Goal: Task Accomplishment & Management: Use online tool/utility

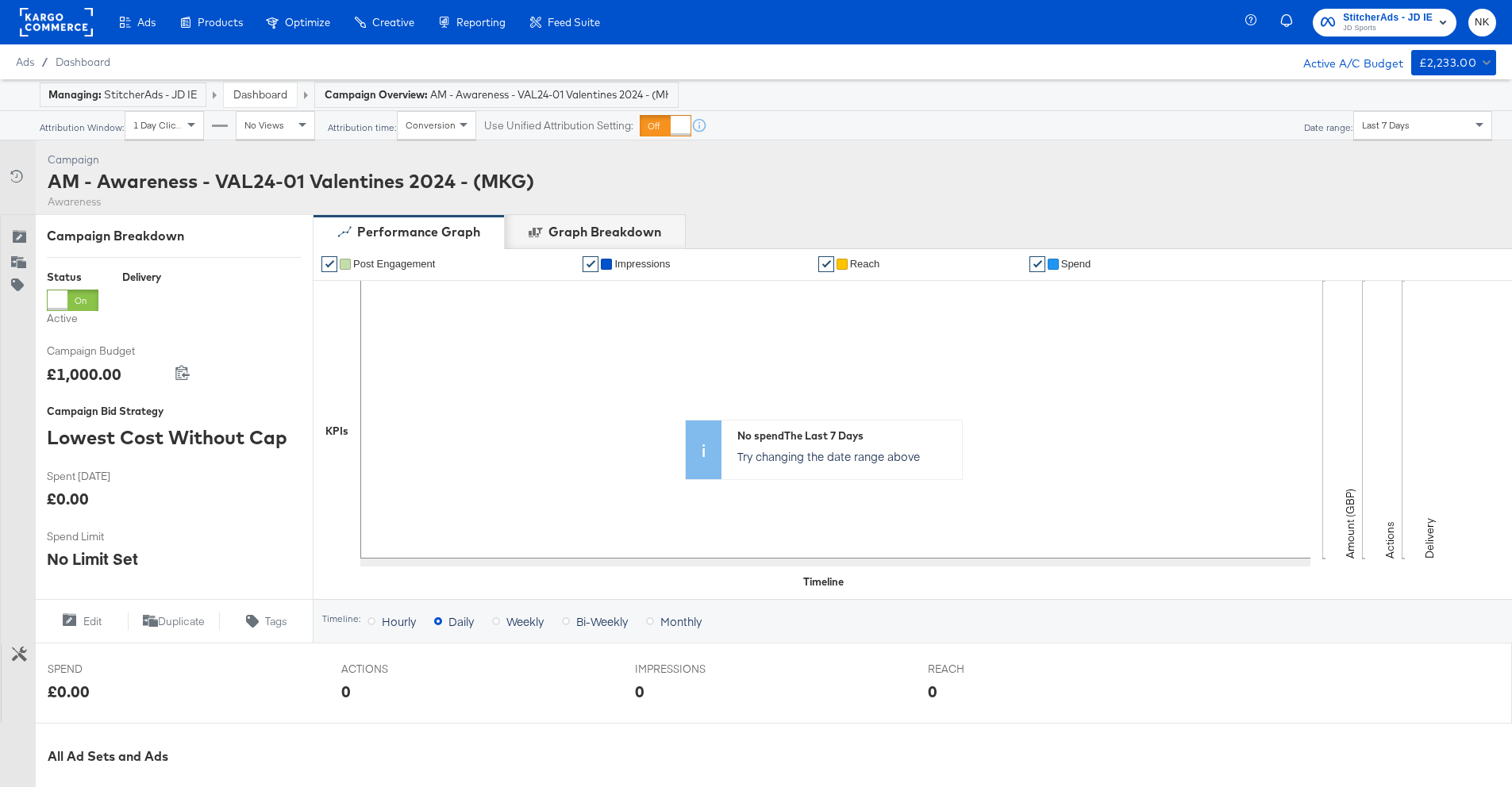
scroll to position [424, 0]
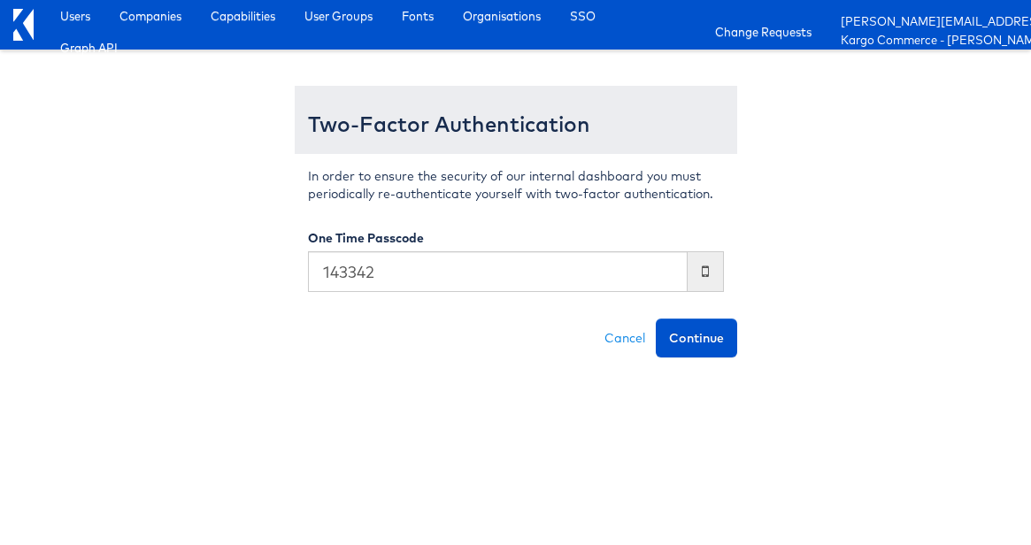
type input "143342"
click at [656, 319] on button "Continue" at bounding box center [696, 338] width 81 height 39
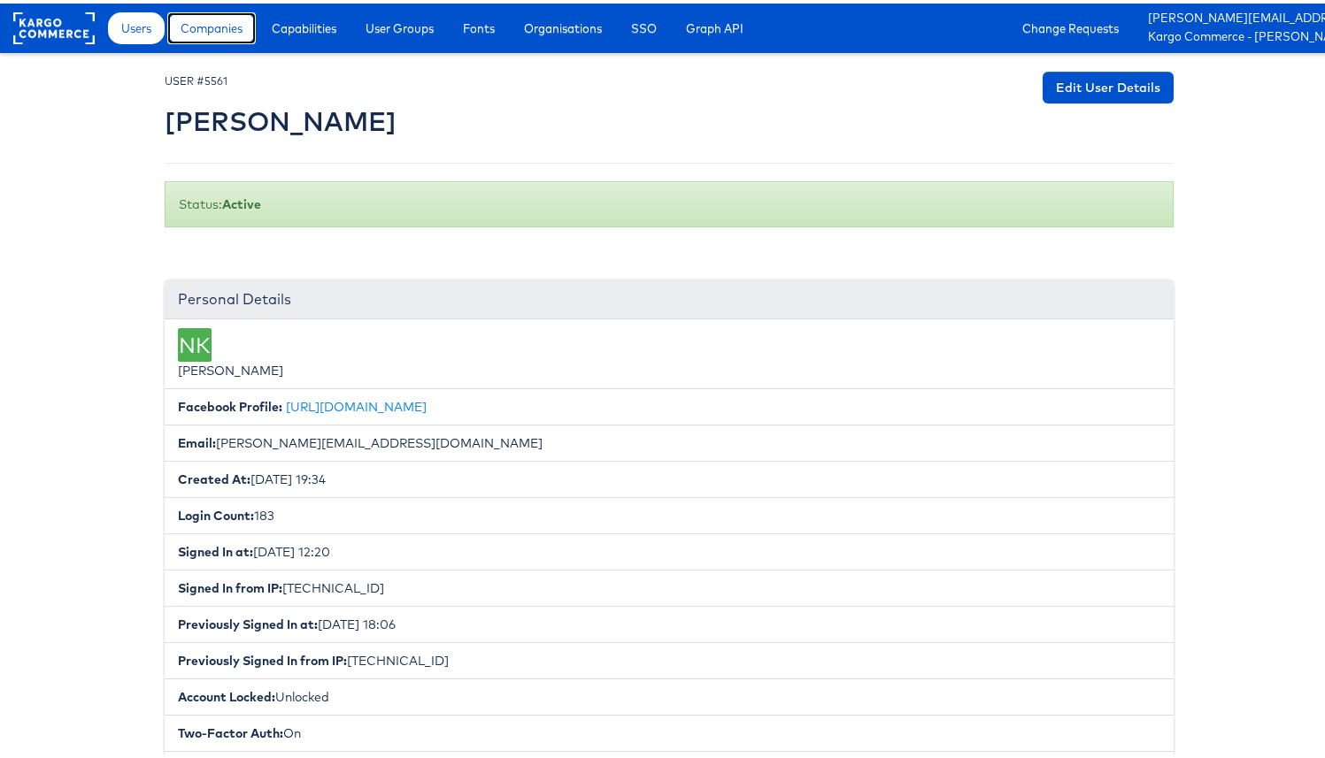
click at [230, 32] on span "Companies" at bounding box center [212, 25] width 62 height 18
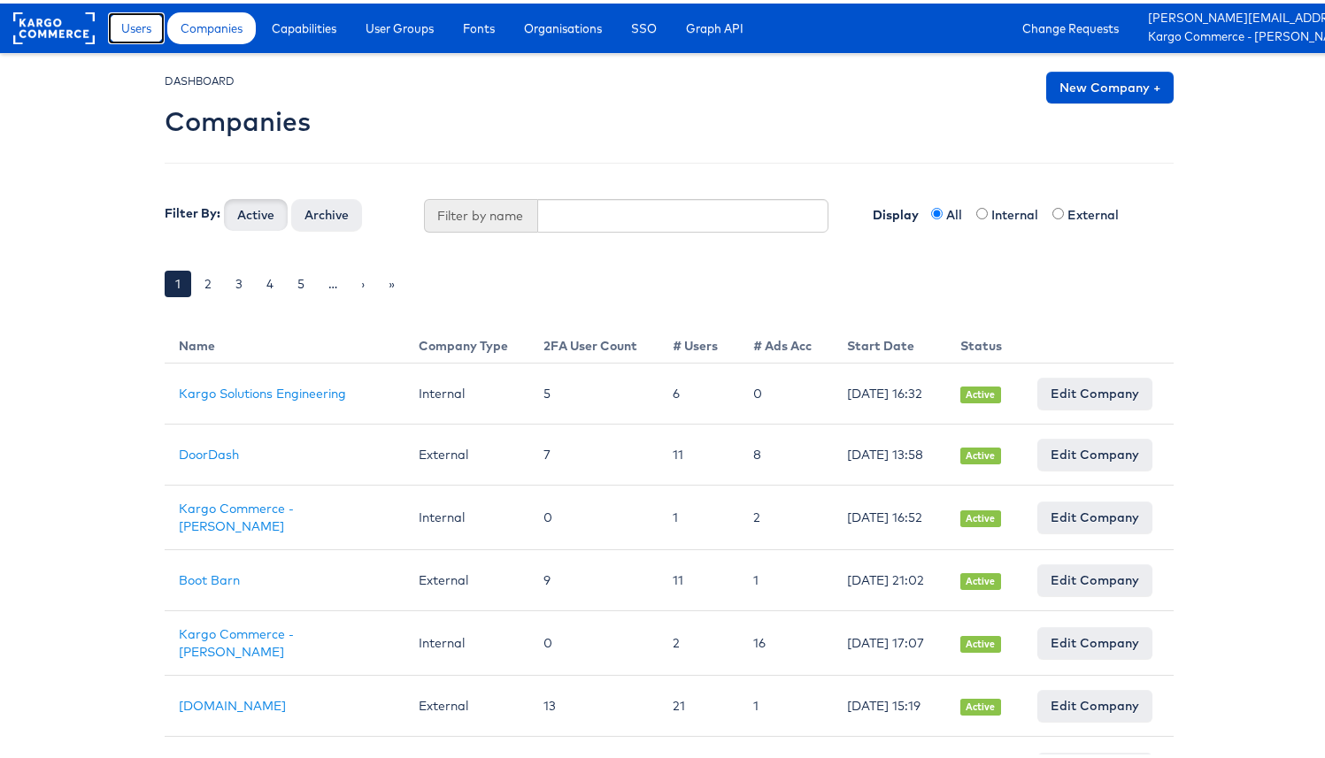
click at [146, 36] on link "Users" at bounding box center [136, 25] width 57 height 32
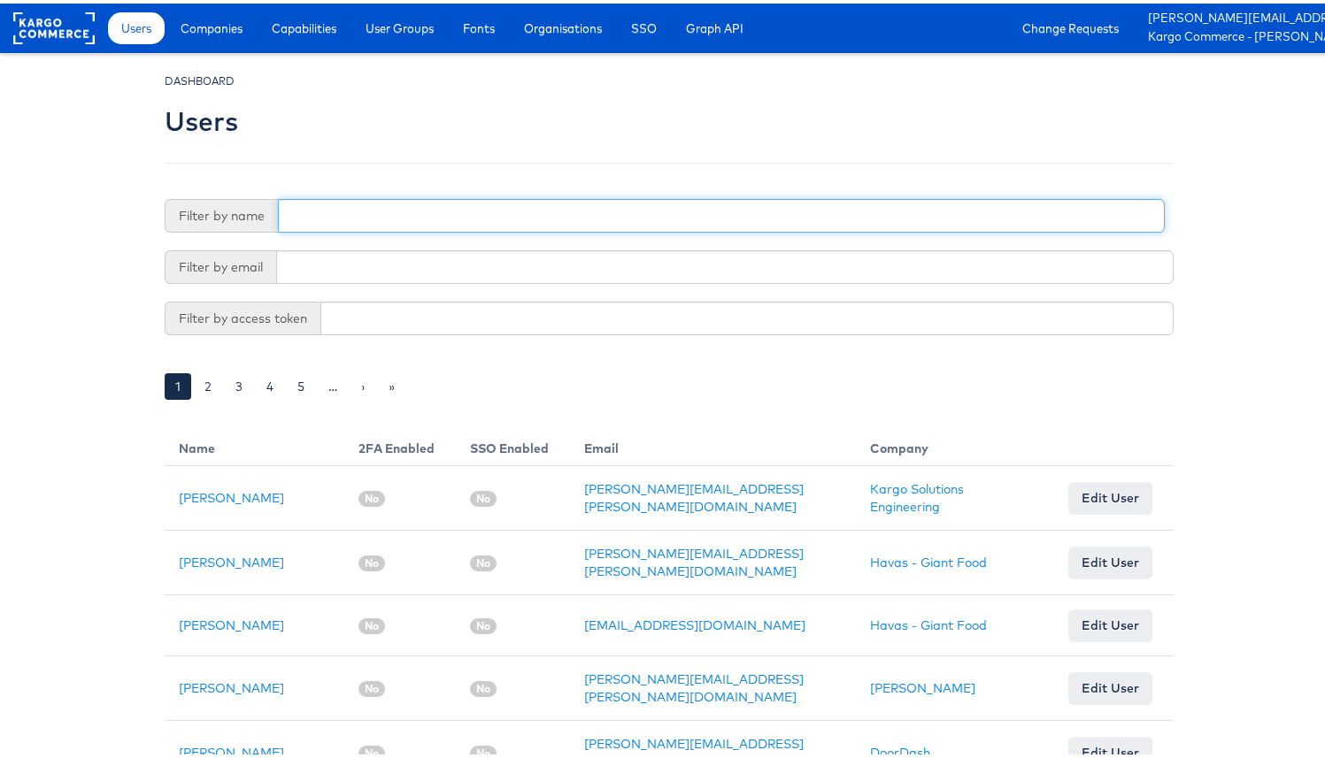
click at [313, 204] on input "text" at bounding box center [721, 213] width 887 height 34
click at [409, 219] on input "text" at bounding box center [721, 213] width 887 height 34
click at [366, 220] on input "text" at bounding box center [721, 213] width 887 height 34
type input "namit"
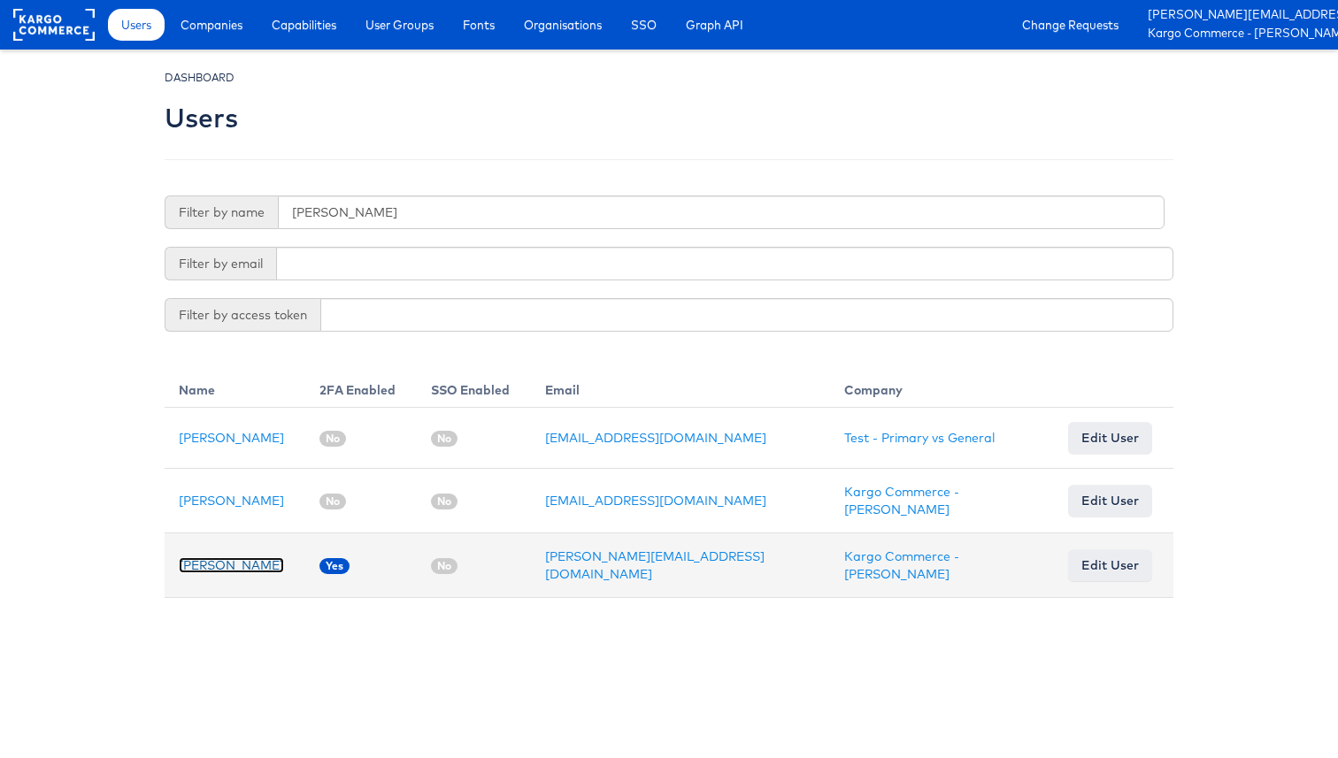
click at [248, 561] on link "[PERSON_NAME]" at bounding box center [231, 566] width 105 height 16
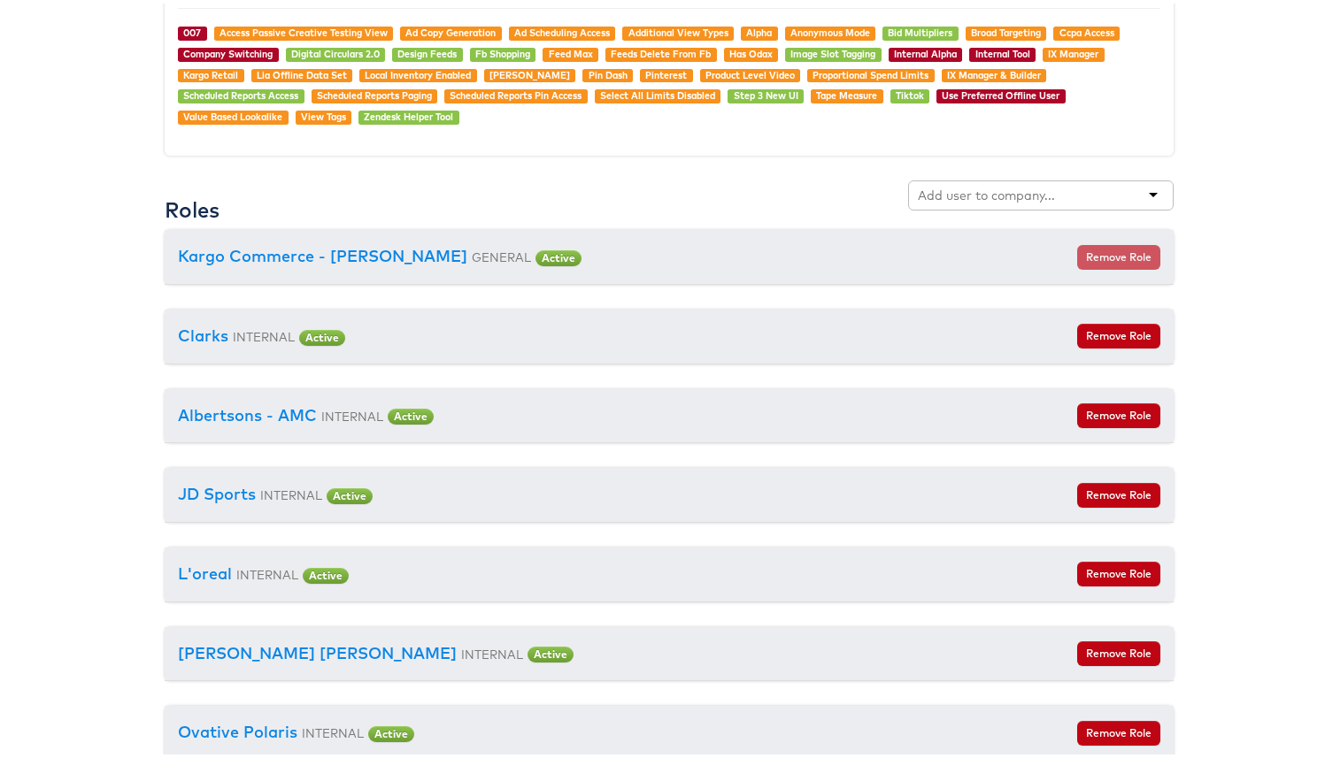
scroll to position [2031, 0]
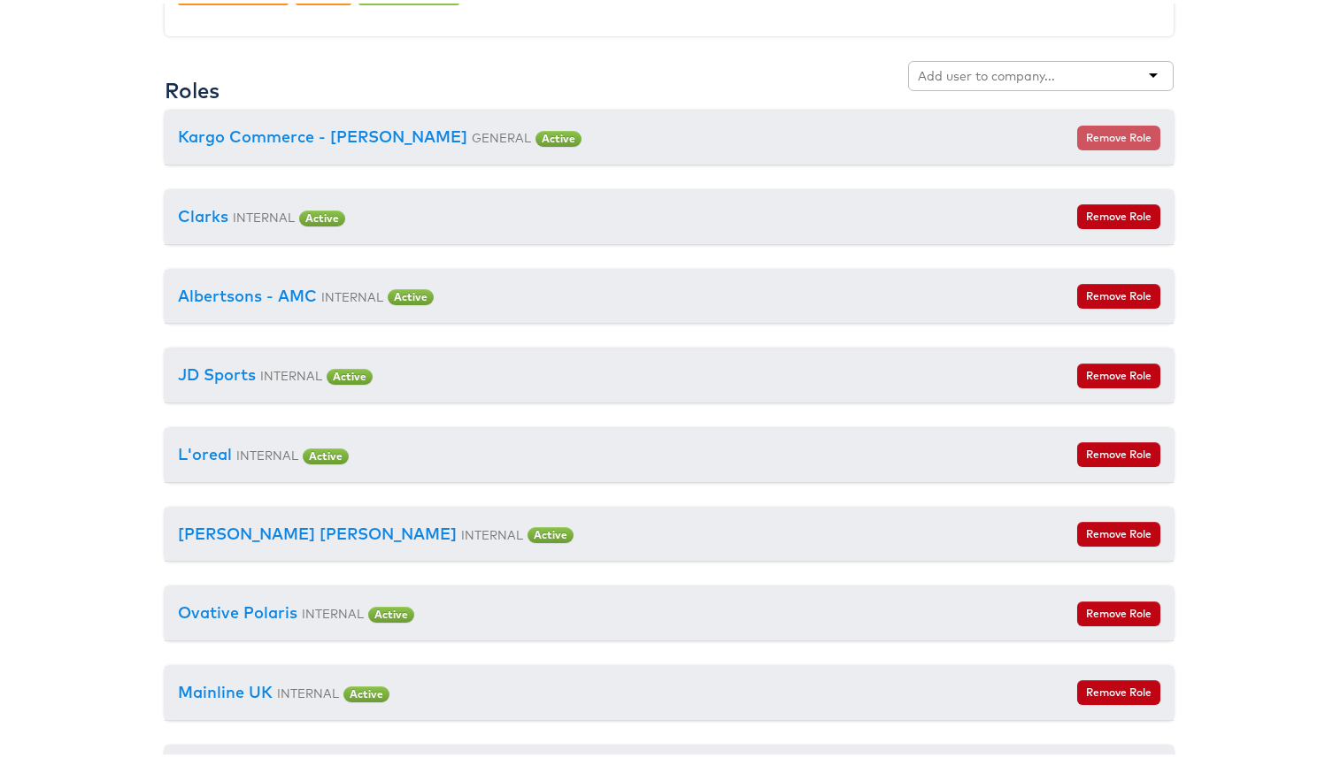
click at [1032, 77] on input "text" at bounding box center [988, 73] width 140 height 18
type input "craig"
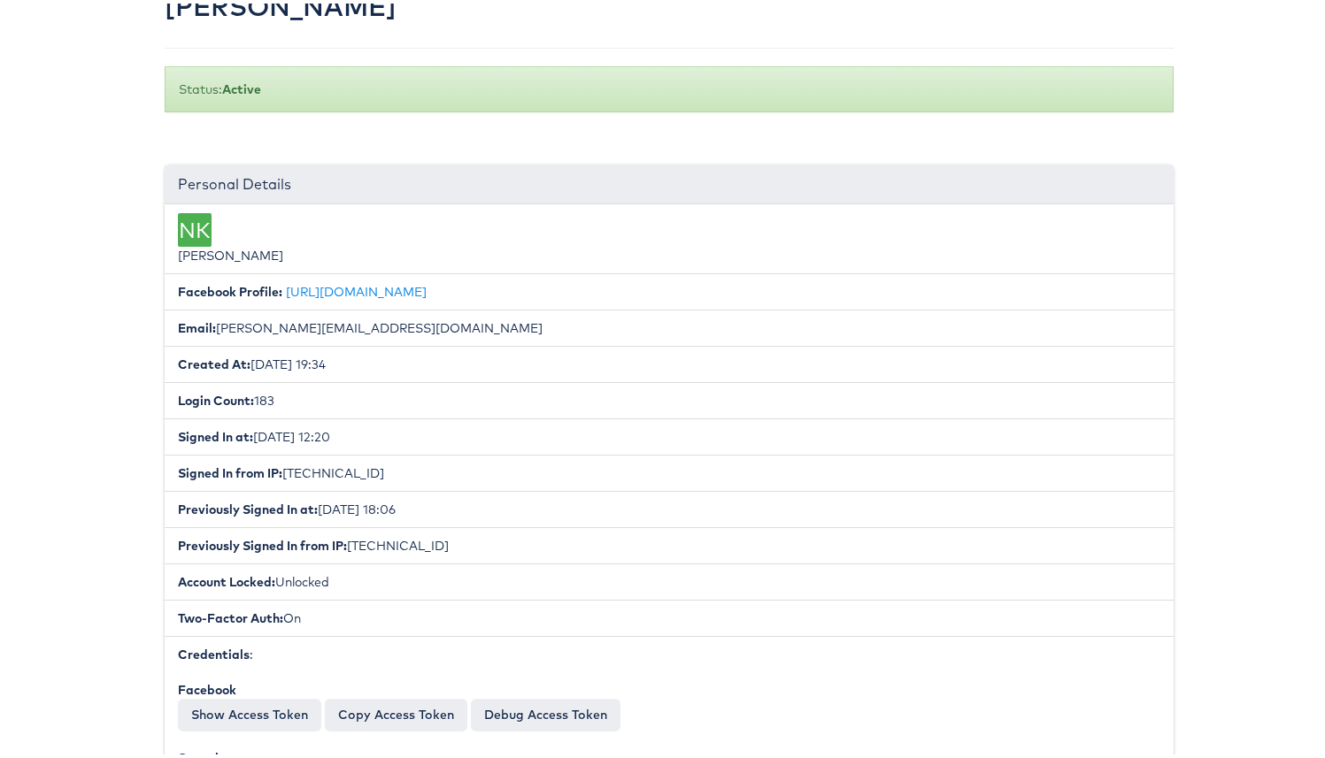
scroll to position [0, 0]
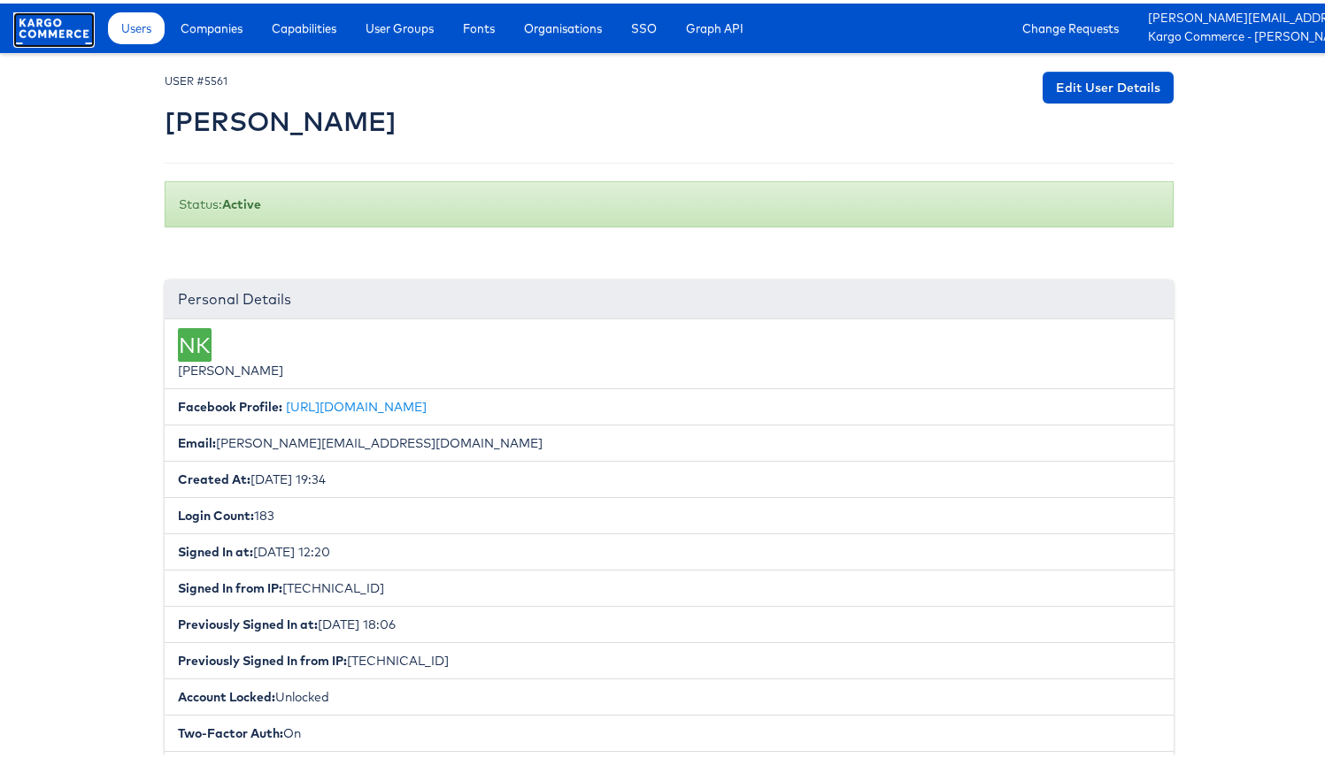
click at [86, 25] on rect at bounding box center [53, 25] width 81 height 32
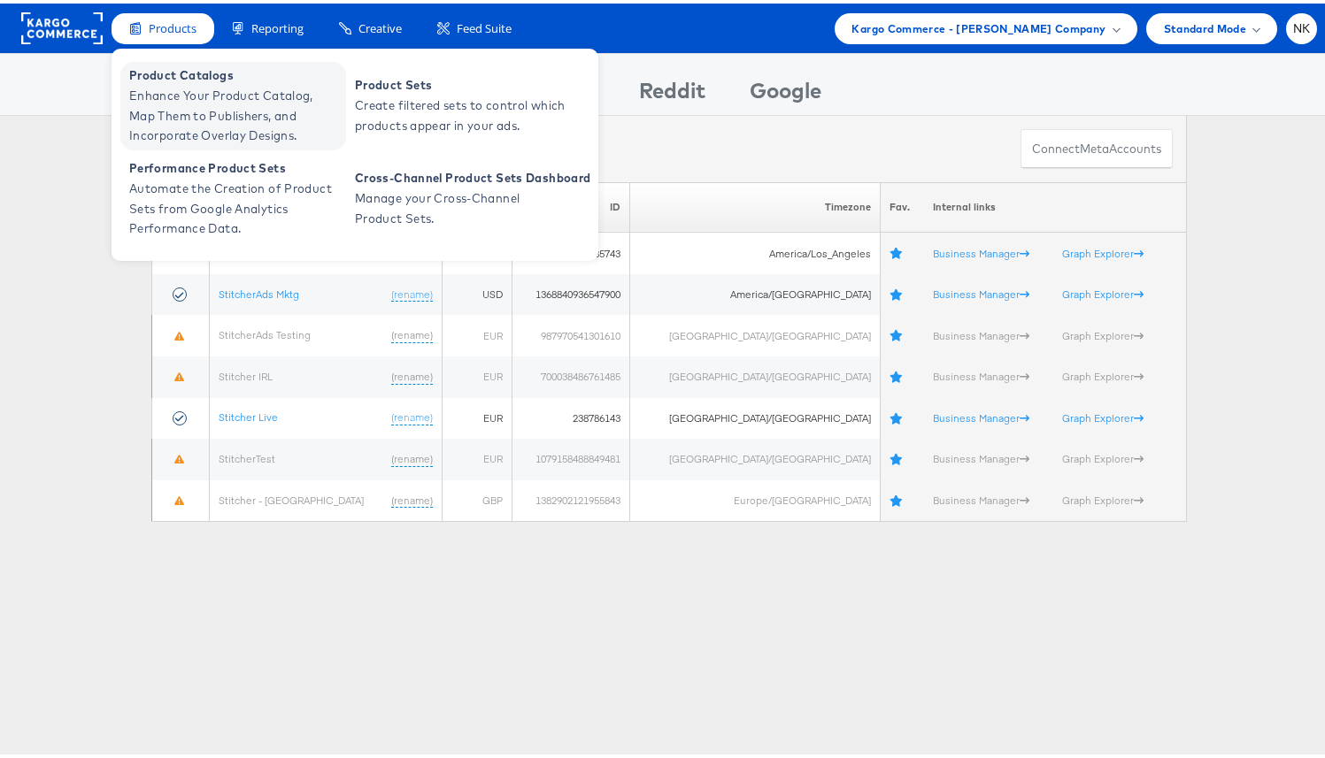
click at [193, 72] on span "Product Catalogs" at bounding box center [235, 72] width 212 height 20
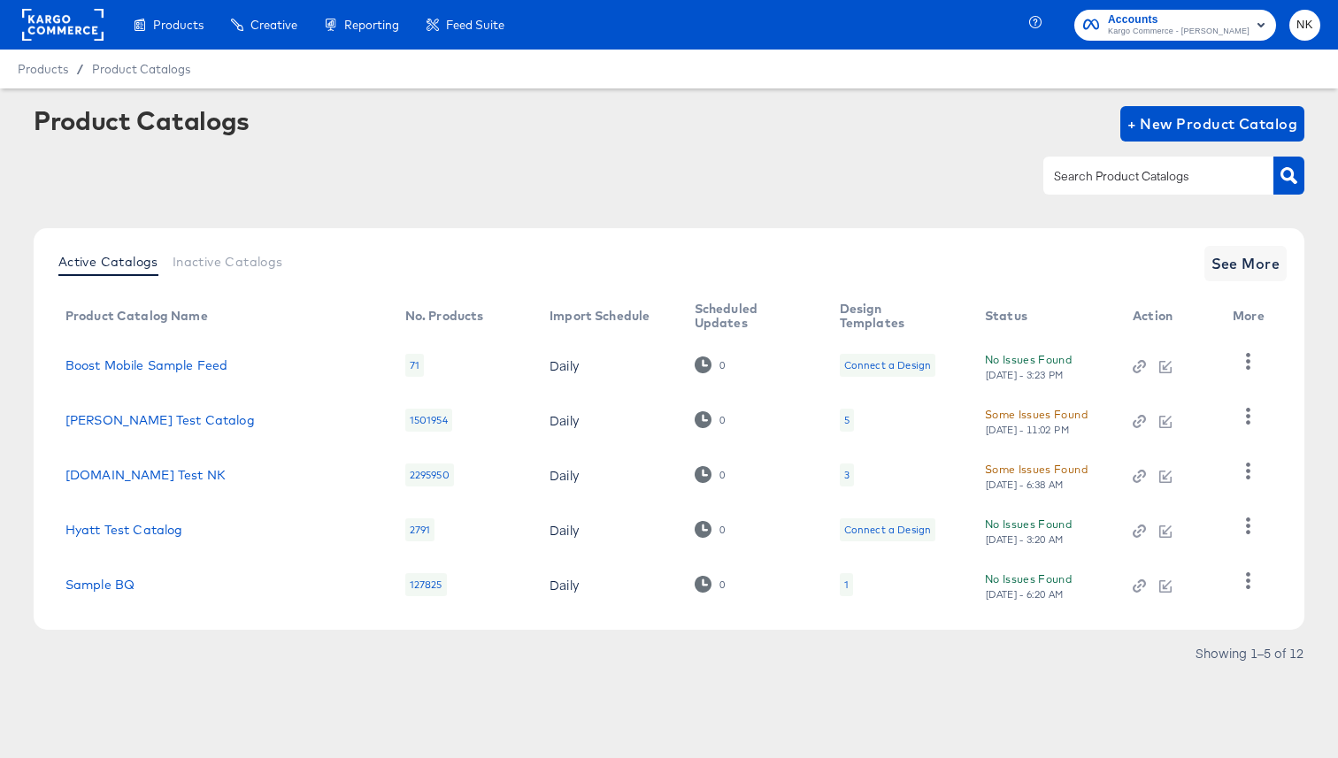
click at [75, 25] on rect at bounding box center [62, 25] width 81 height 32
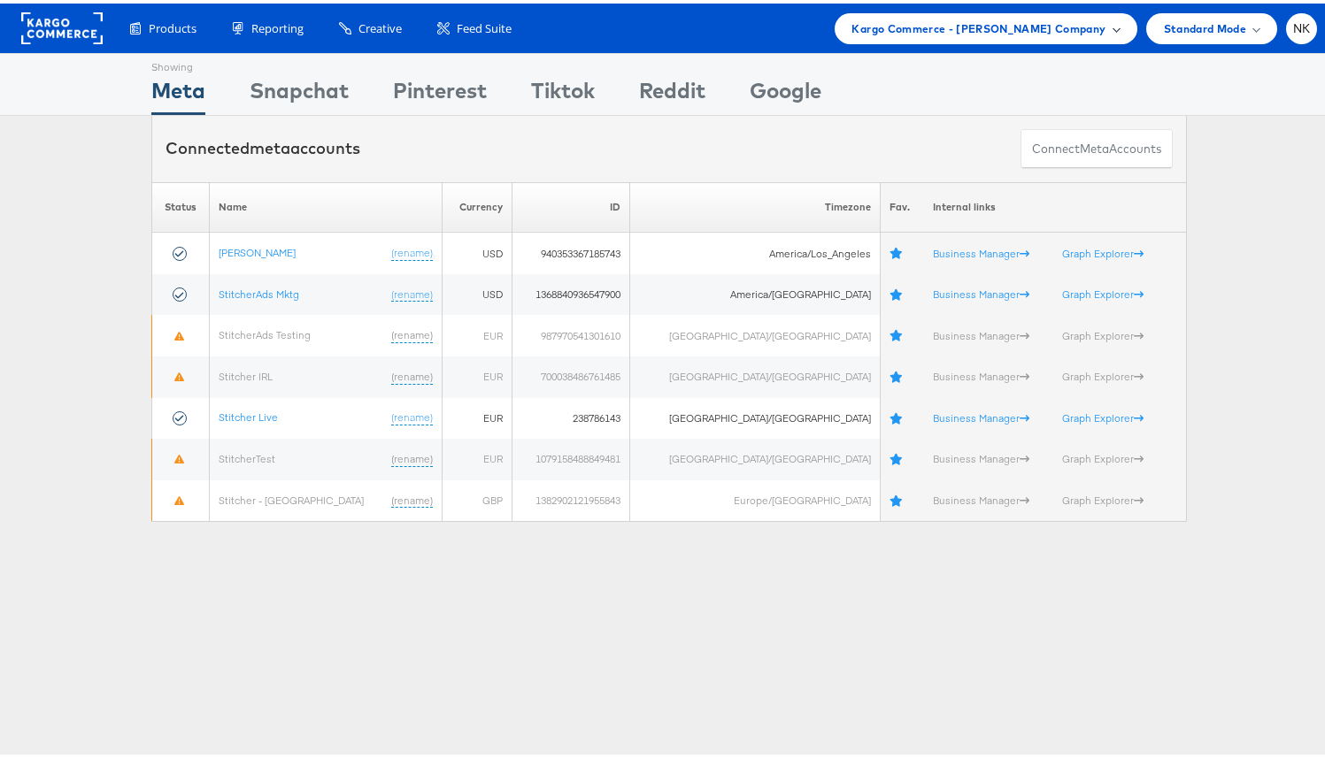
click at [883, 29] on span "Kargo Commerce - Namit Kumar Company" at bounding box center [979, 25] width 254 height 19
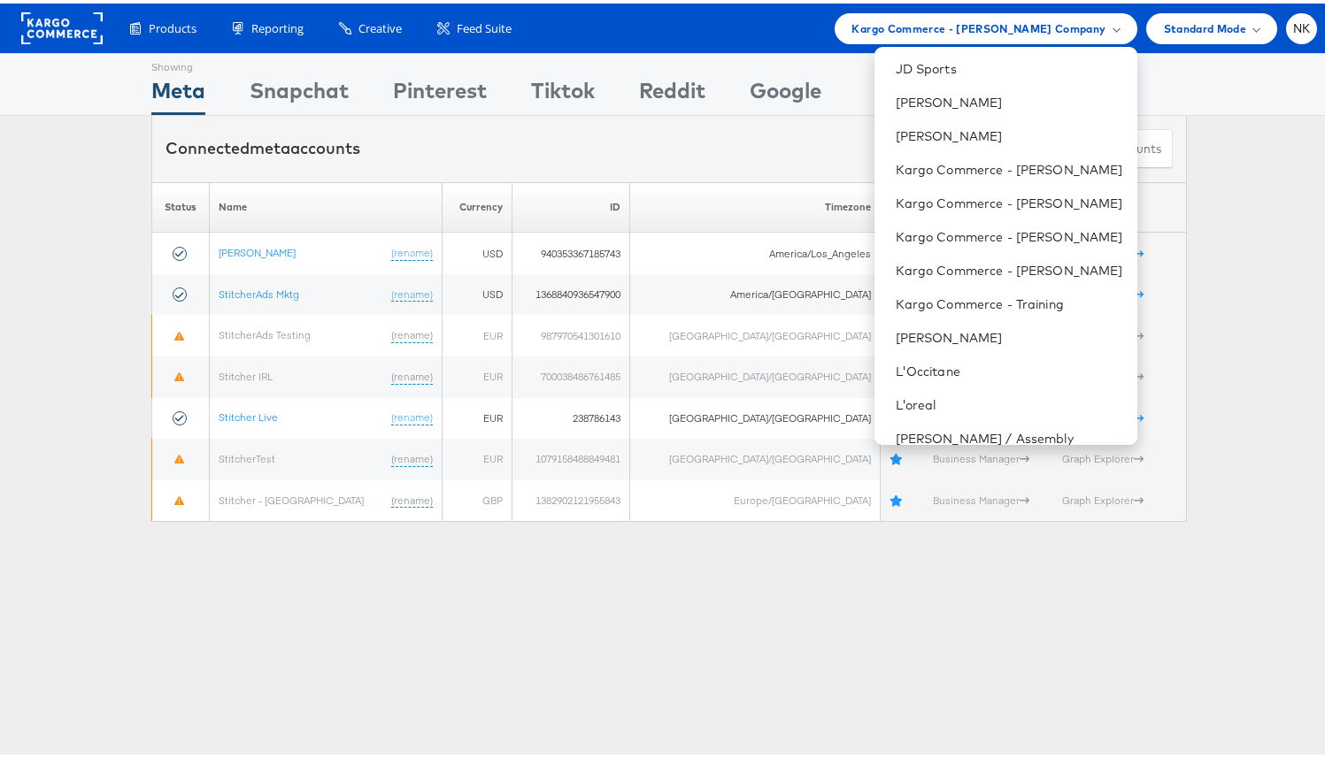
scroll to position [750, 0]
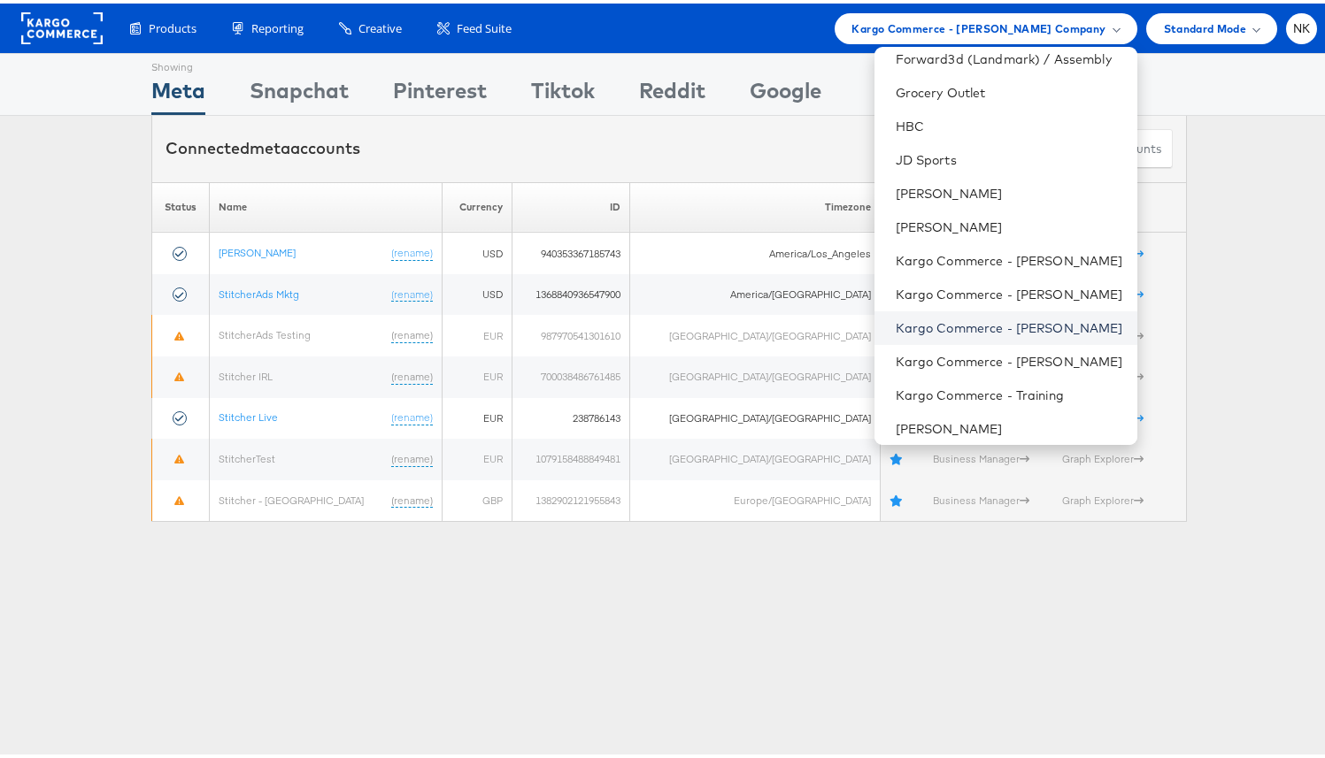
click at [944, 316] on link "Kargo Commerce - [PERSON_NAME]" at bounding box center [1009, 325] width 227 height 18
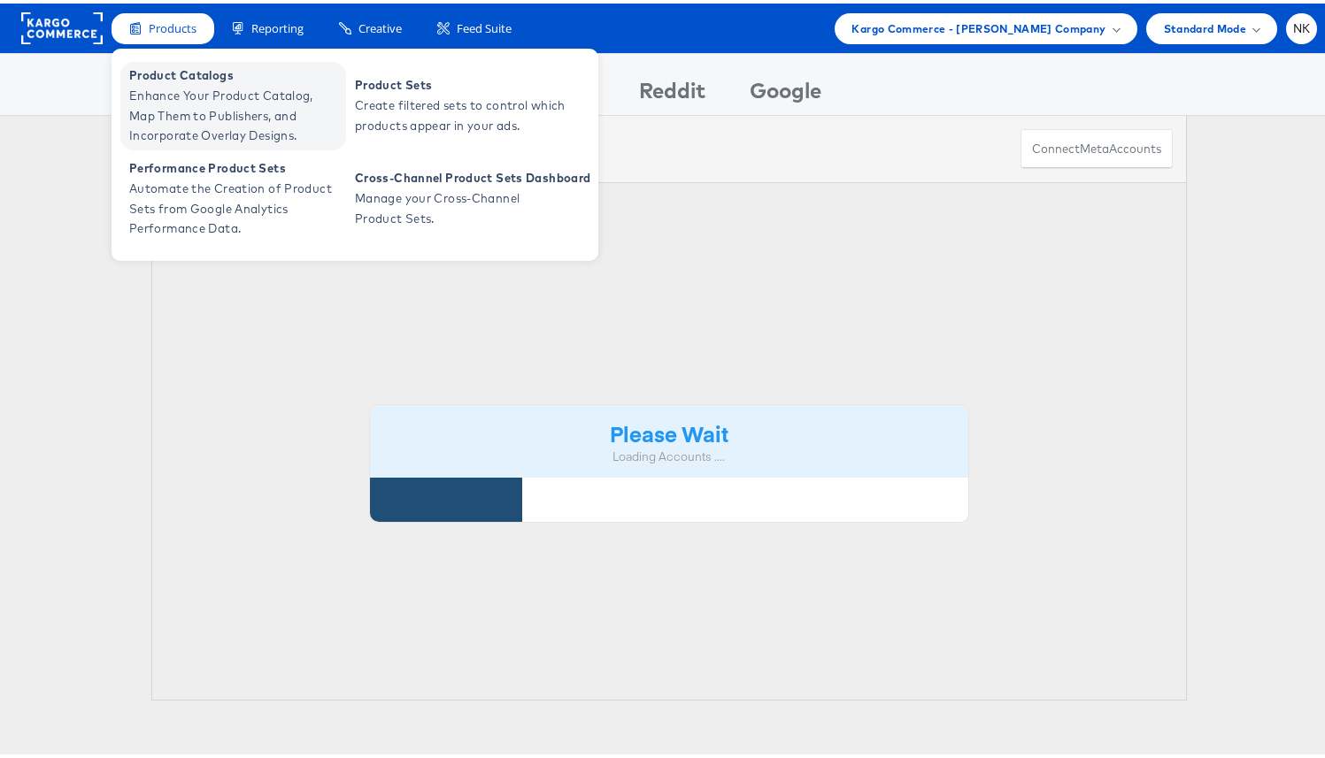
click at [189, 91] on span "Enhance Your Product Catalog, Map Them to Publishers, and Incorporate Overlay D…" at bounding box center [235, 112] width 212 height 60
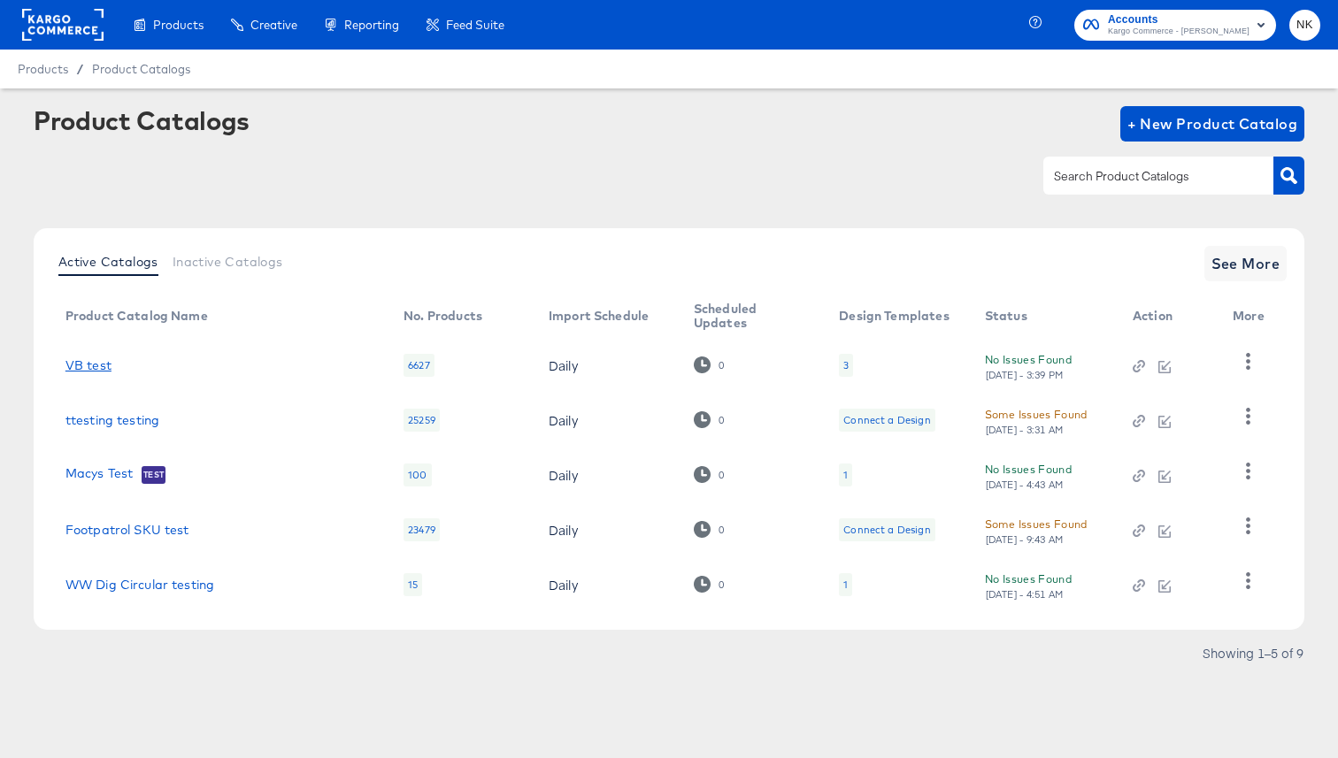
click at [105, 368] on link "VB test" at bounding box center [88, 365] width 46 height 14
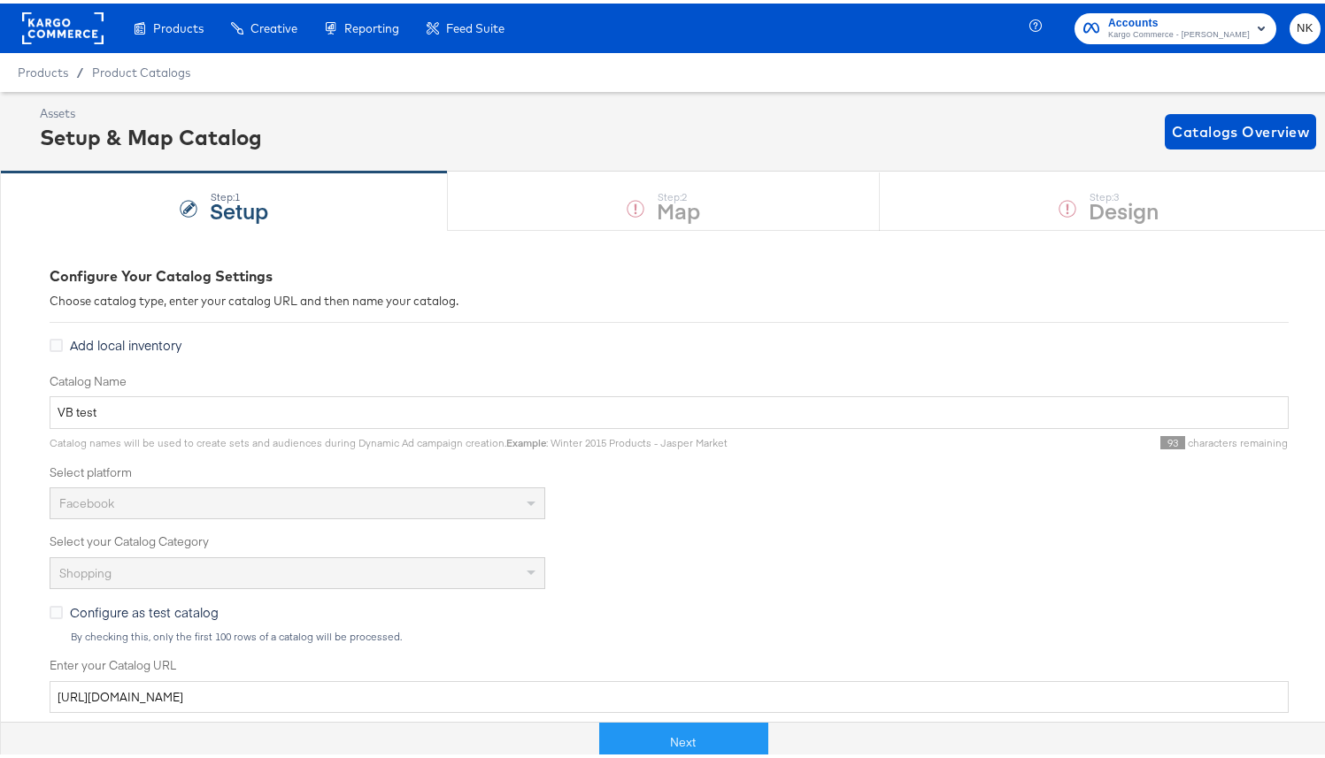
click at [404, 258] on div "Configure Your Catalog Settings Choose catalog type, enter your catalog URL and…" at bounding box center [669, 769] width 1239 height 1085
click at [656, 743] on button "Next" at bounding box center [683, 740] width 169 height 40
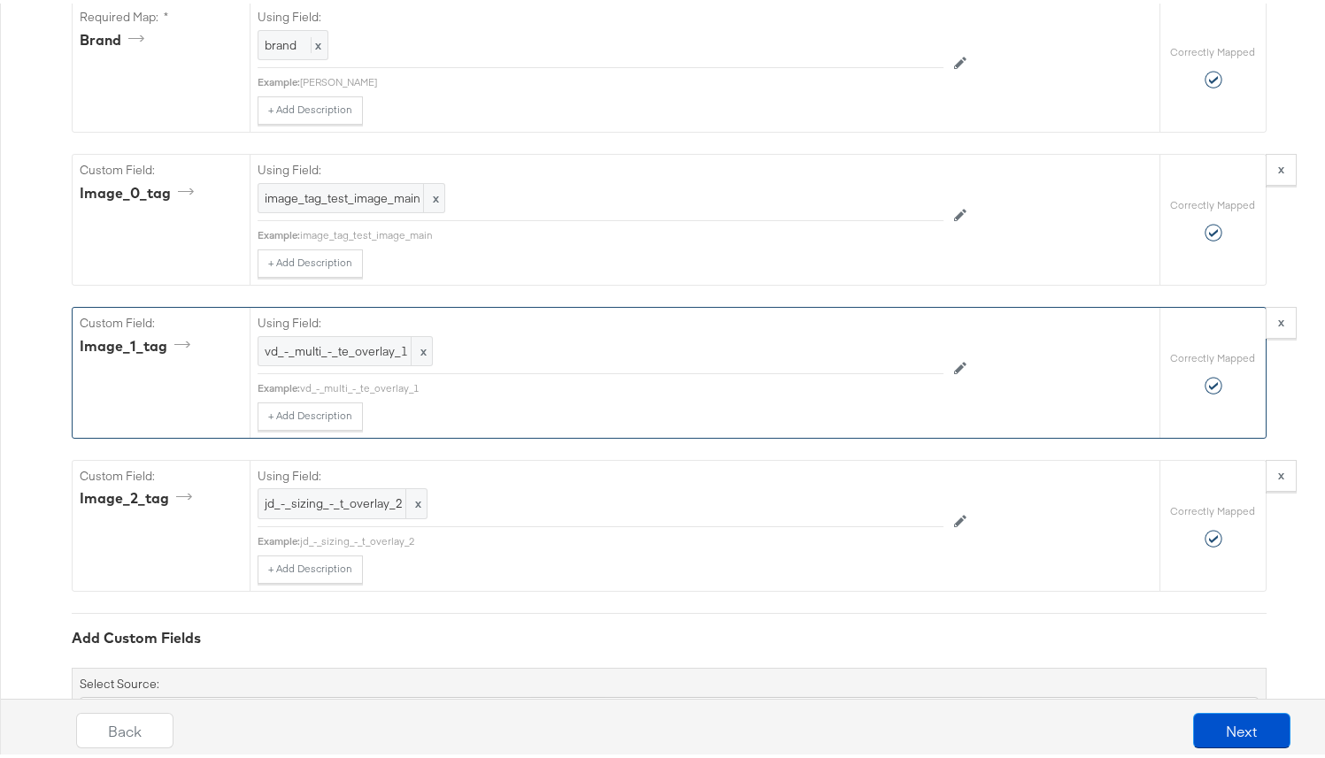
scroll to position [1743, 0]
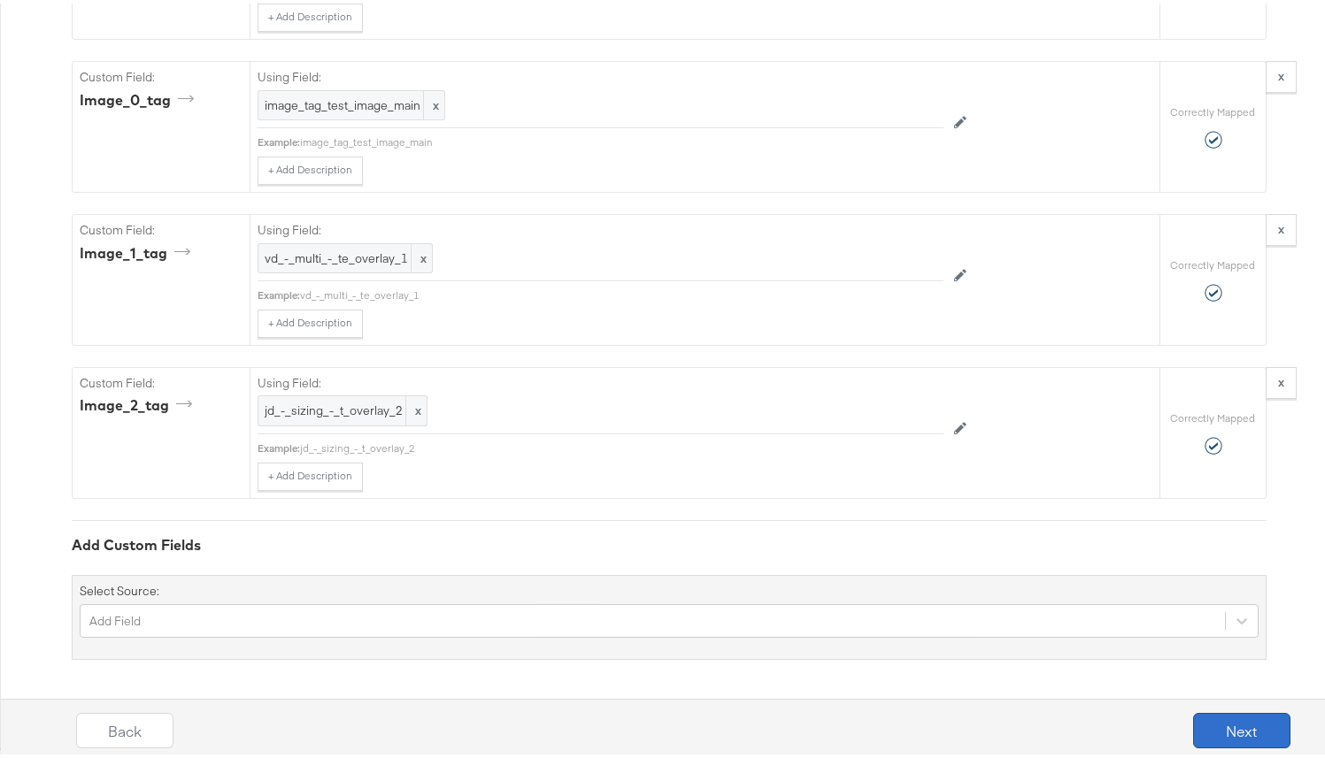
click at [1218, 717] on button "Next" at bounding box center [1241, 727] width 97 height 35
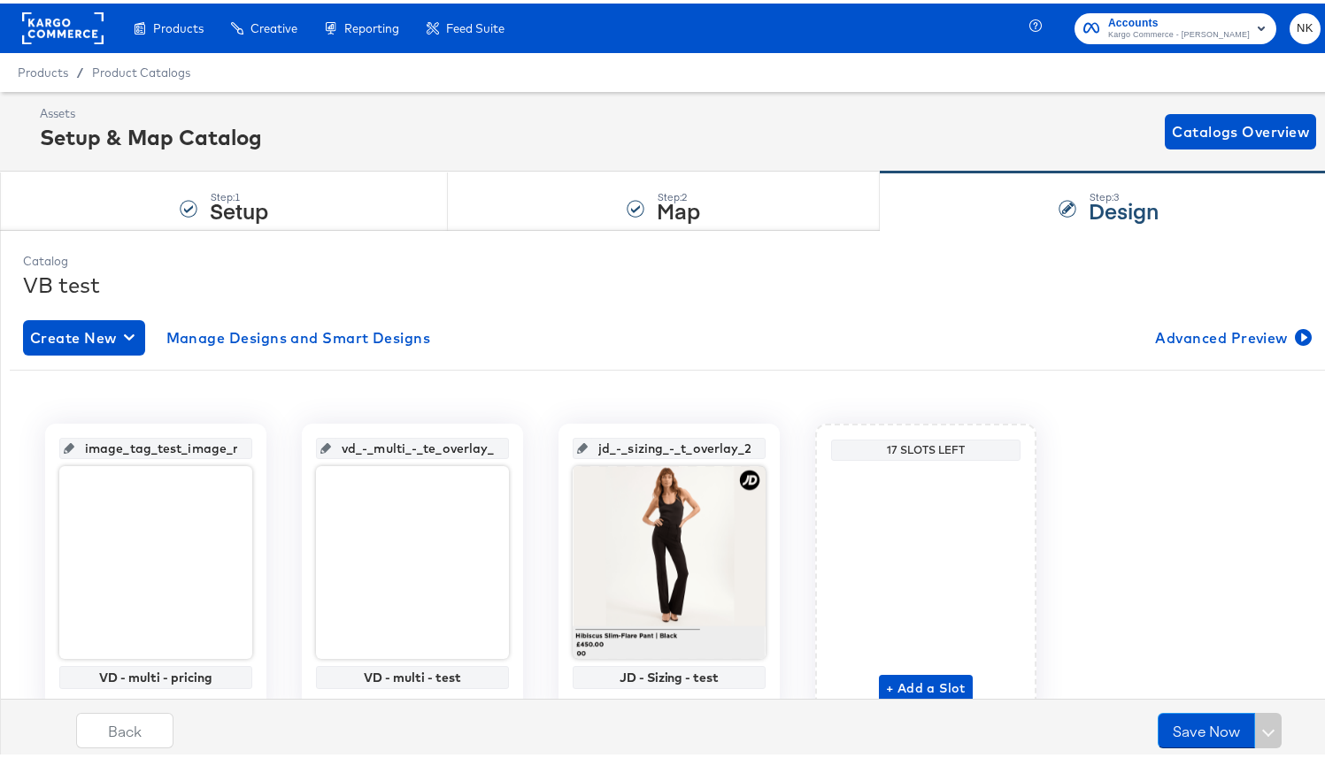
scroll to position [85, 0]
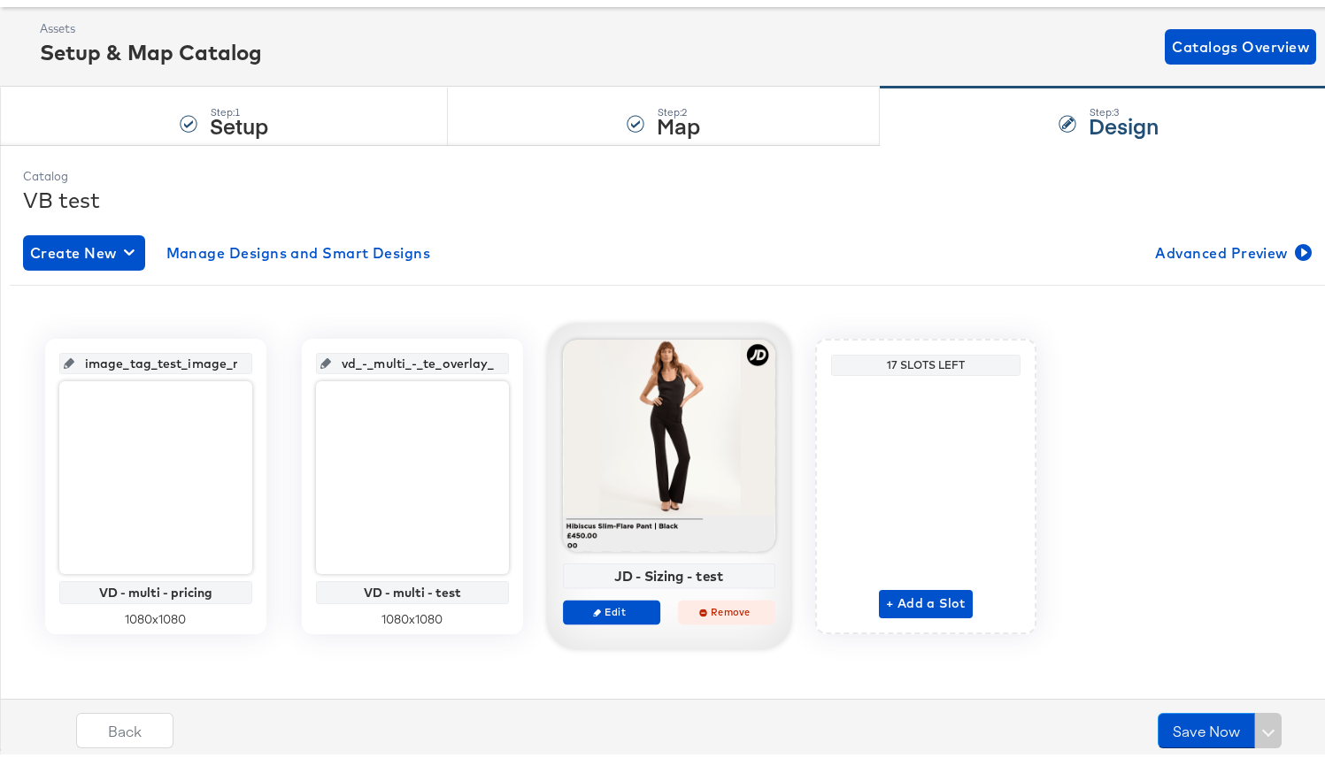
click at [702, 609] on span "Remove" at bounding box center [726, 608] width 81 height 13
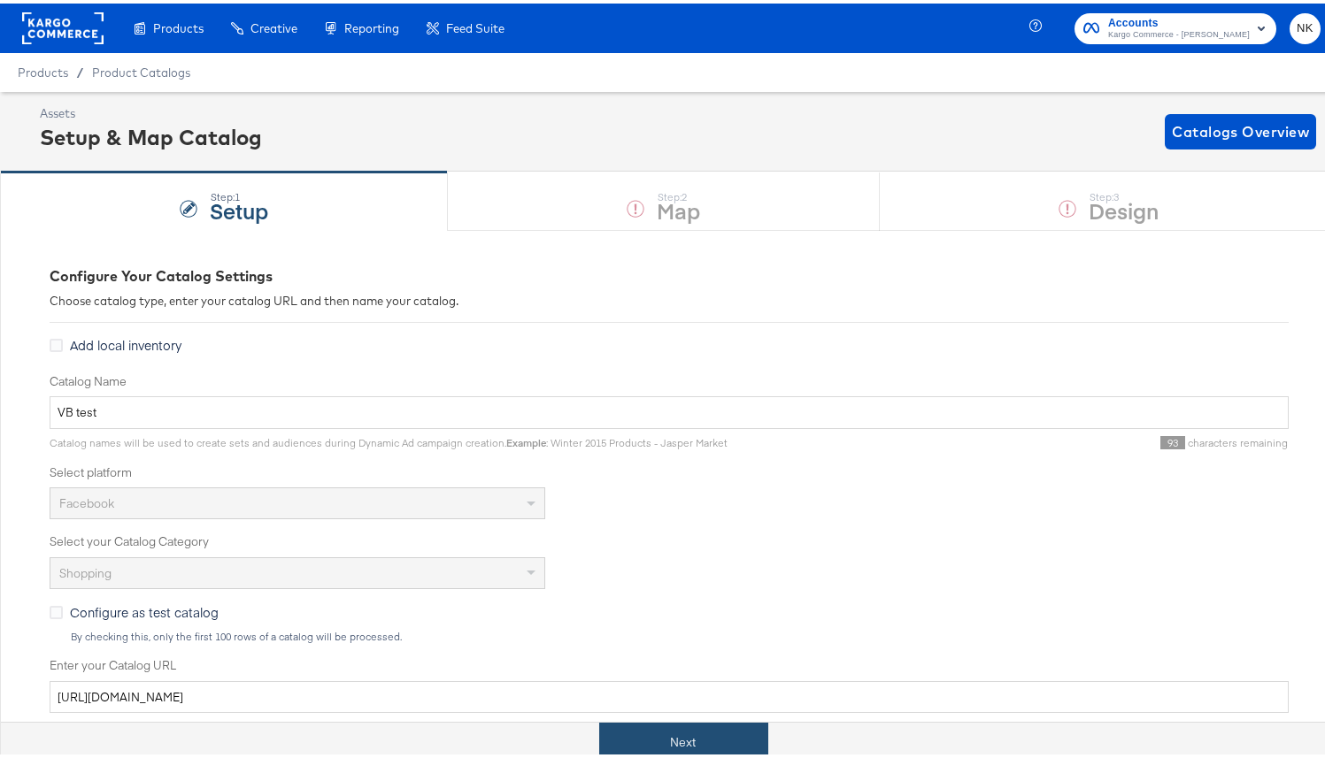
click at [691, 727] on button "Next" at bounding box center [683, 740] width 169 height 40
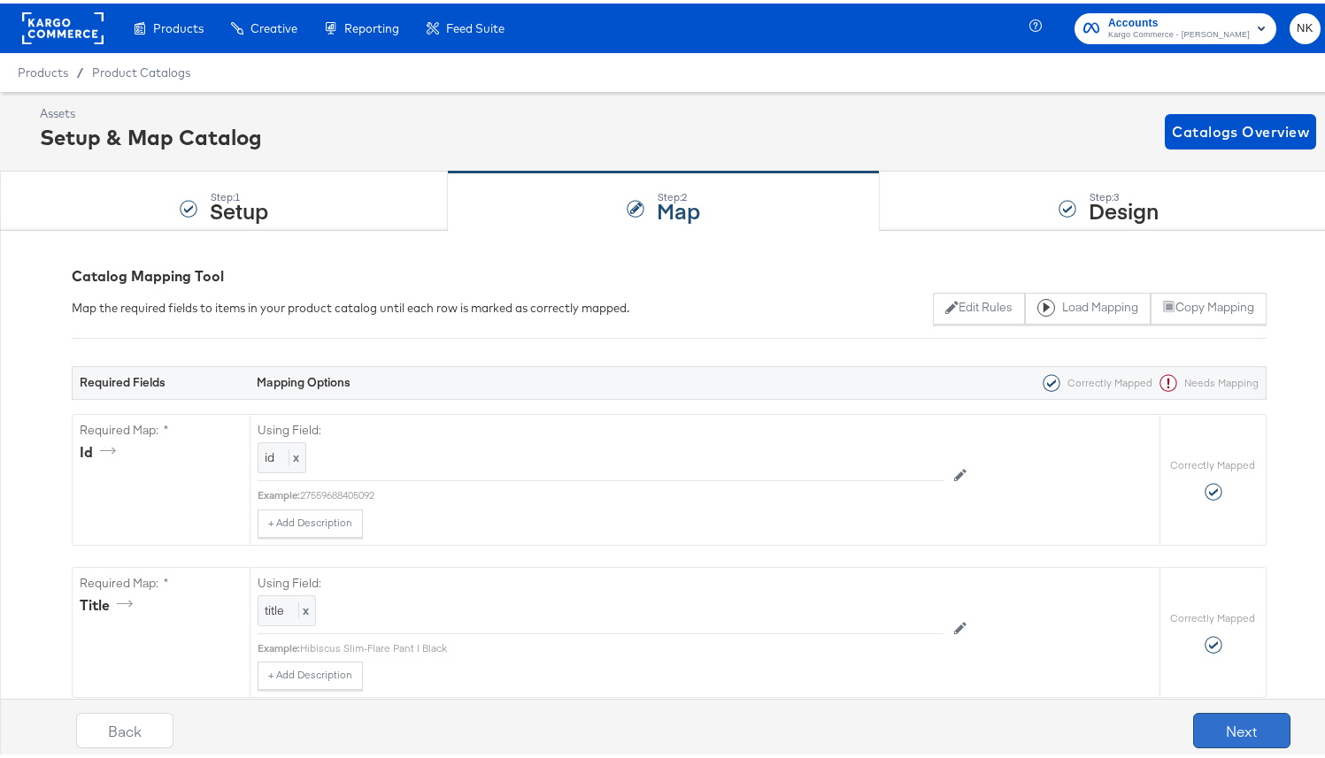
click at [1208, 715] on button "Next" at bounding box center [1241, 727] width 97 height 35
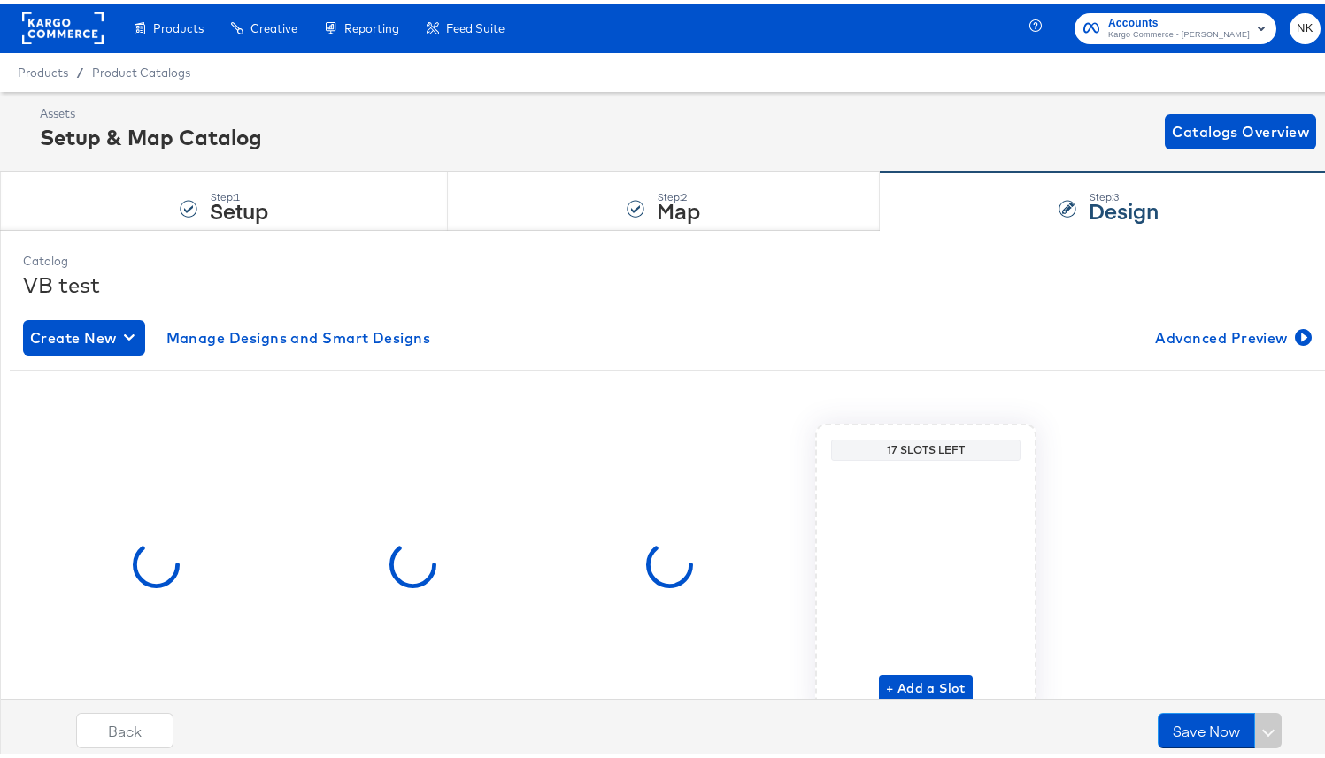
scroll to position [85, 0]
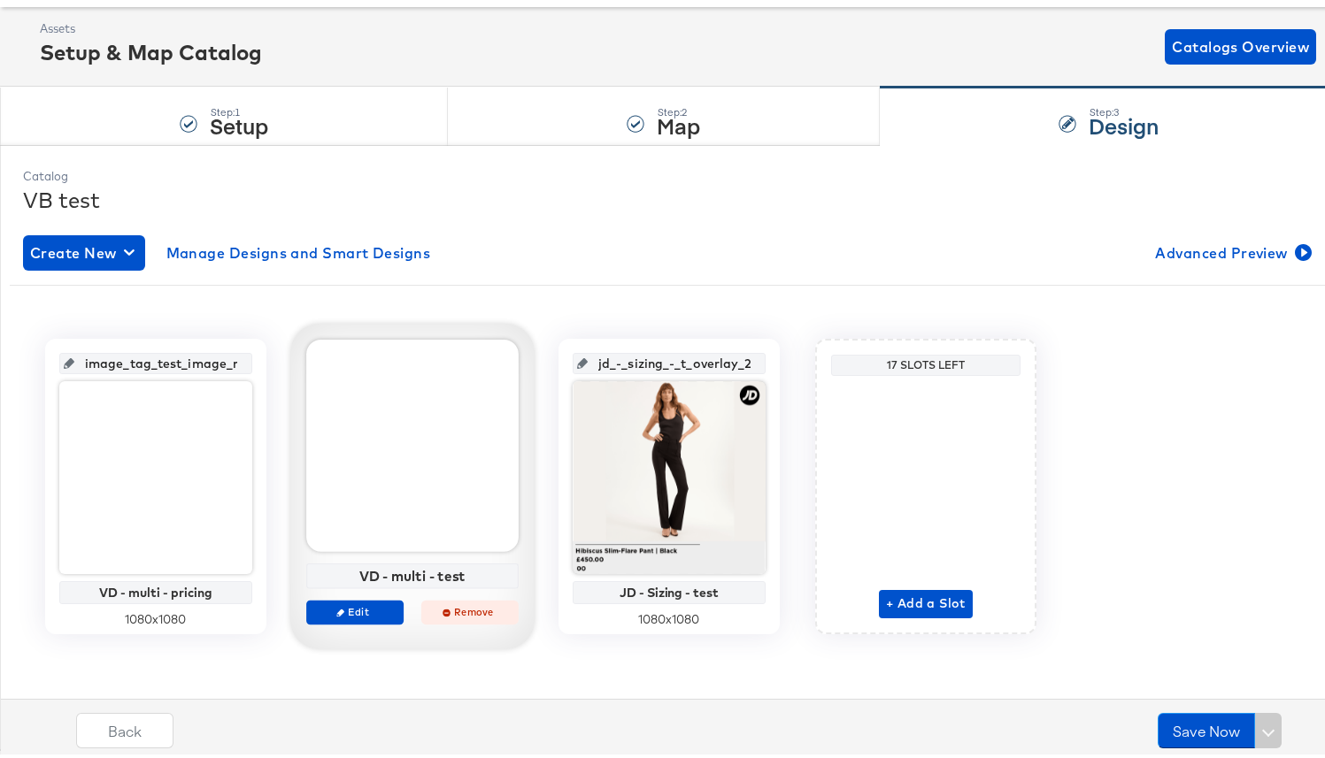
click at [477, 604] on span "Remove" at bounding box center [469, 608] width 81 height 13
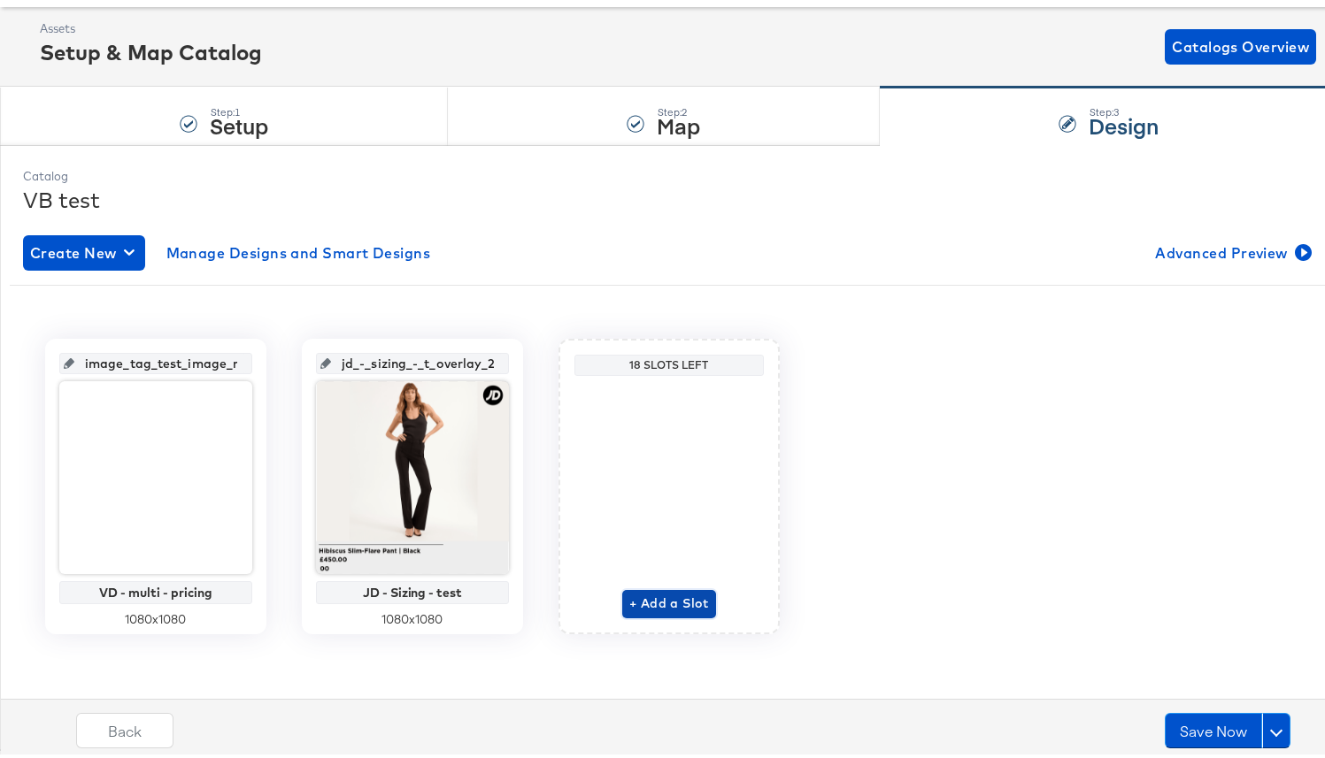
click at [686, 606] on span "+ Add a Slot" at bounding box center [669, 600] width 80 height 22
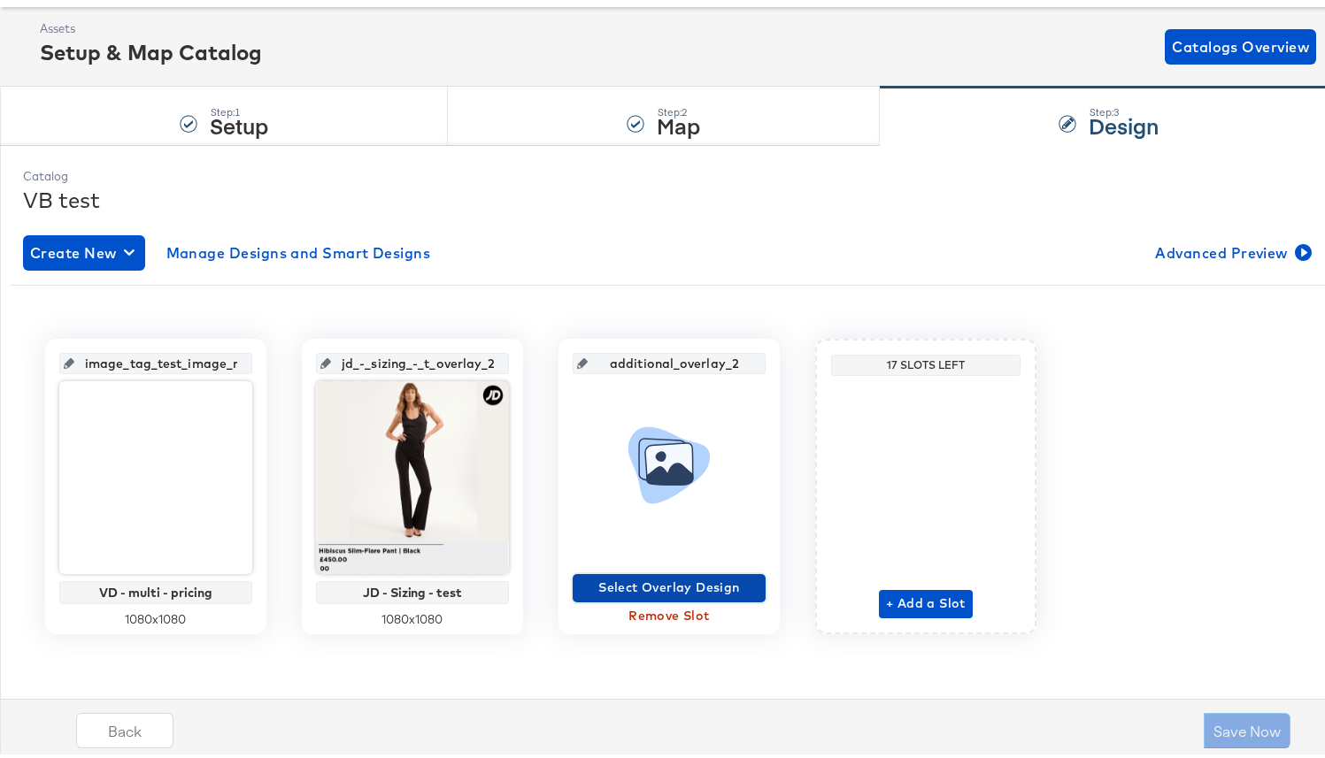
click at [682, 587] on span "Select Overlay Design" at bounding box center [669, 584] width 179 height 22
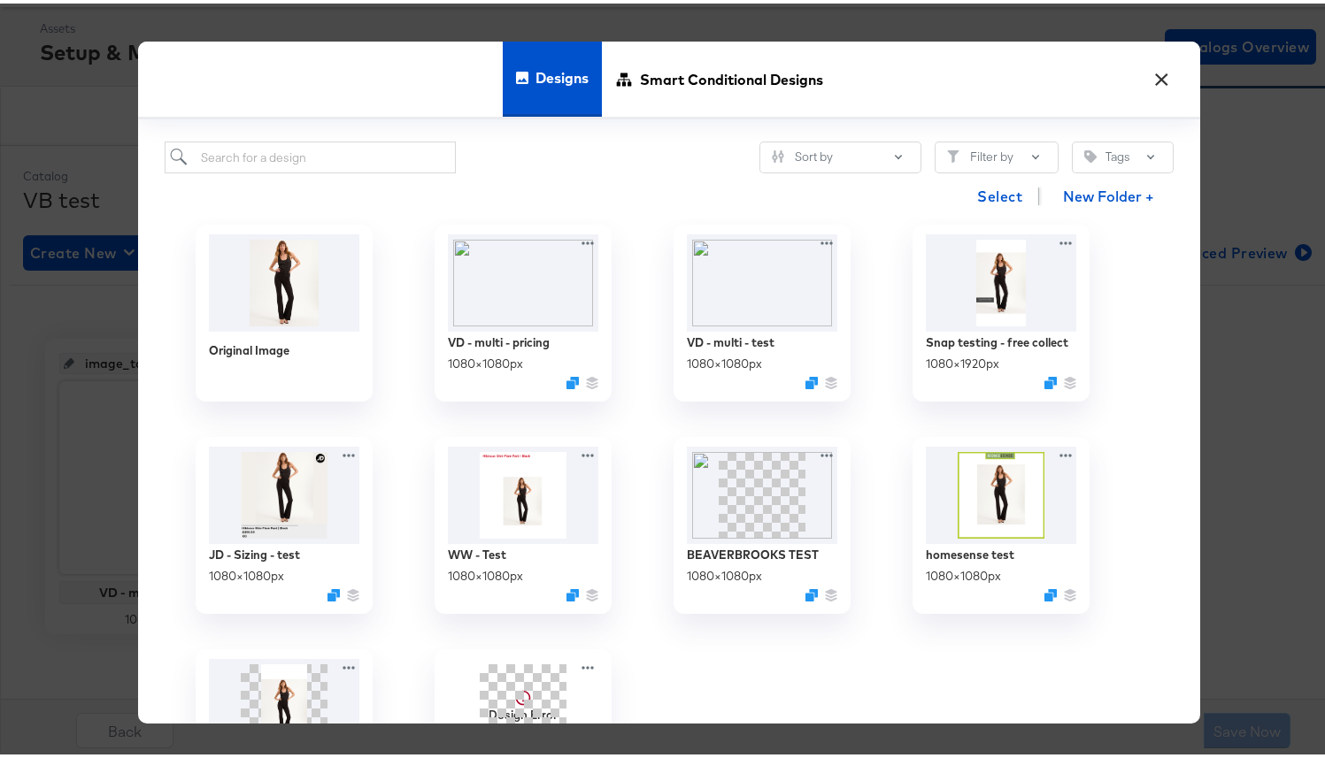
scroll to position [175, 0]
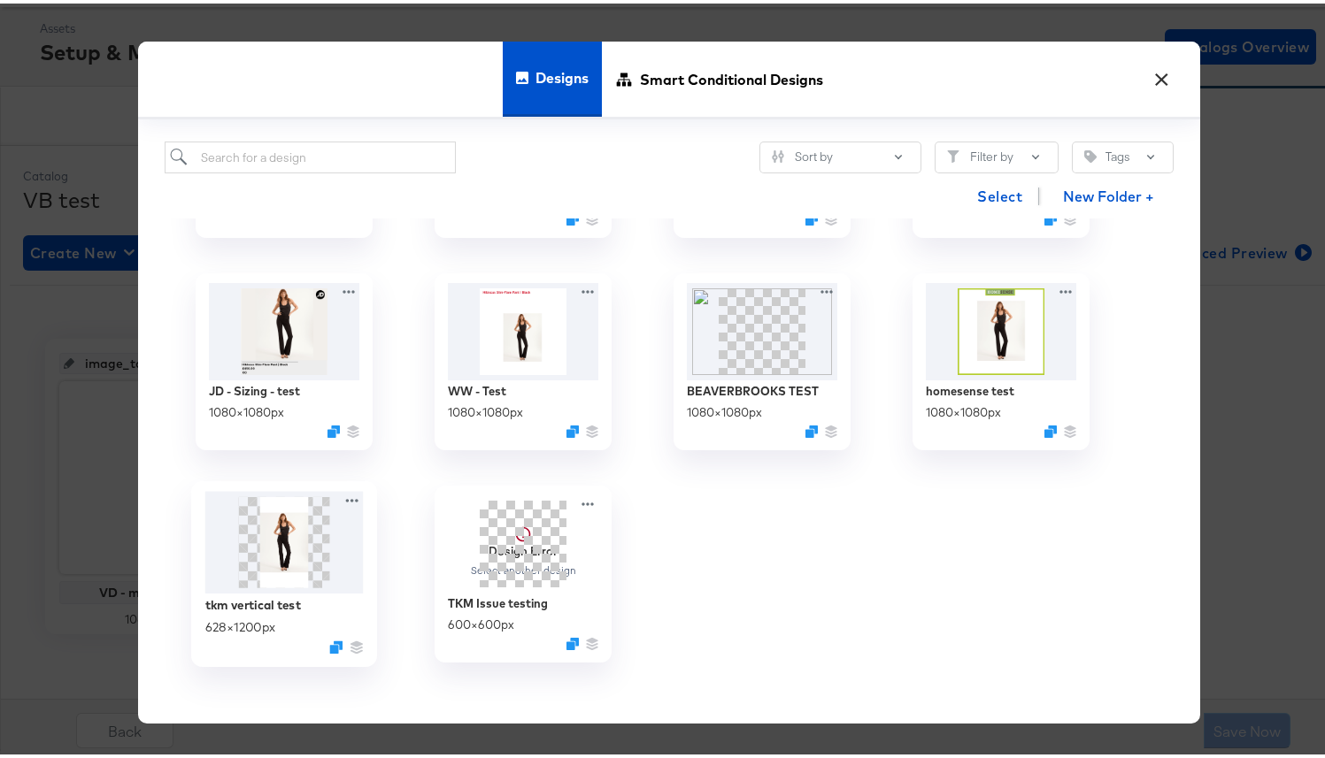
click at [302, 570] on img at bounding box center [284, 540] width 158 height 103
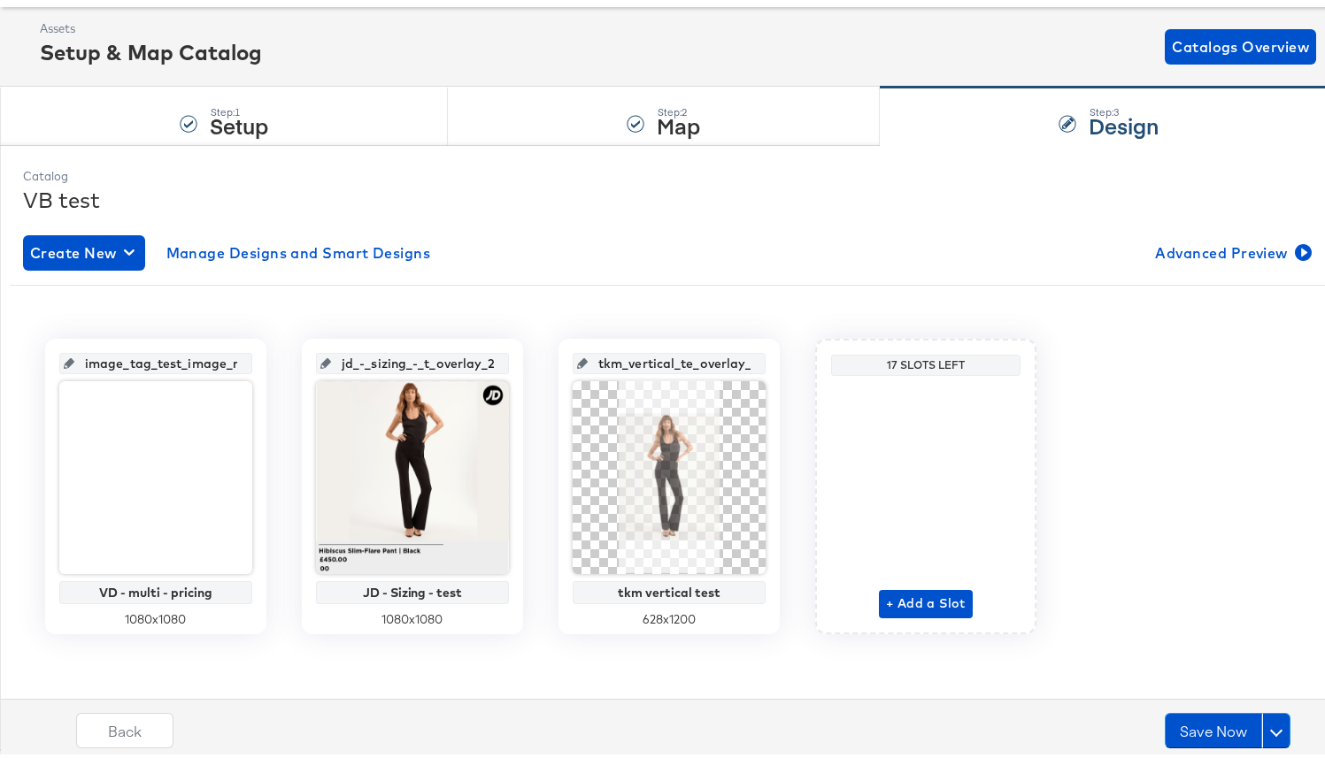
click at [724, 207] on div "VB test" at bounding box center [669, 196] width 1292 height 30
click at [700, 132] on div "Step: 2 Map" at bounding box center [664, 113] width 432 height 58
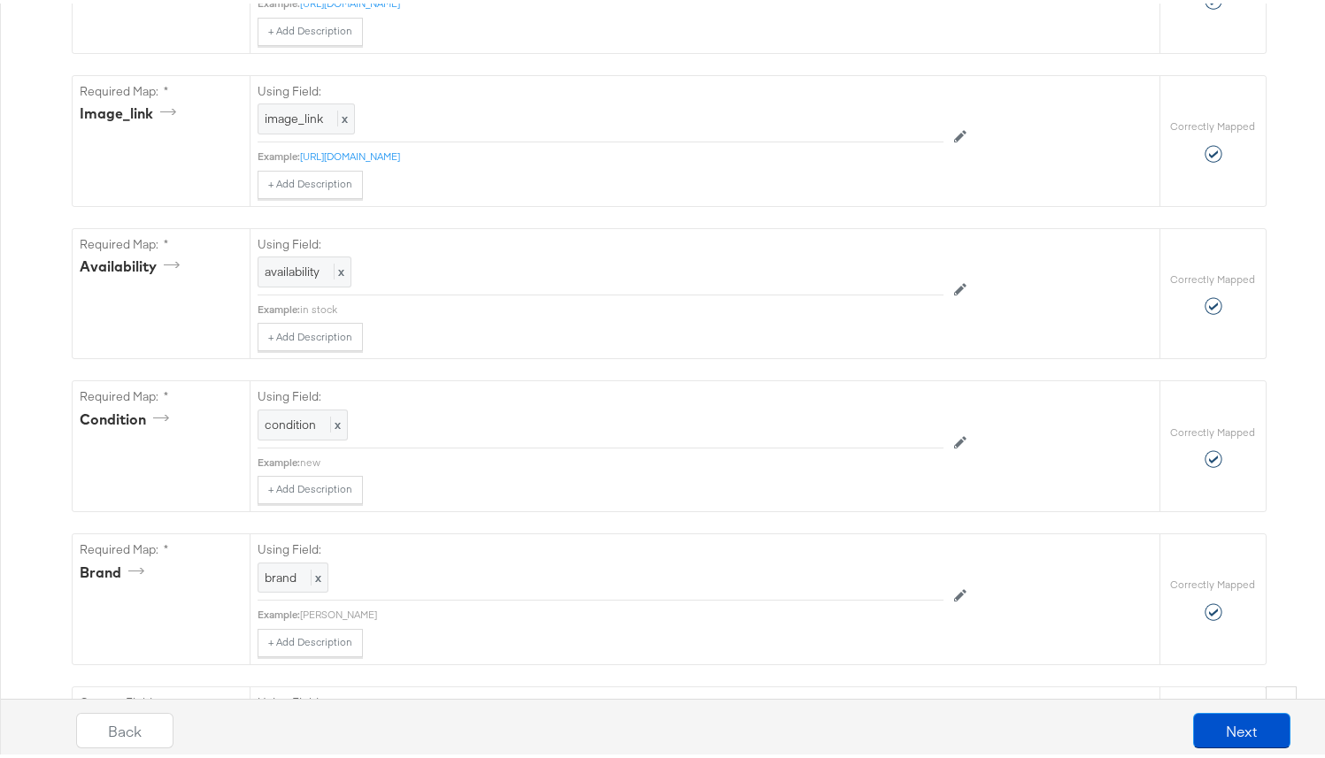
scroll to position [1743, 0]
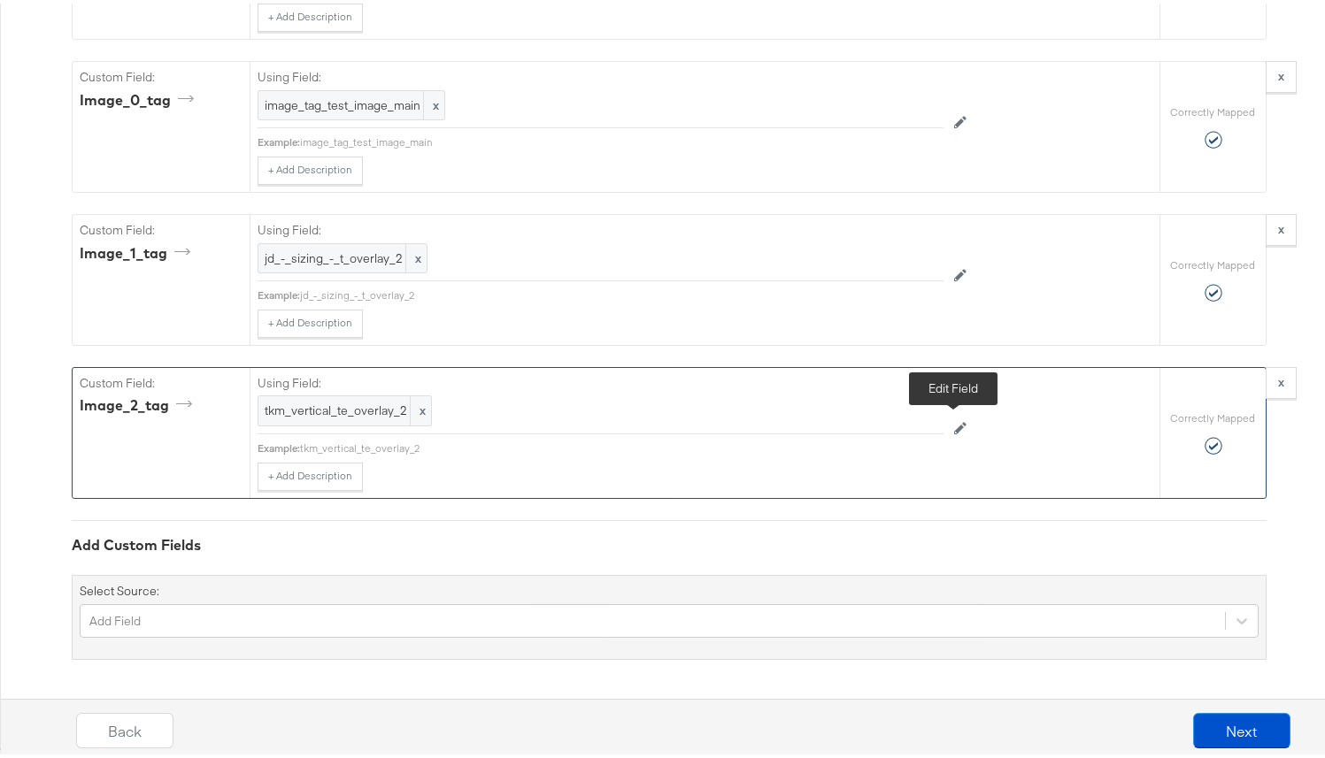
click at [958, 428] on icon at bounding box center [960, 425] width 12 height 12
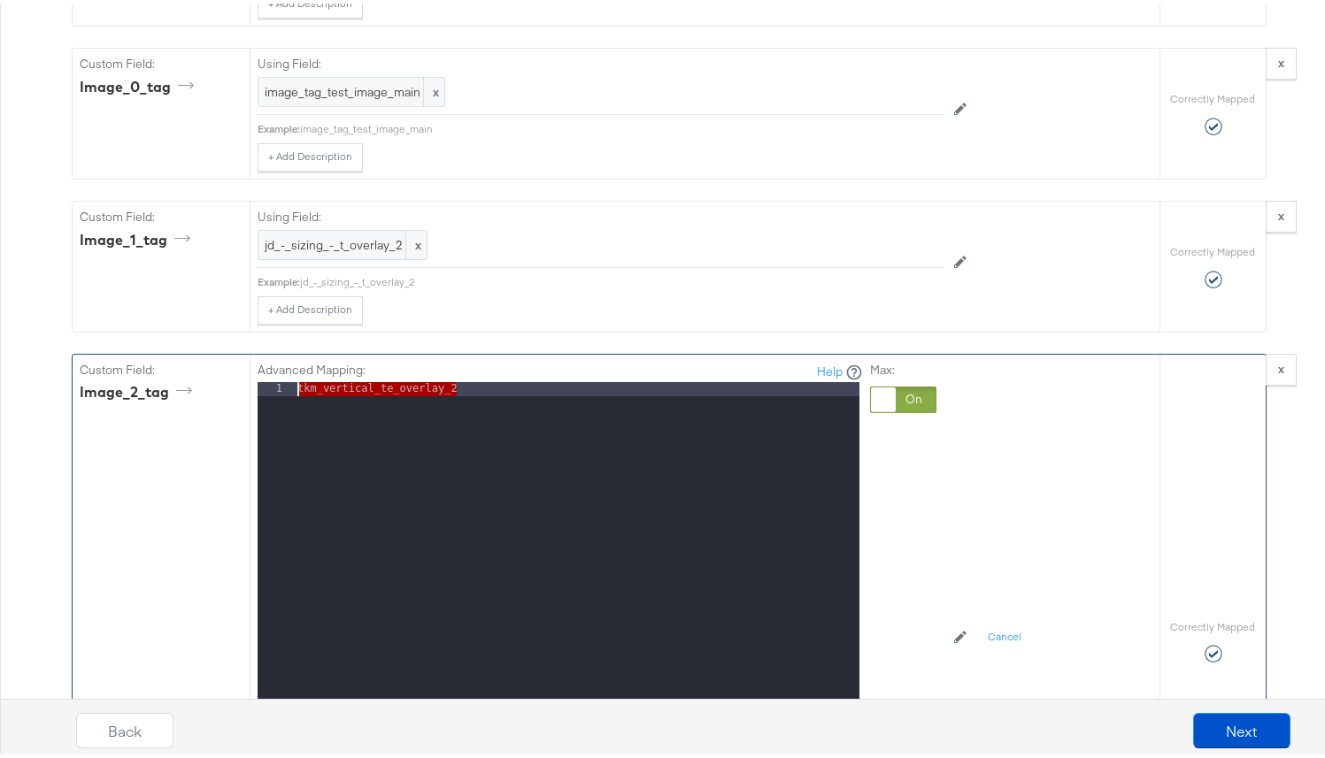
drag, startPoint x: 496, startPoint y: 409, endPoint x: 212, endPoint y: 398, distance: 283.4
click at [212, 398] on div "Custom Field: image_2_tag Advanced Mapping: Help 1 tkm_vertical_te_overlay_2 XX…" at bounding box center [616, 637] width 1087 height 573
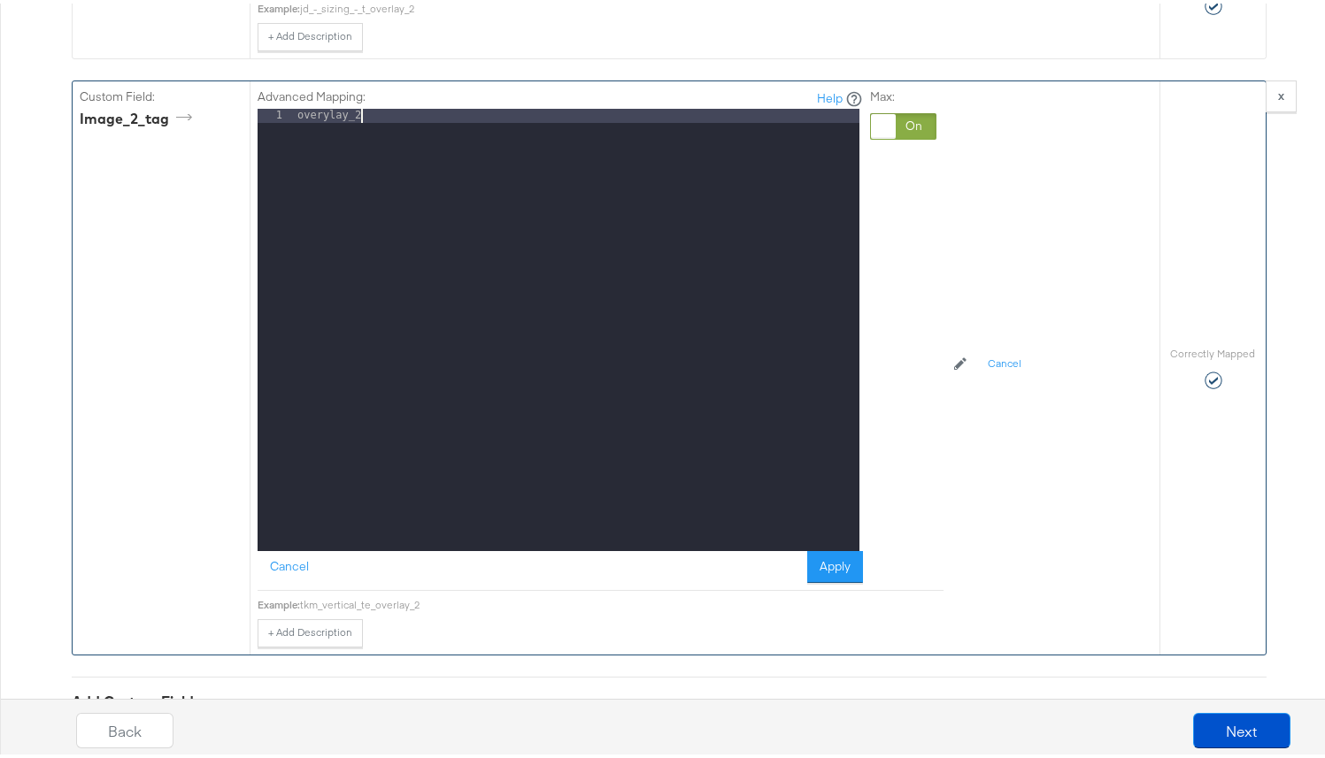
click at [325, 133] on div "overylay_2" at bounding box center [577, 340] width 566 height 471
click at [843, 580] on button "Apply" at bounding box center [835, 564] width 56 height 32
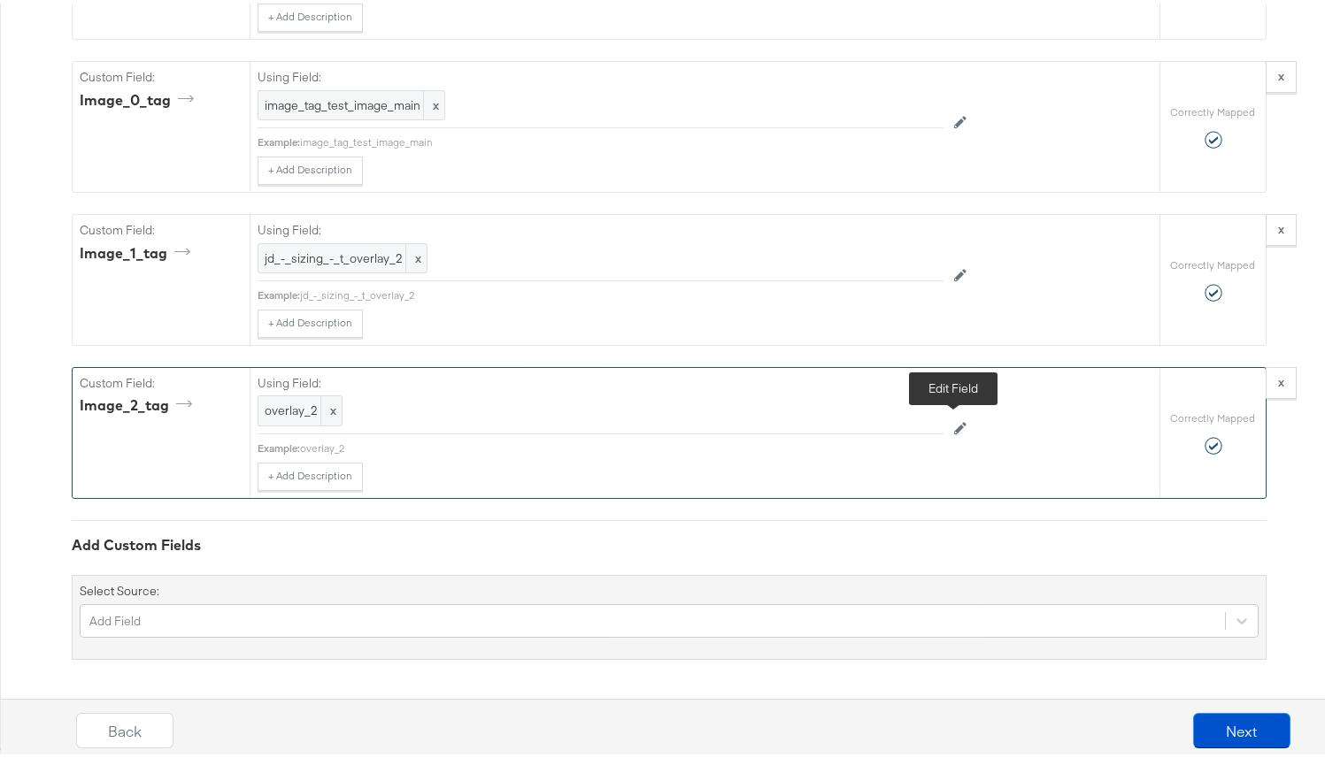
click at [958, 434] on button at bounding box center [960, 426] width 34 height 28
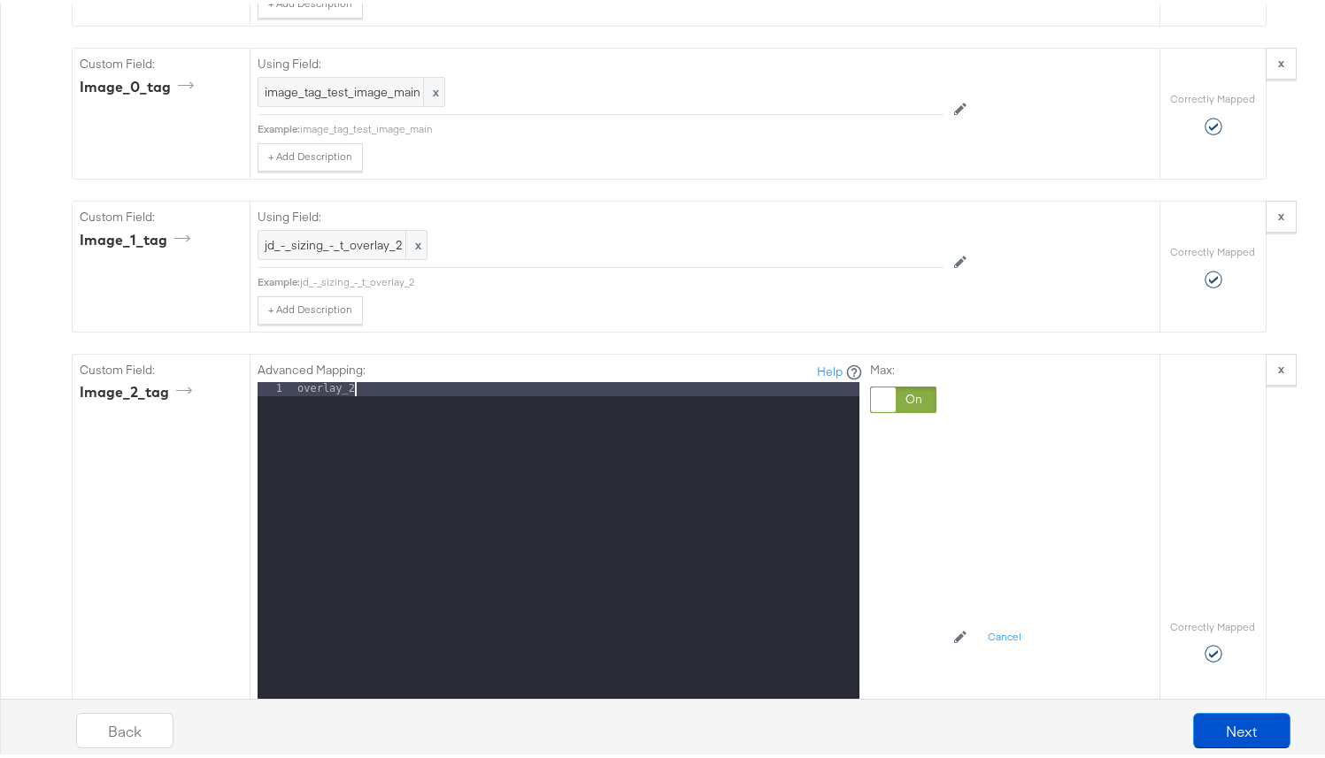
drag, startPoint x: 603, startPoint y: 443, endPoint x: 248, endPoint y: 421, distance: 355.5
click at [250, 421] on div "Advanced Mapping: Help 1 overlay_2 XXXXXXXXXXXXXXXXXXXXXXXXXXXXXXXXXXXXXXXXXXXX…" at bounding box center [705, 637] width 910 height 573
drag, startPoint x: 383, startPoint y: 414, endPoint x: 159, endPoint y: 391, distance: 225.1
click at [159, 391] on div "Custom Field: image_2_tag Advanced Mapping: Help 1 overlay_2 XXXXXXXXXXXXXXXXXX…" at bounding box center [616, 637] width 1087 height 573
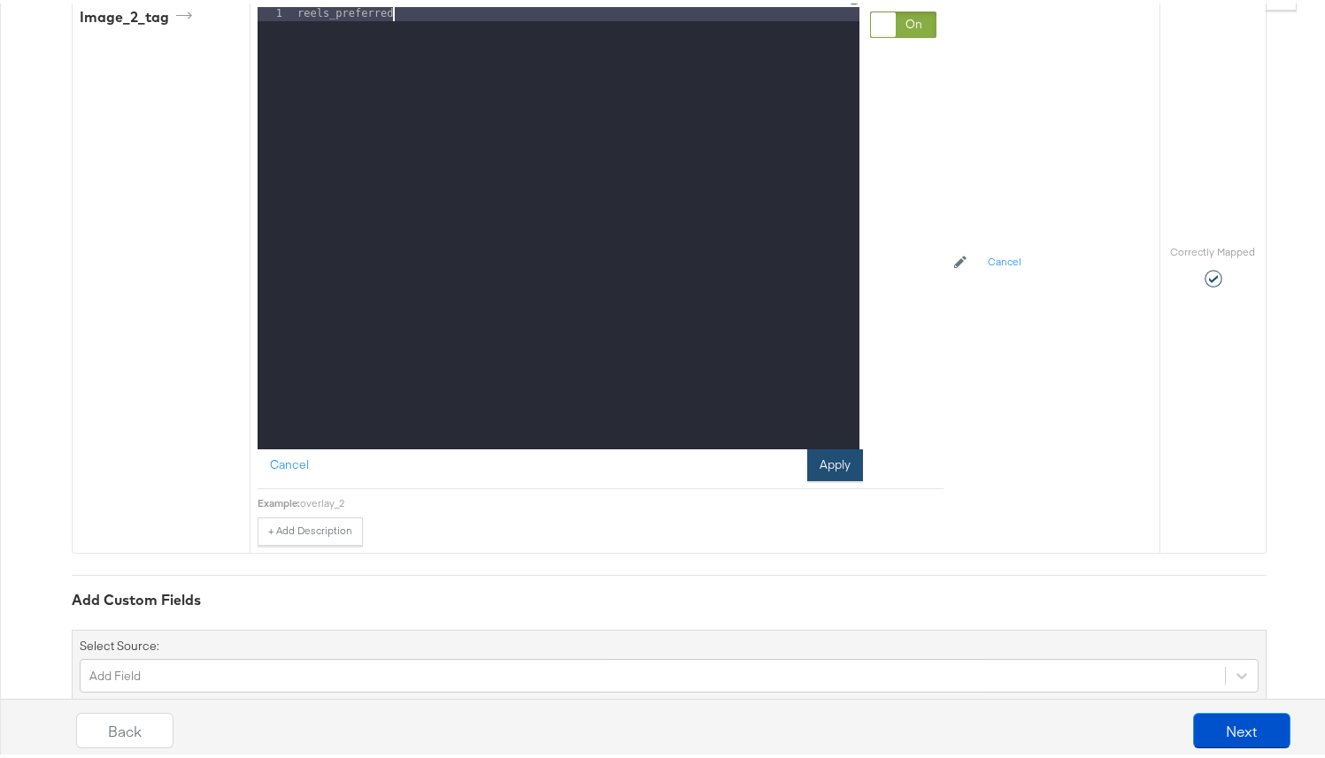
click at [824, 478] on button "Apply" at bounding box center [835, 462] width 56 height 32
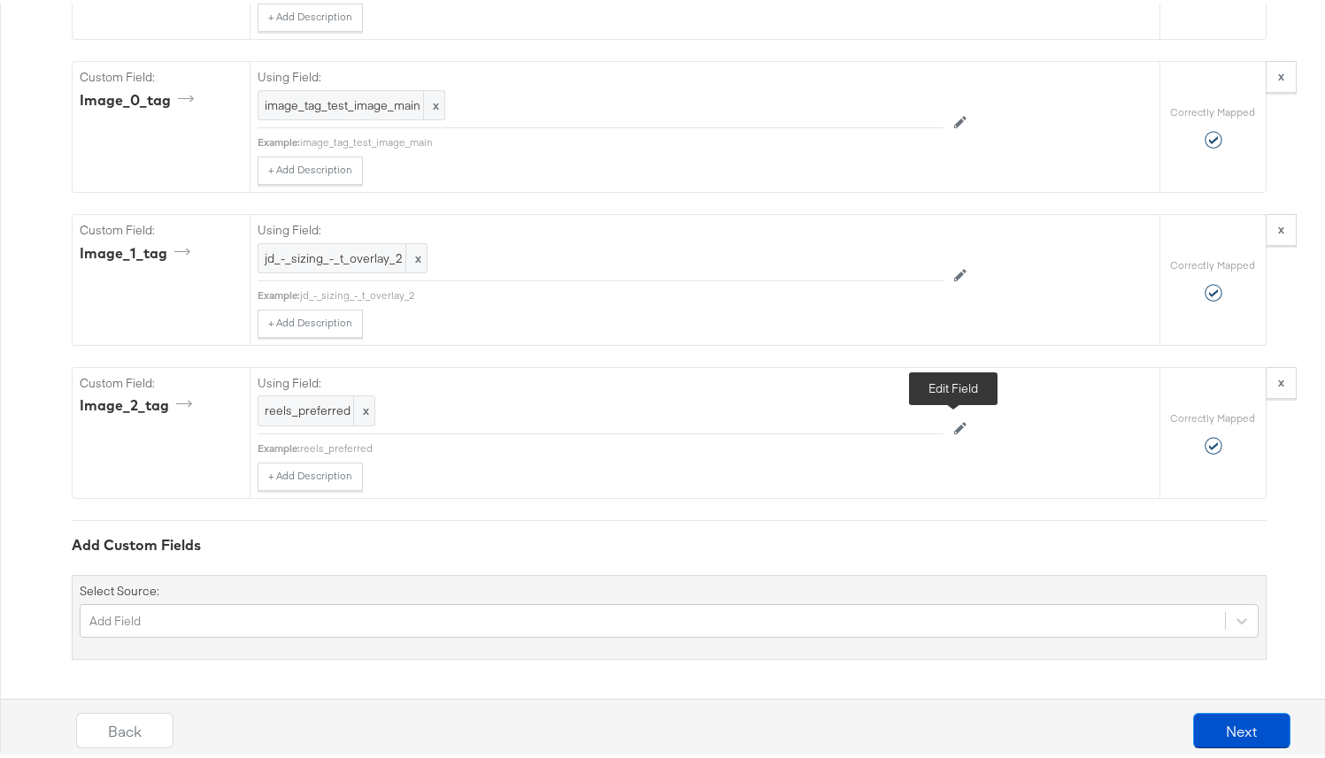
click at [955, 430] on icon at bounding box center [960, 425] width 12 height 12
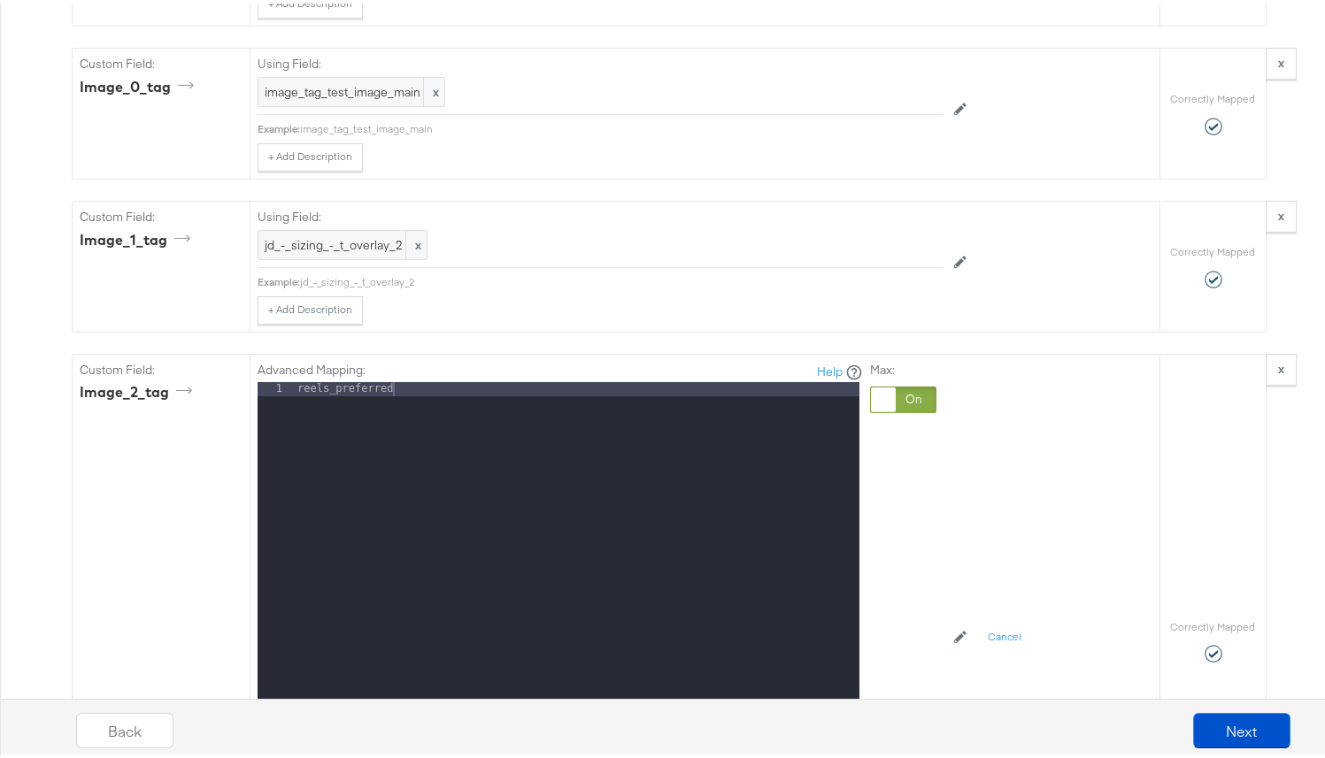
scroll to position [2186, 0]
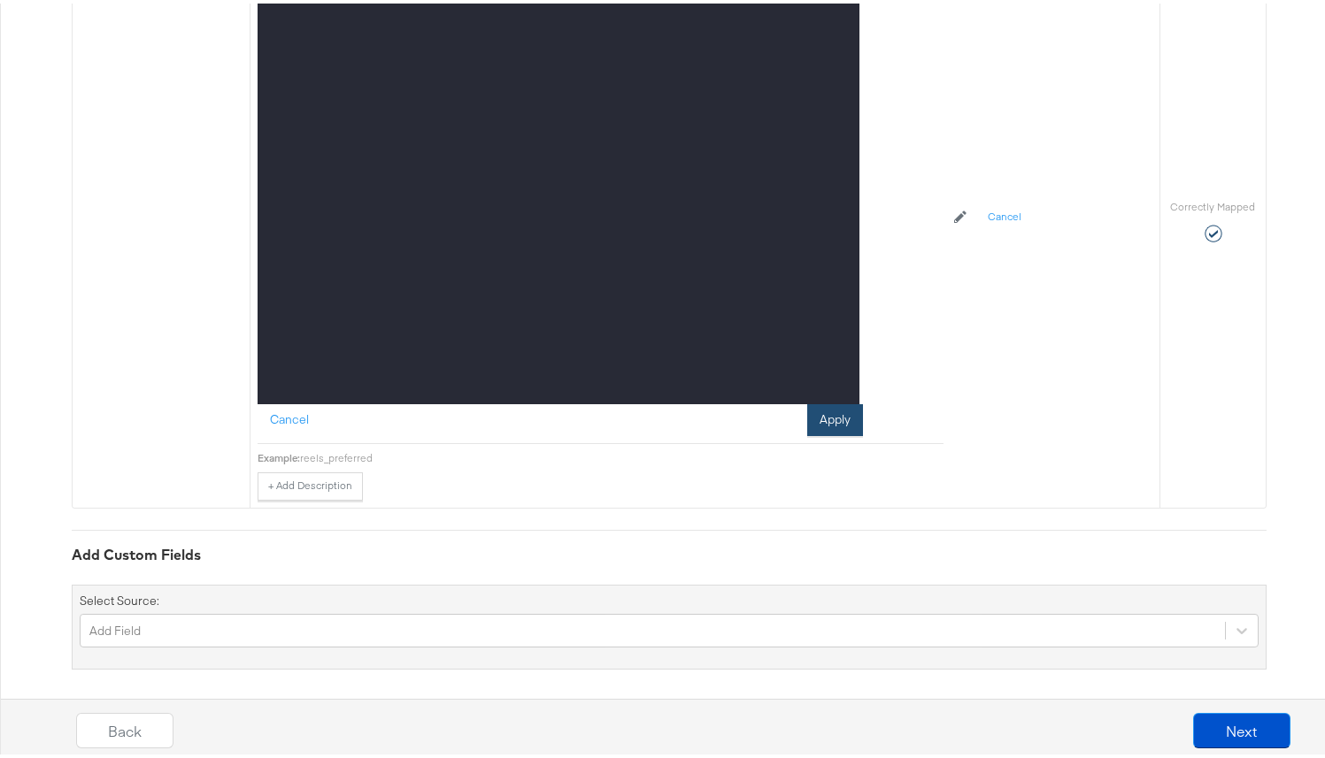
click at [837, 429] on button "Apply" at bounding box center [835, 417] width 56 height 32
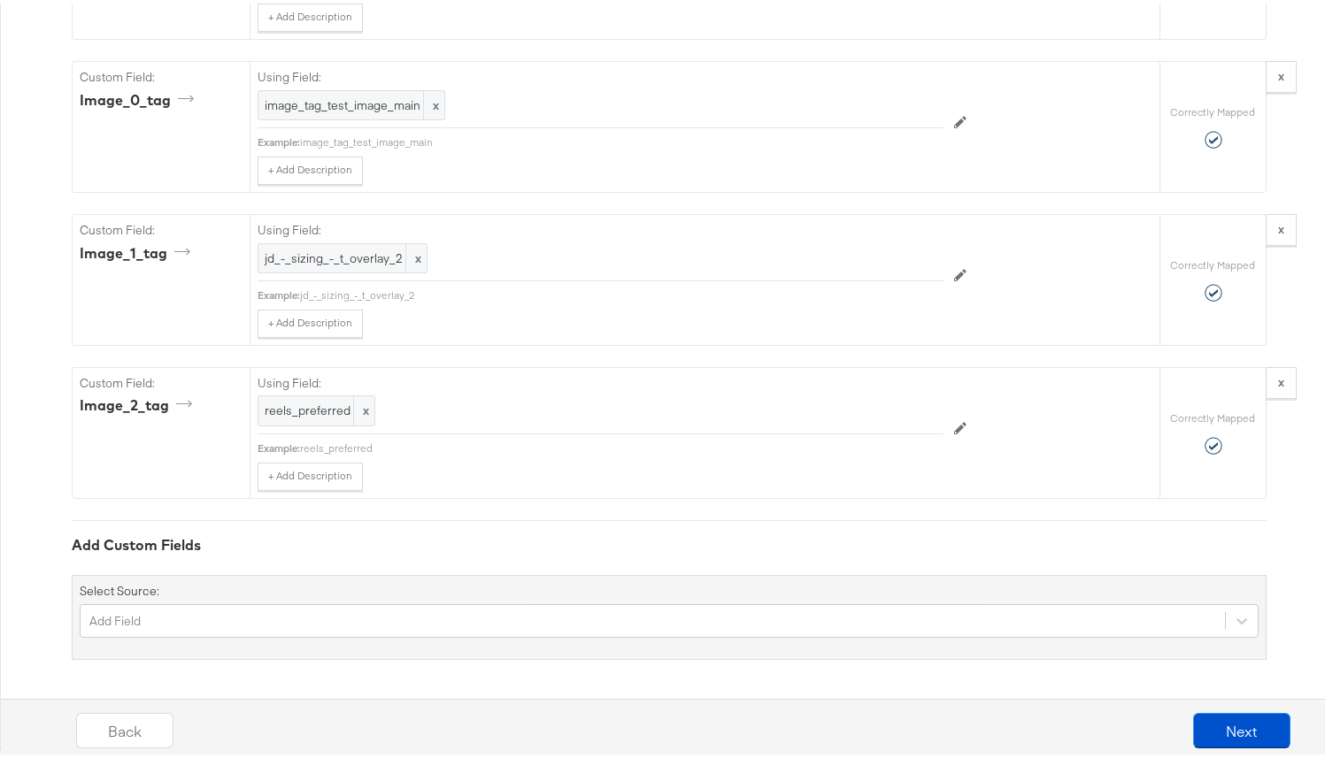
scroll to position [1743, 0]
click at [1205, 713] on button "Next" at bounding box center [1241, 727] width 97 height 35
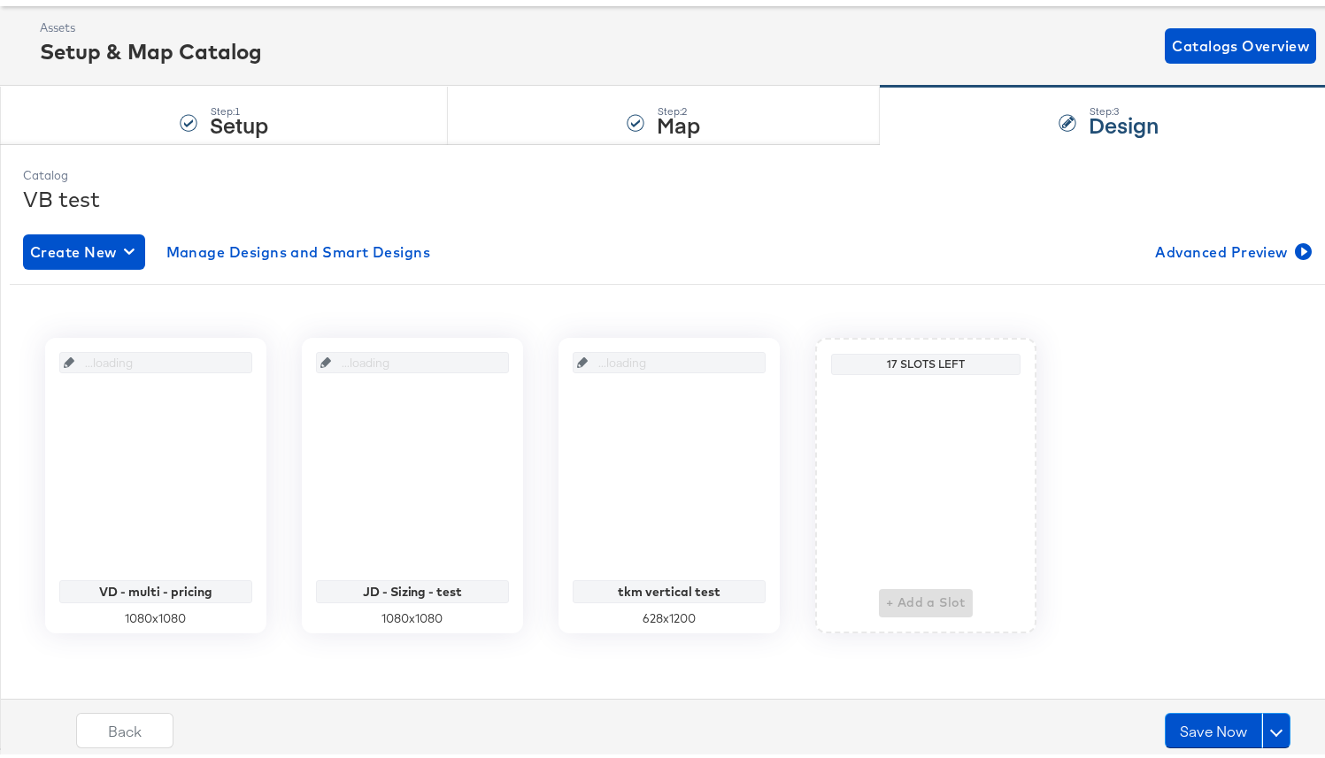
scroll to position [0, 0]
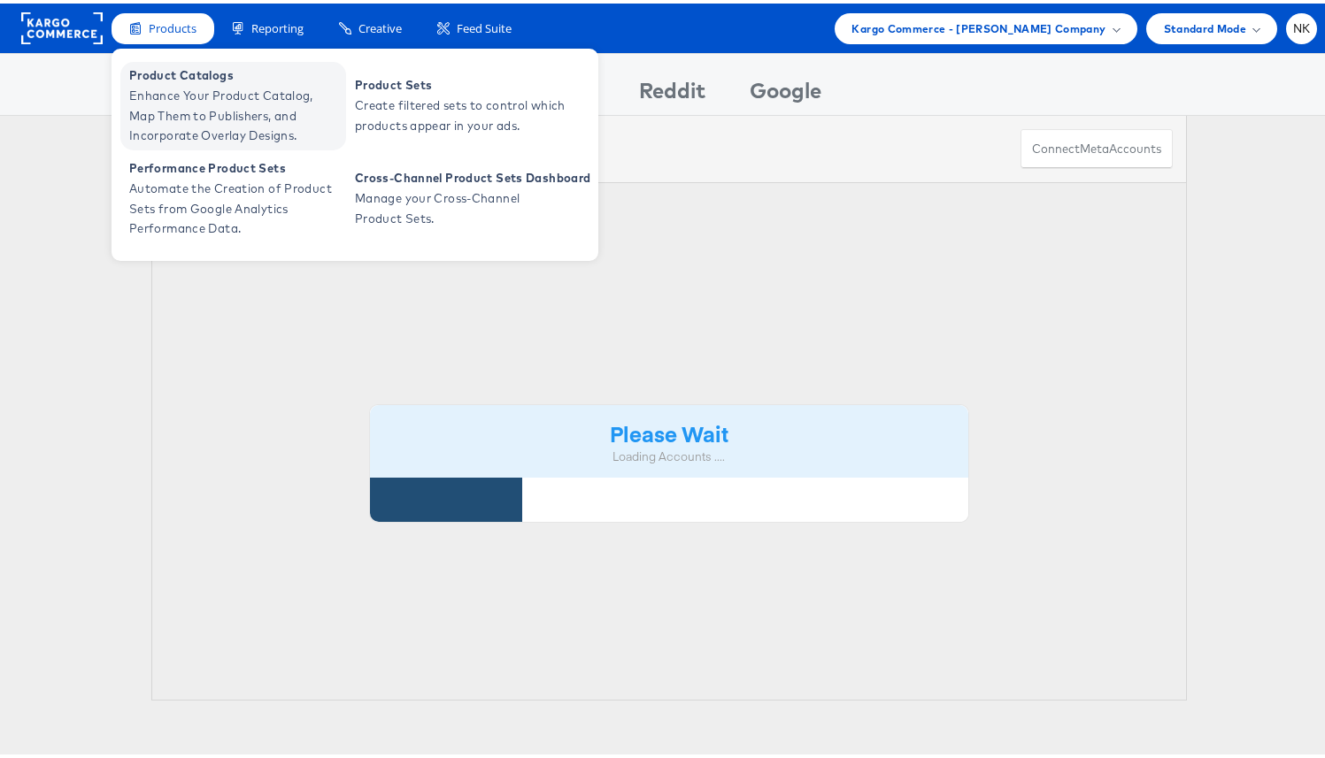
click at [173, 82] on span "Enhance Your Product Catalog, Map Them to Publishers, and Incorporate Overlay D…" at bounding box center [235, 112] width 212 height 60
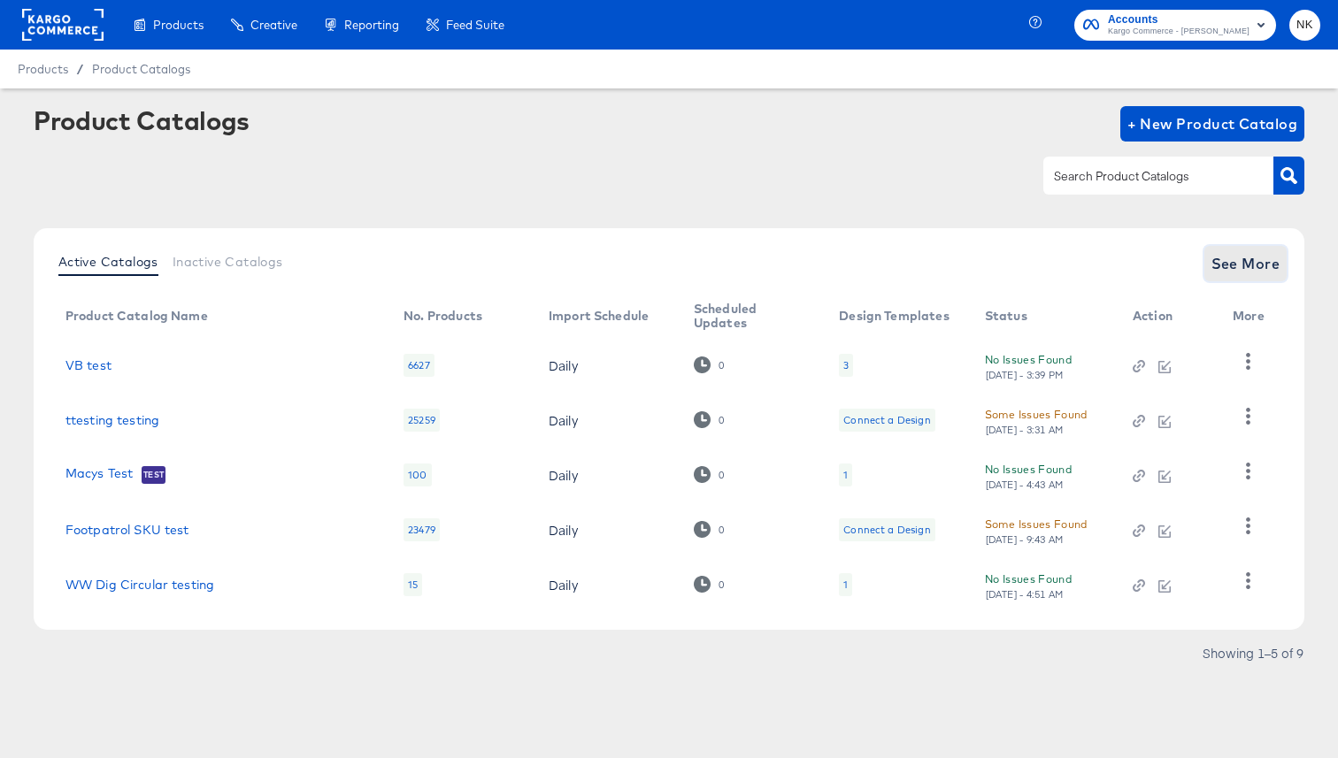
click at [1265, 261] on span "See More" at bounding box center [1246, 263] width 69 height 25
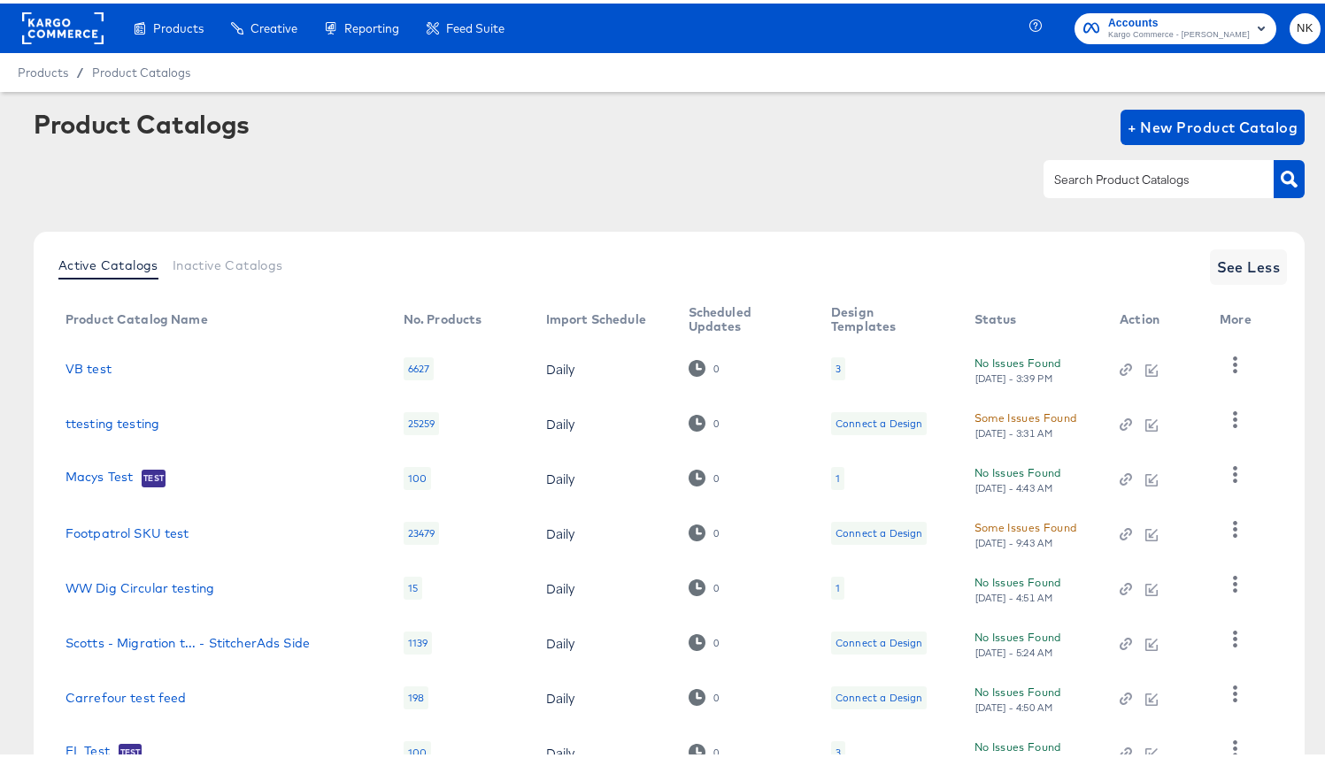
scroll to position [190, 0]
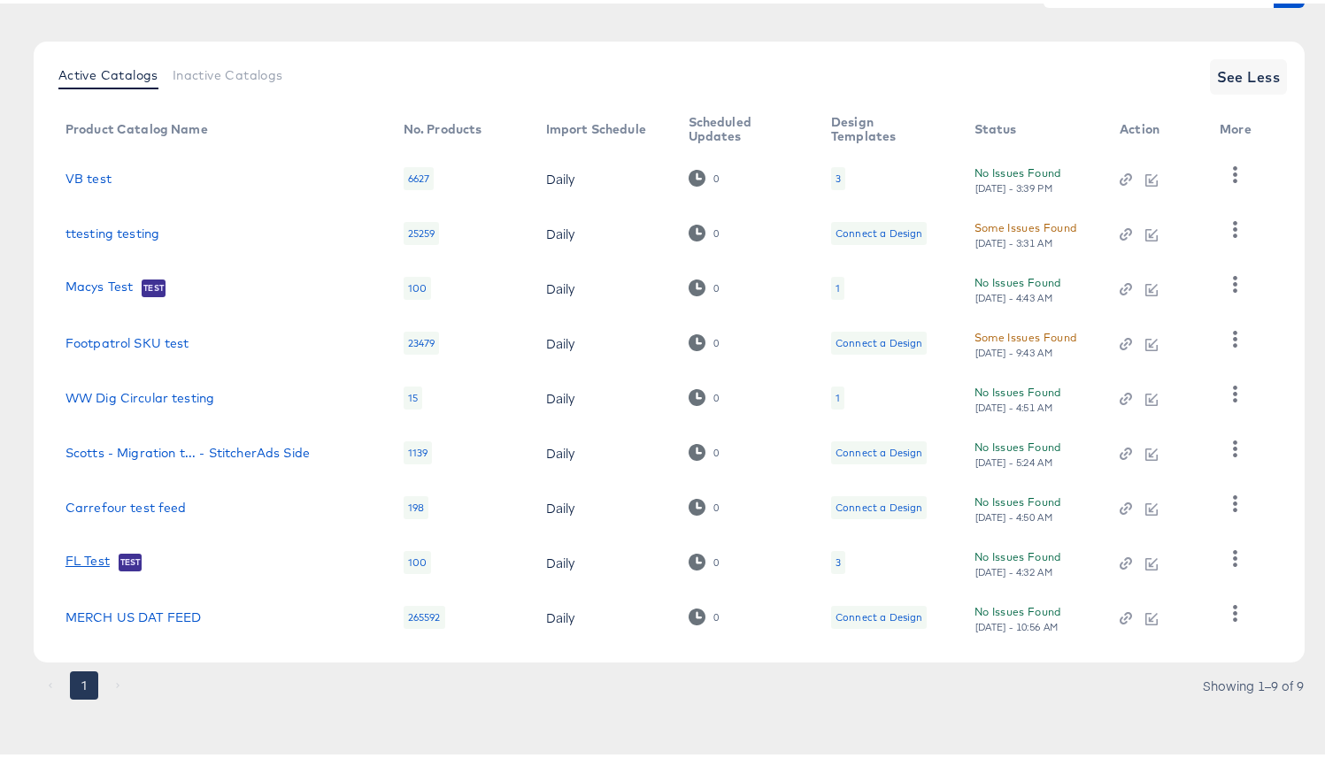
click at [100, 560] on link "FL Test" at bounding box center [87, 559] width 44 height 18
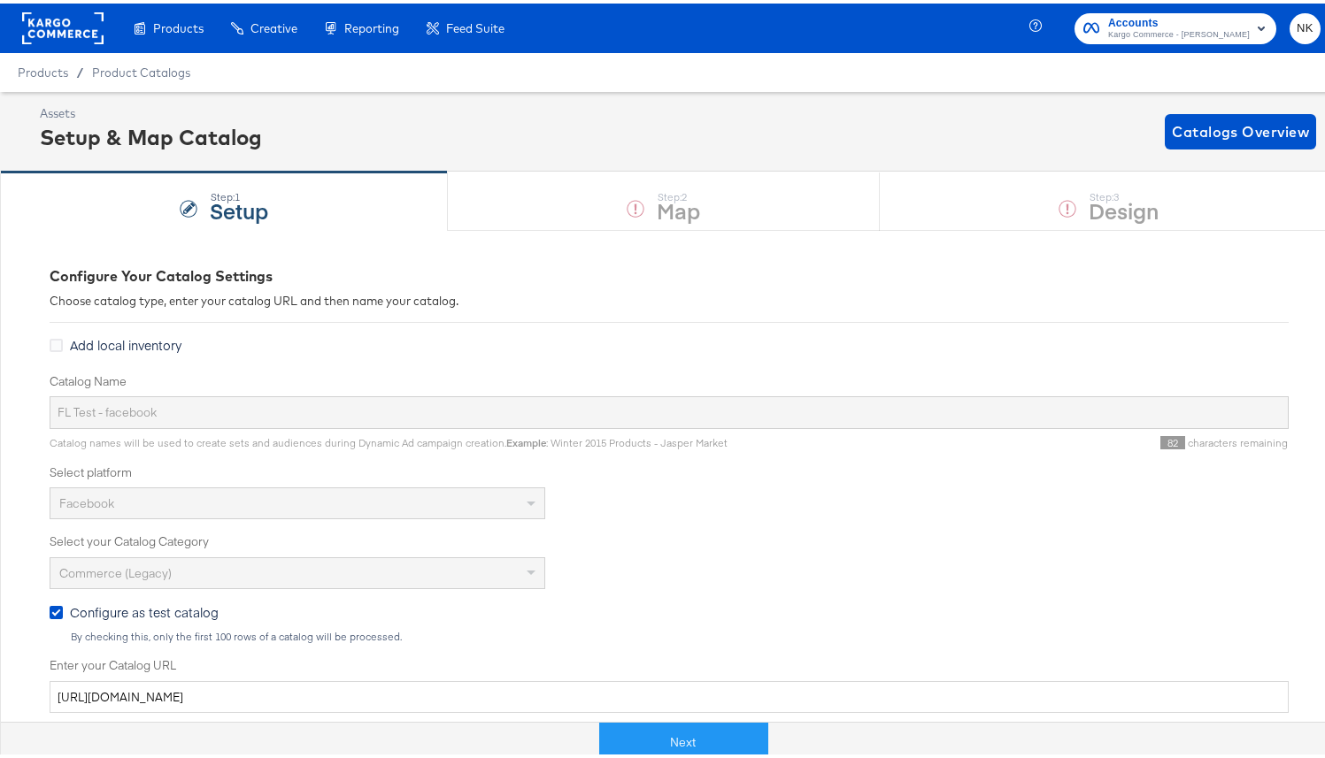
drag, startPoint x: 346, startPoint y: 327, endPoint x: 318, endPoint y: 352, distance: 37.6
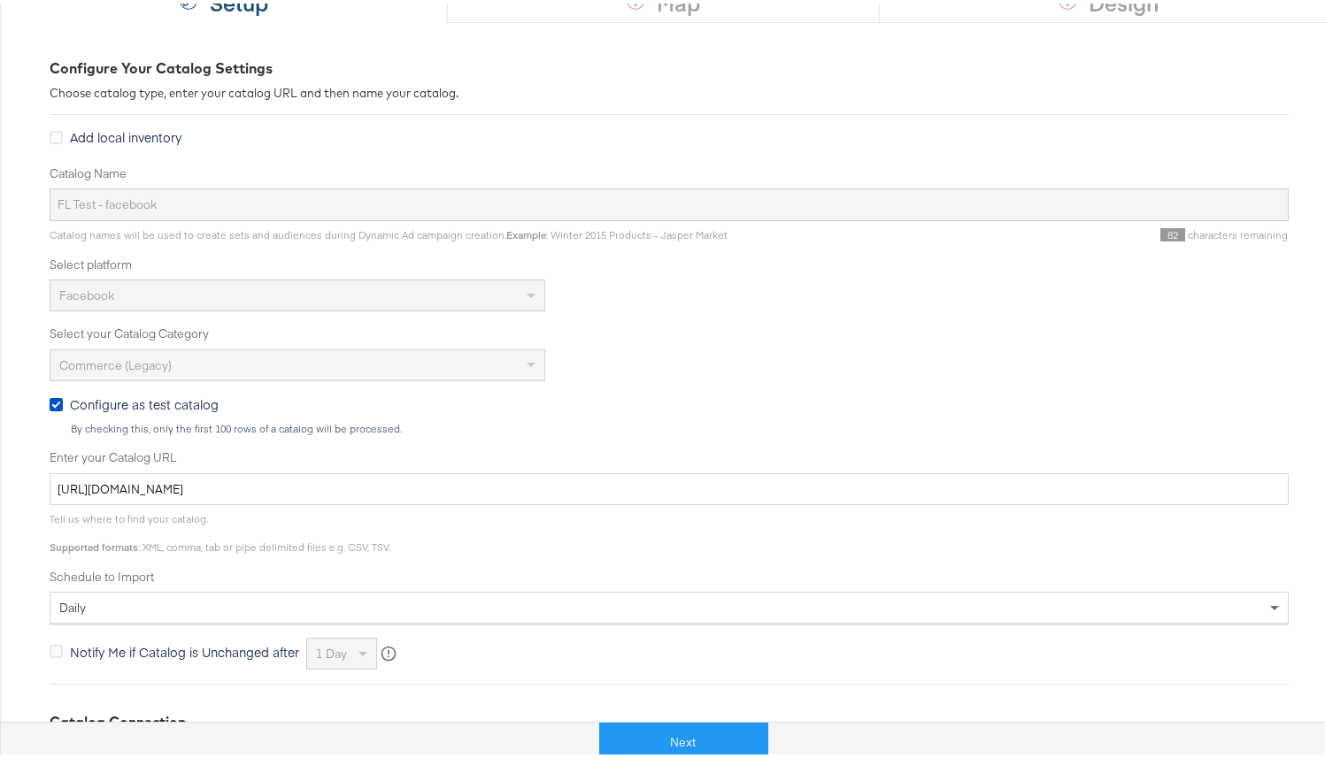
scroll to position [100, 0]
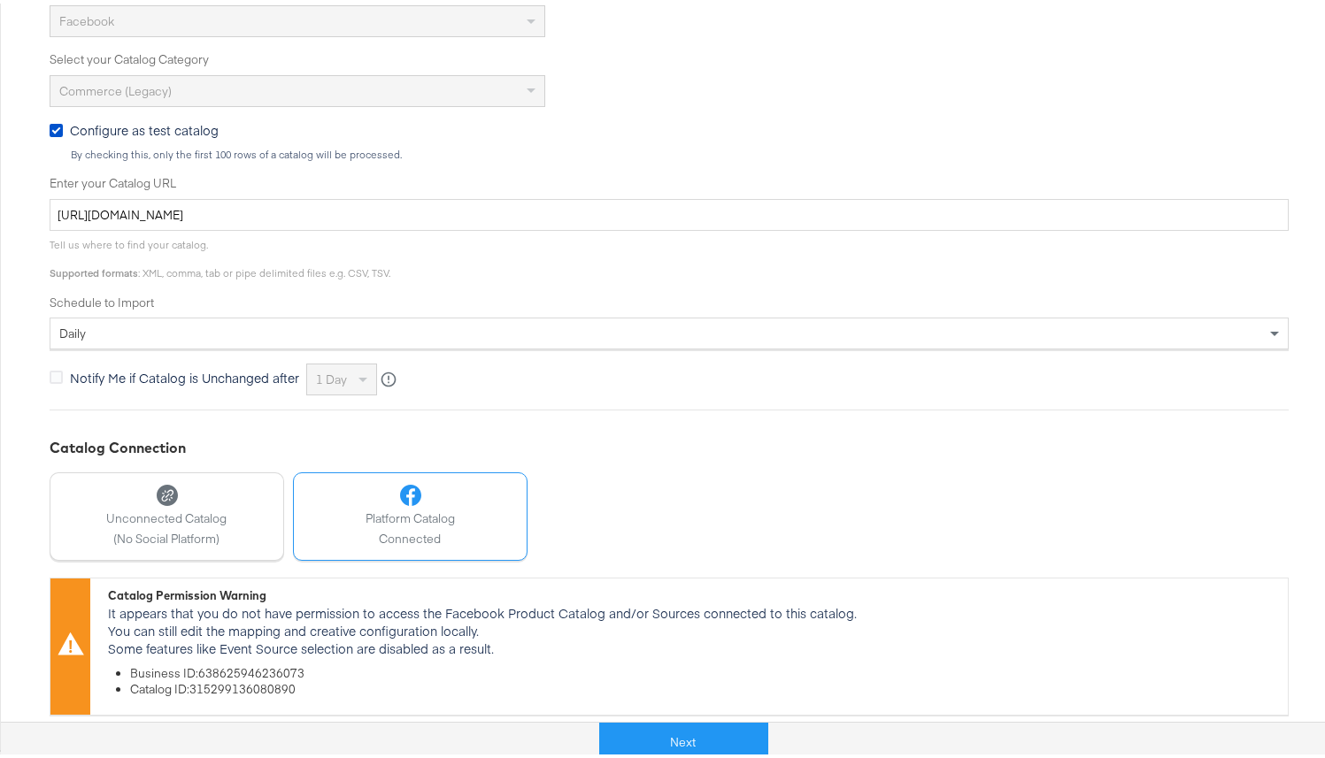
drag, startPoint x: 439, startPoint y: 305, endPoint x: 439, endPoint y: 320, distance: 15.0
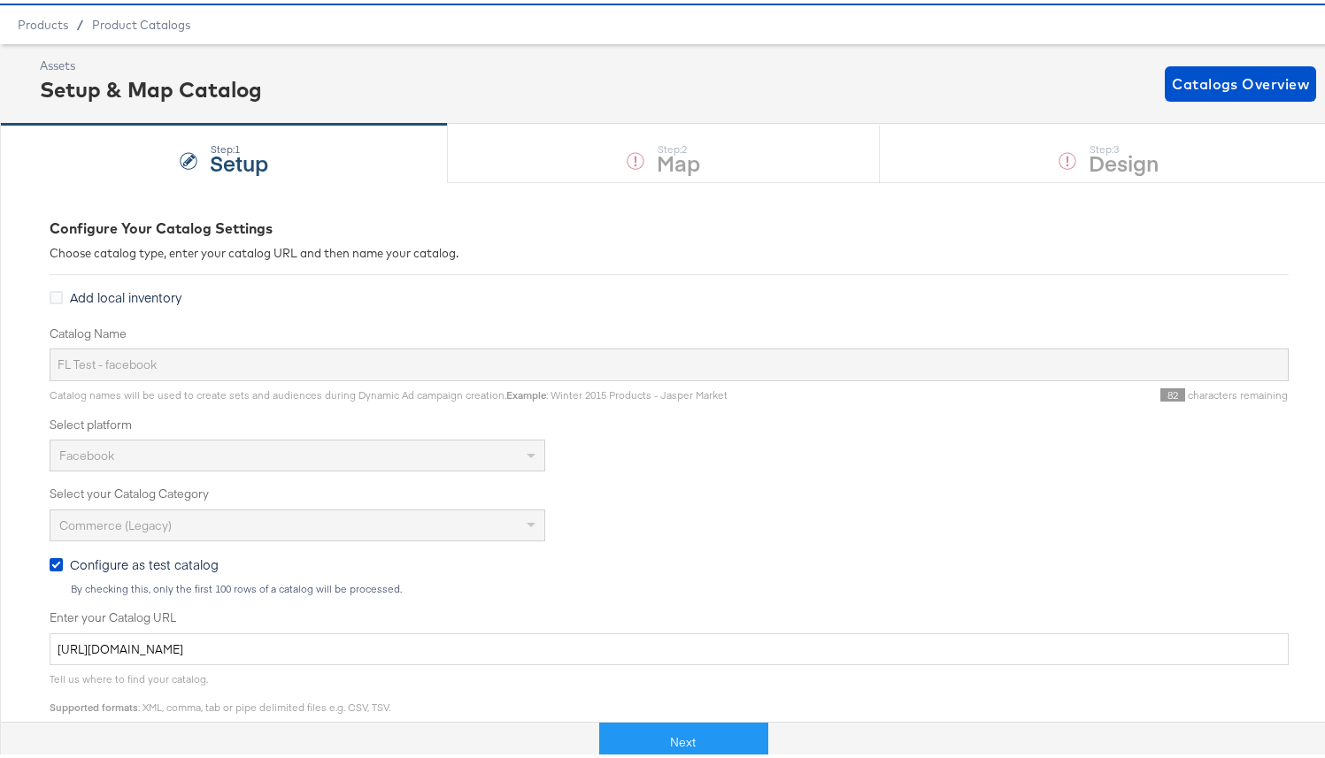
scroll to position [0, 0]
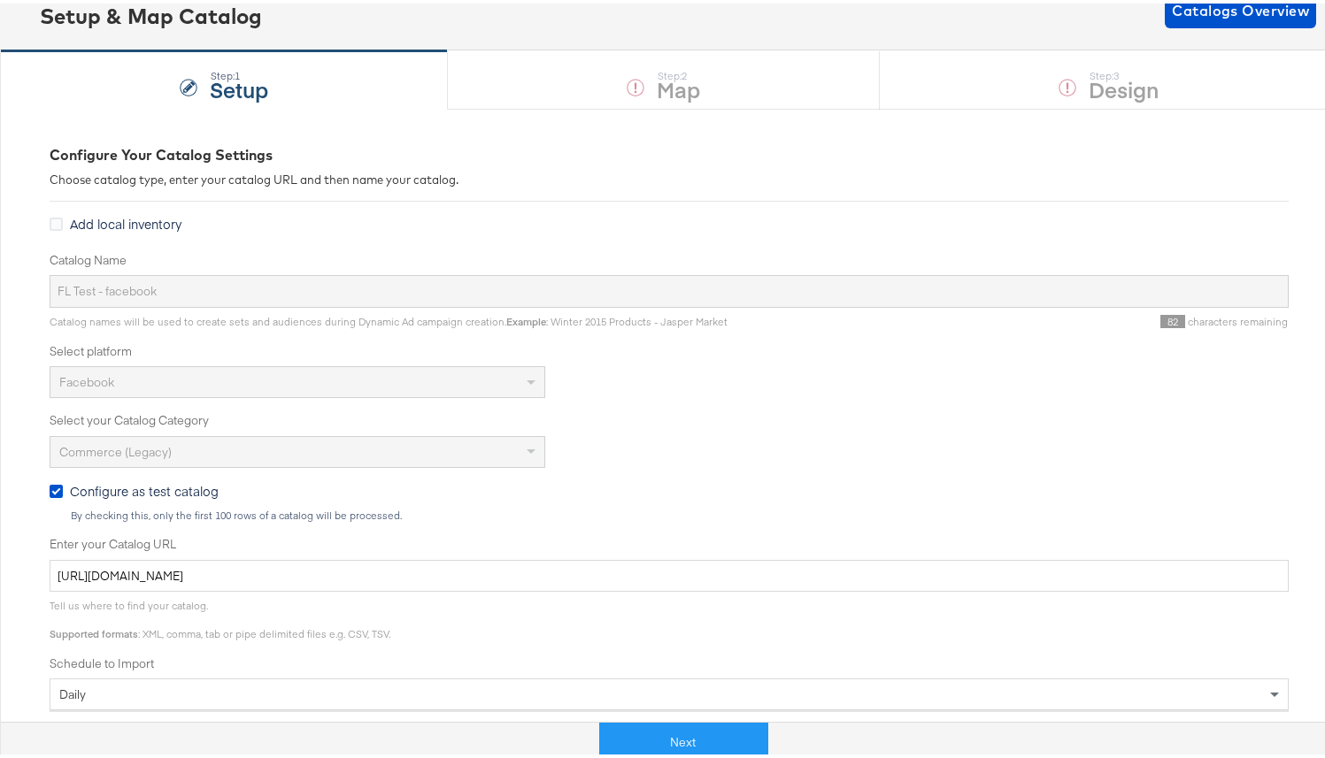
drag, startPoint x: 553, startPoint y: 388, endPoint x: 559, endPoint y: 413, distance: 26.4
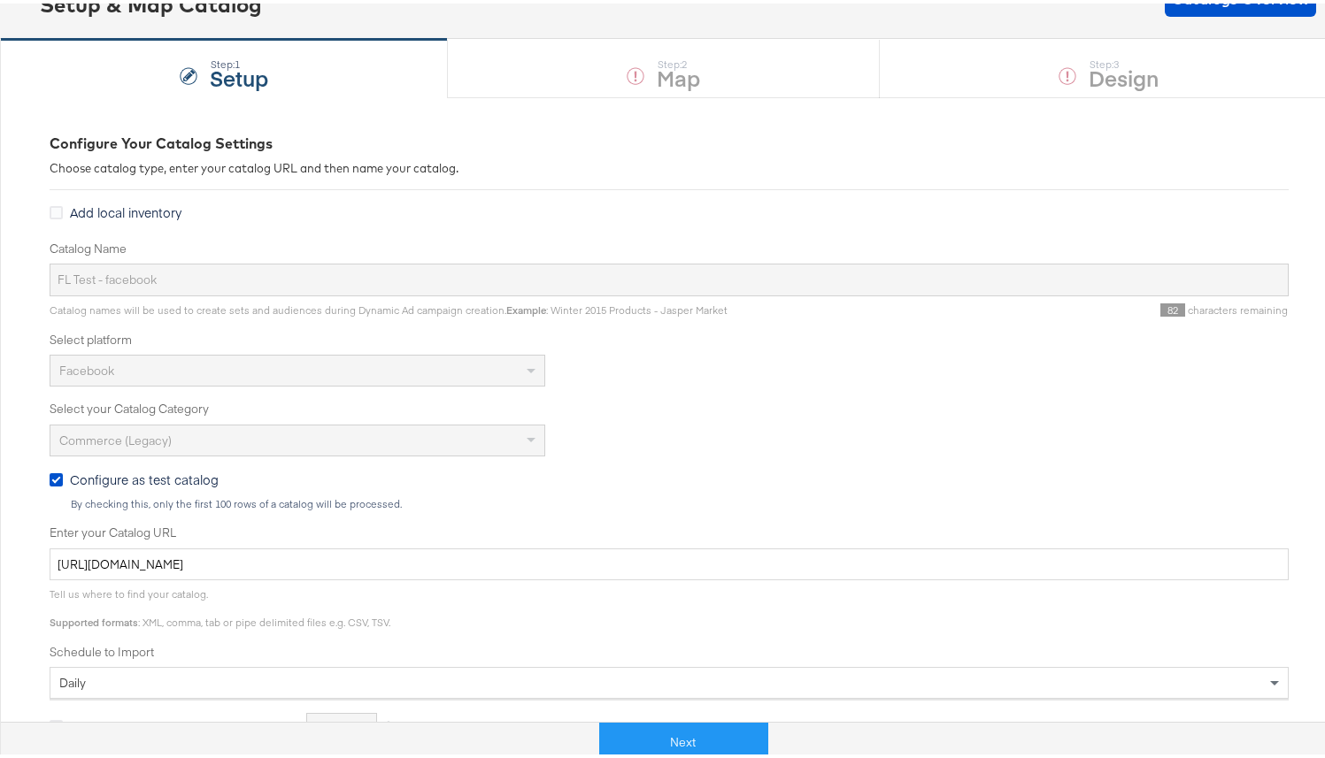
scroll to position [144, 0]
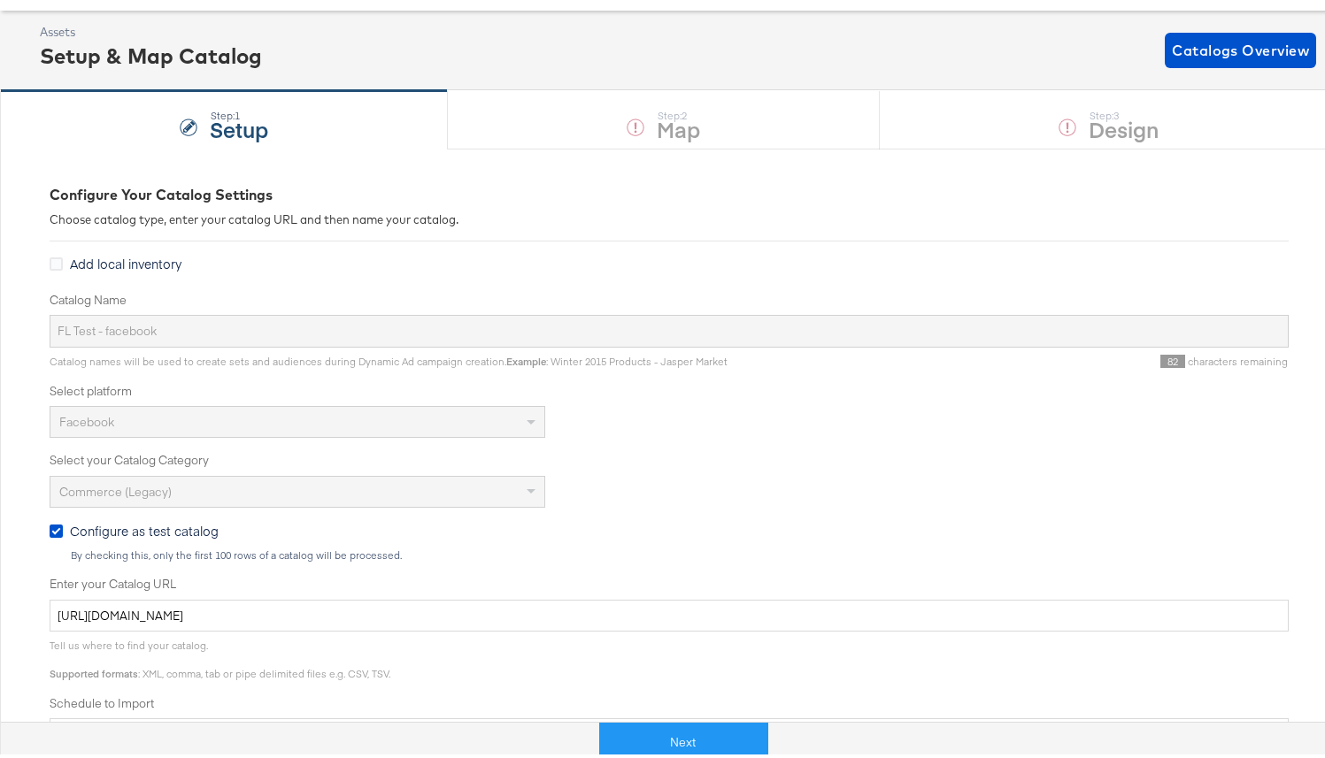
drag, startPoint x: 313, startPoint y: 419, endPoint x: 409, endPoint y: 454, distance: 101.9
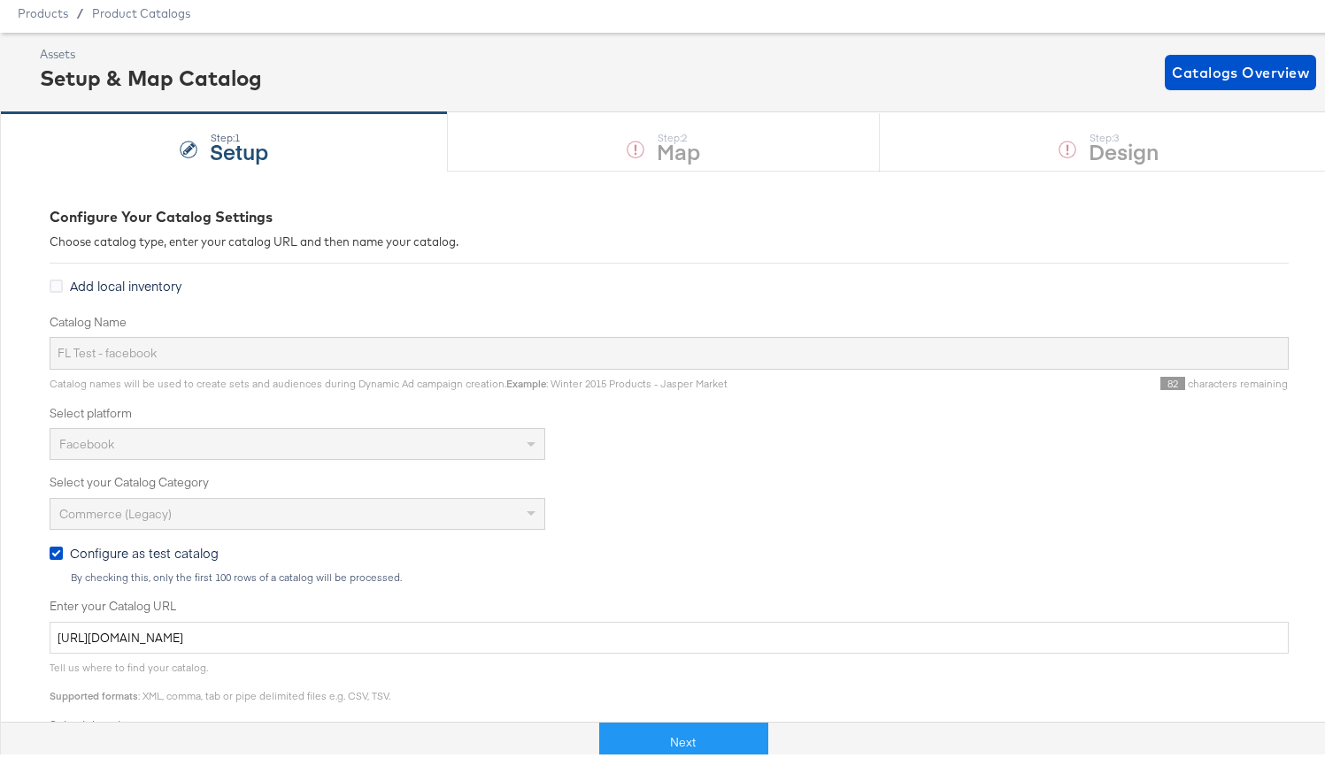
scroll to position [48, 0]
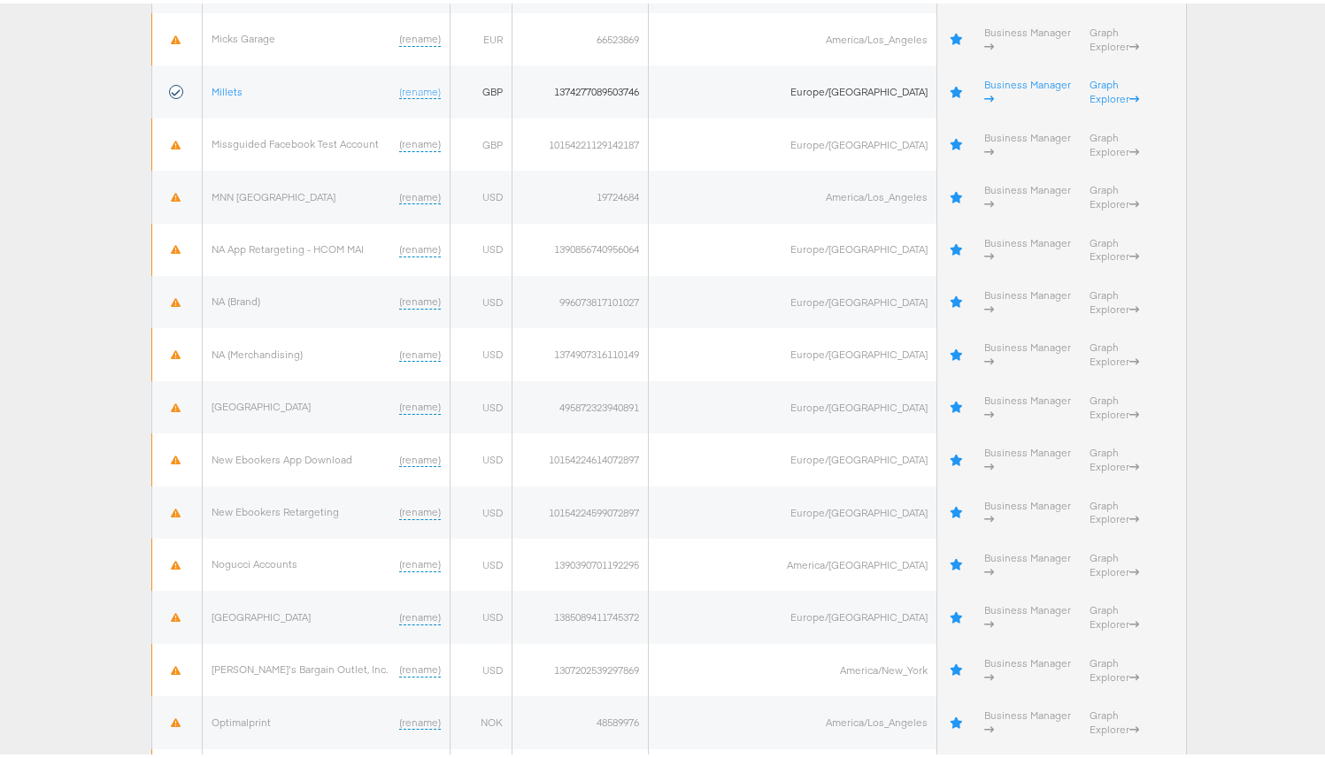
scroll to position [4994, 0]
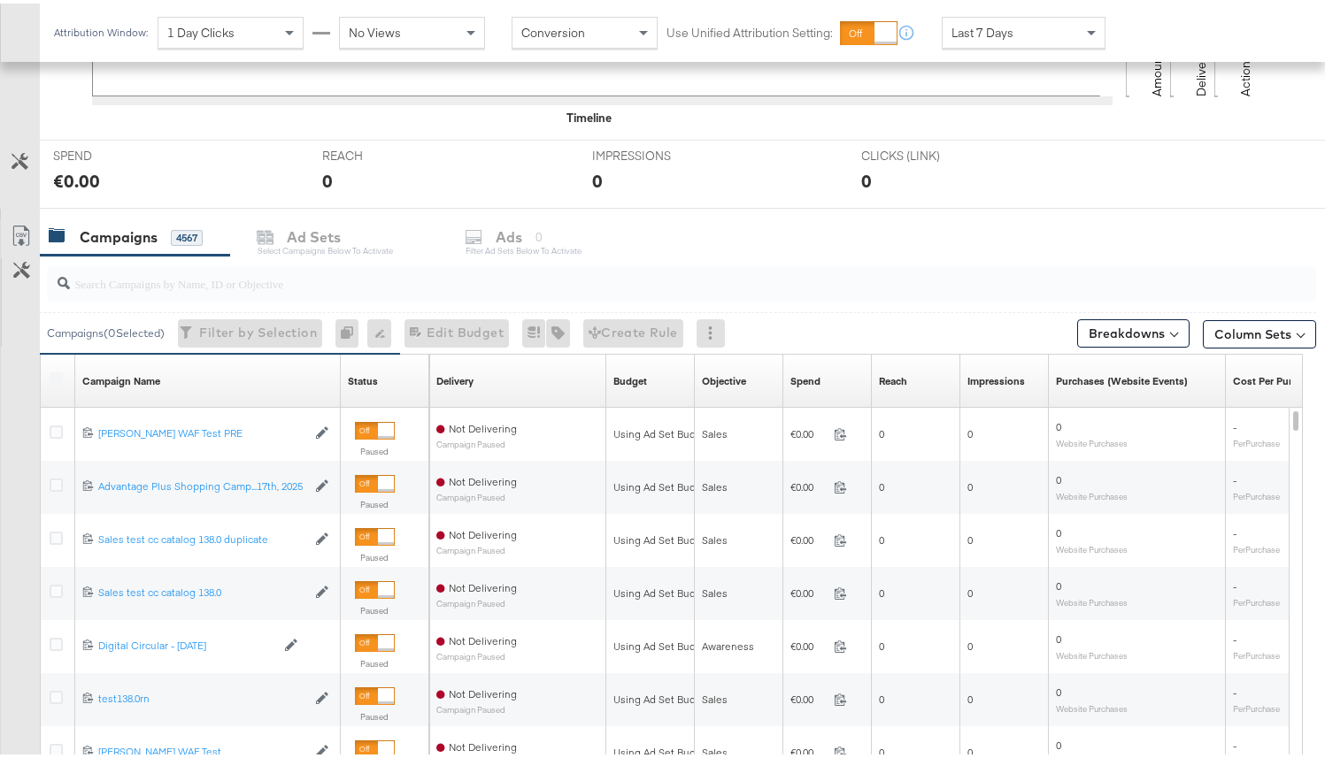
scroll to position [628, 0]
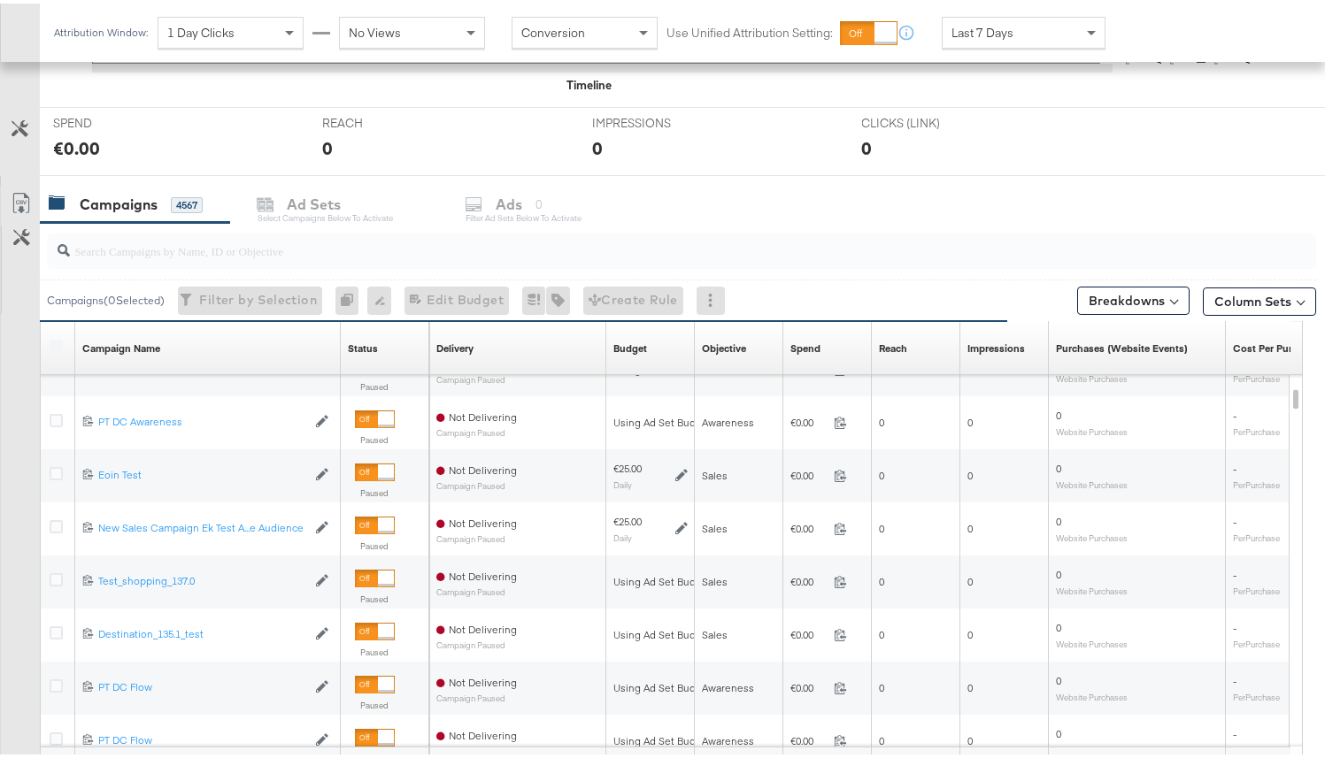
click at [267, 242] on input "search" at bounding box center [636, 240] width 1133 height 35
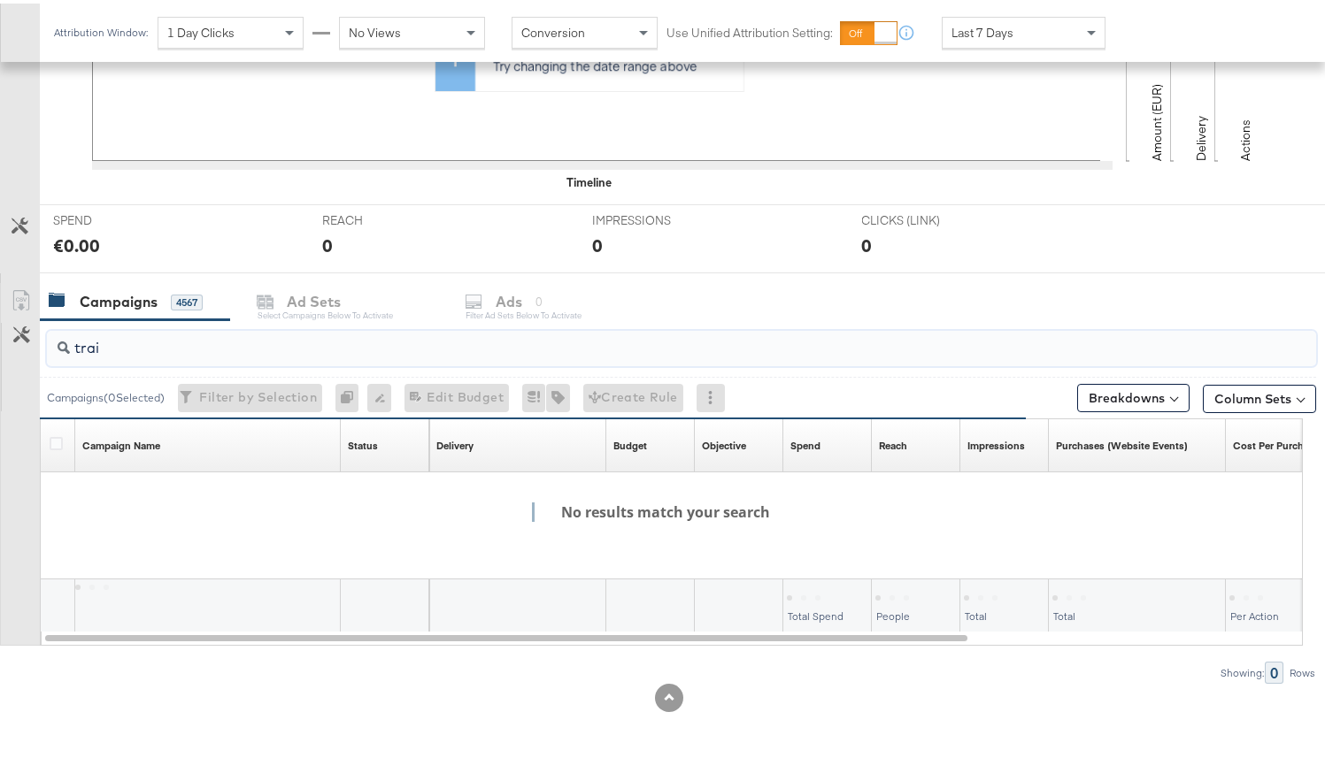
scroll to position [531, 0]
type input "t"
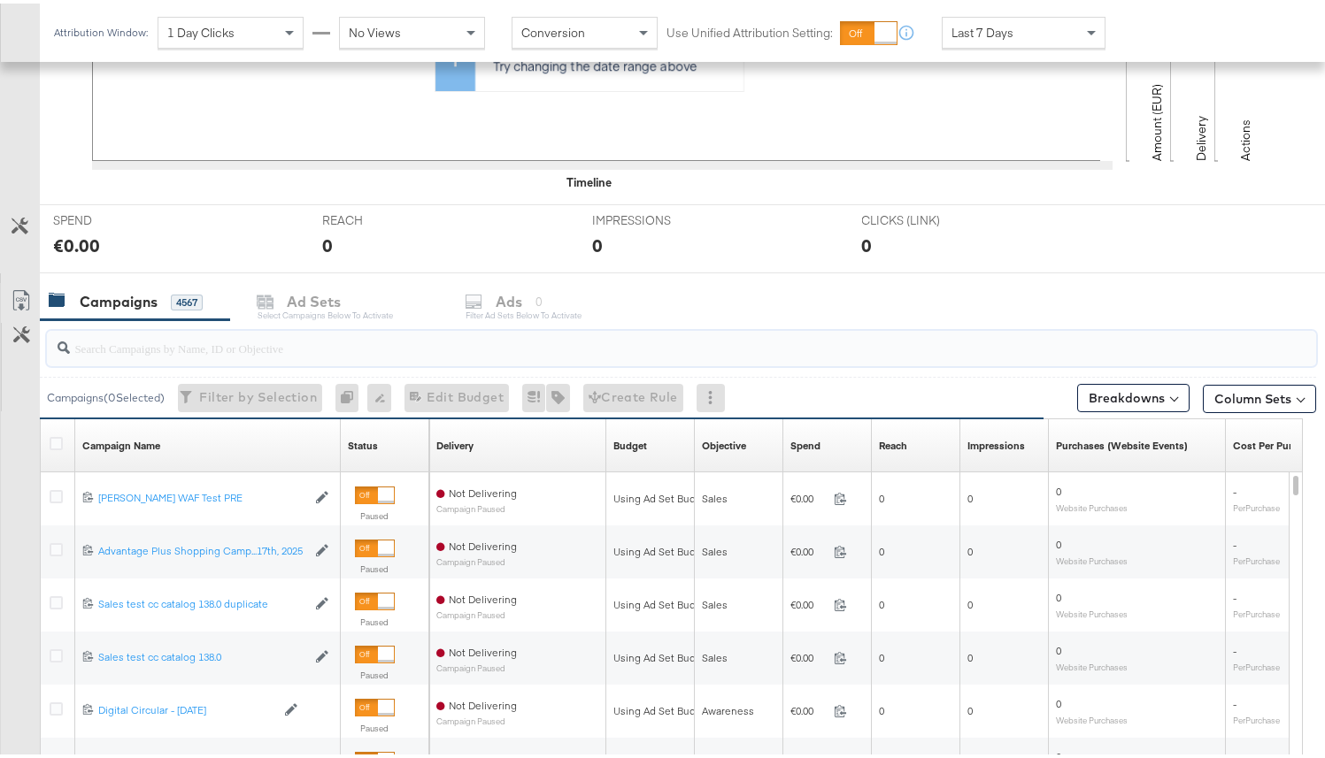
scroll to position [628, 0]
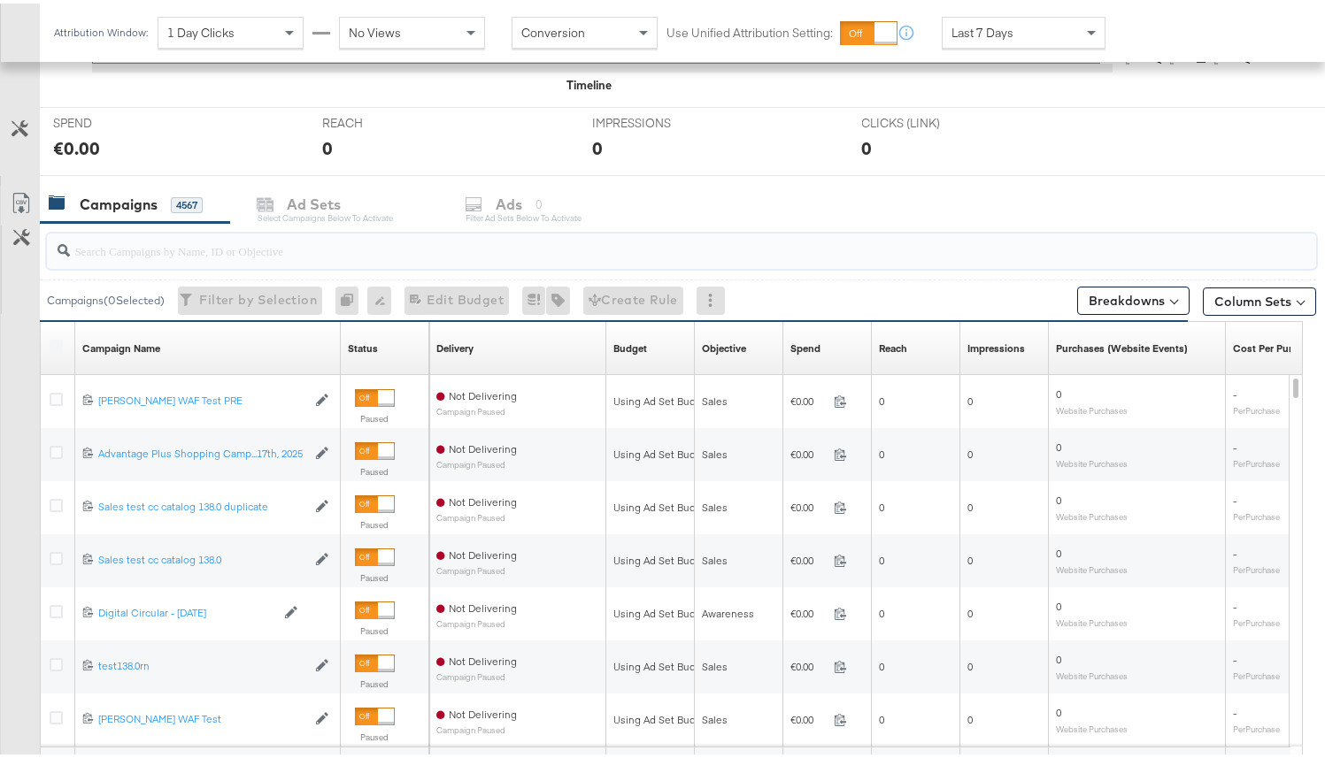
click at [370, 246] on input "search" at bounding box center [636, 240] width 1133 height 35
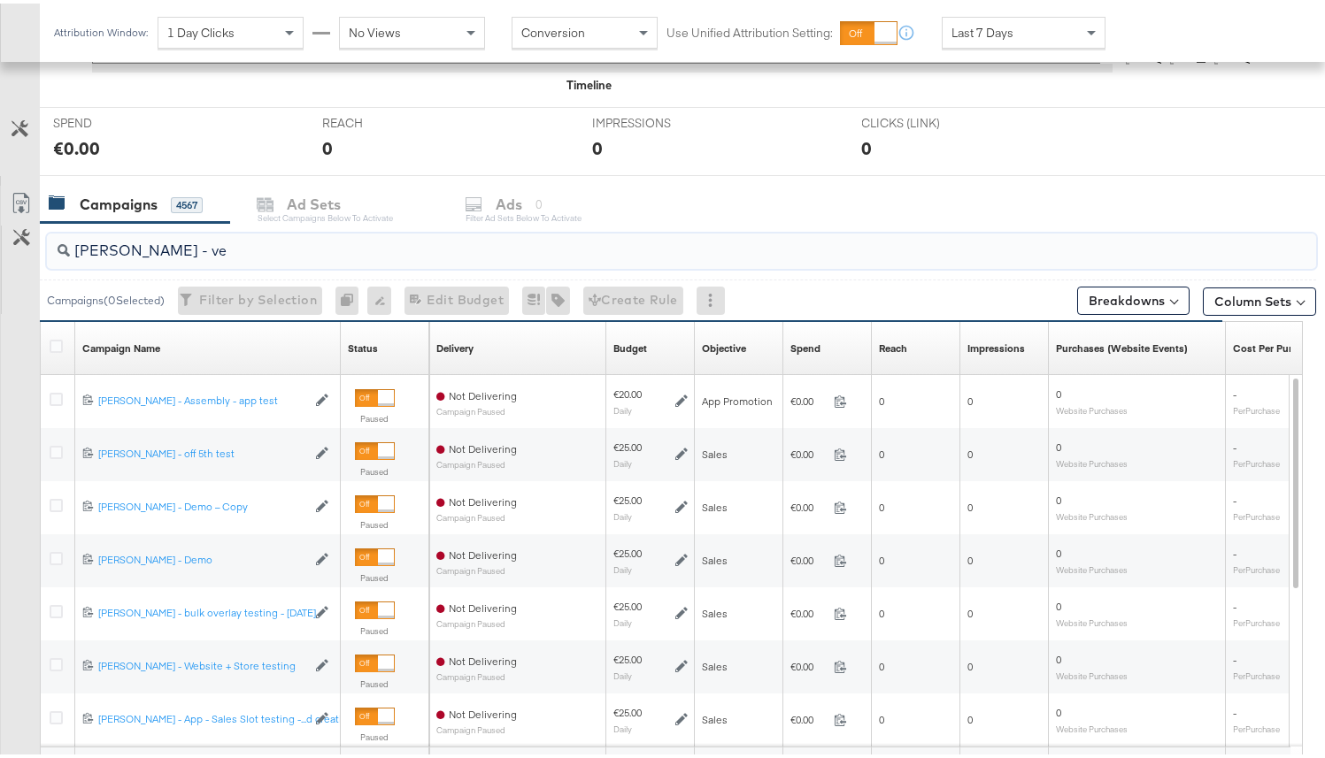
scroll to position [531, 0]
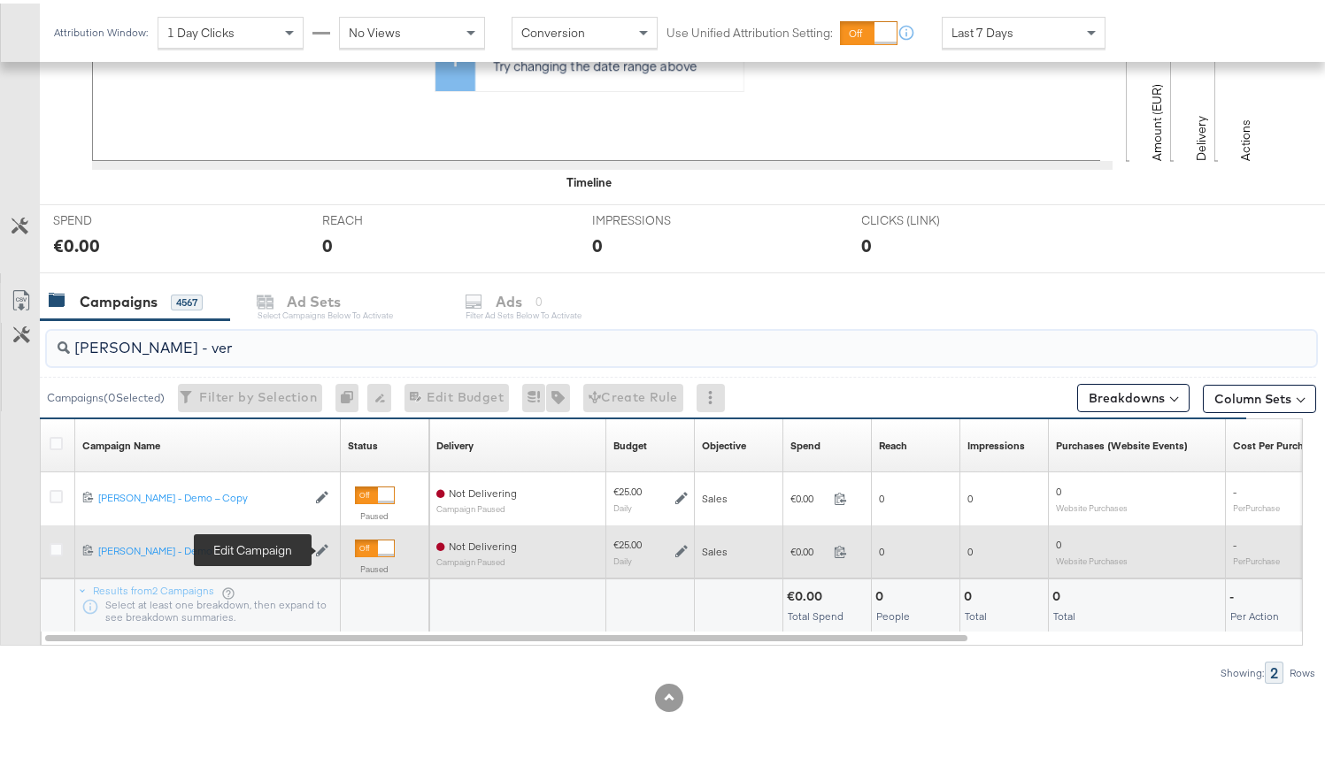
type input "craig - ver"
click at [324, 550] on icon at bounding box center [322, 547] width 12 height 12
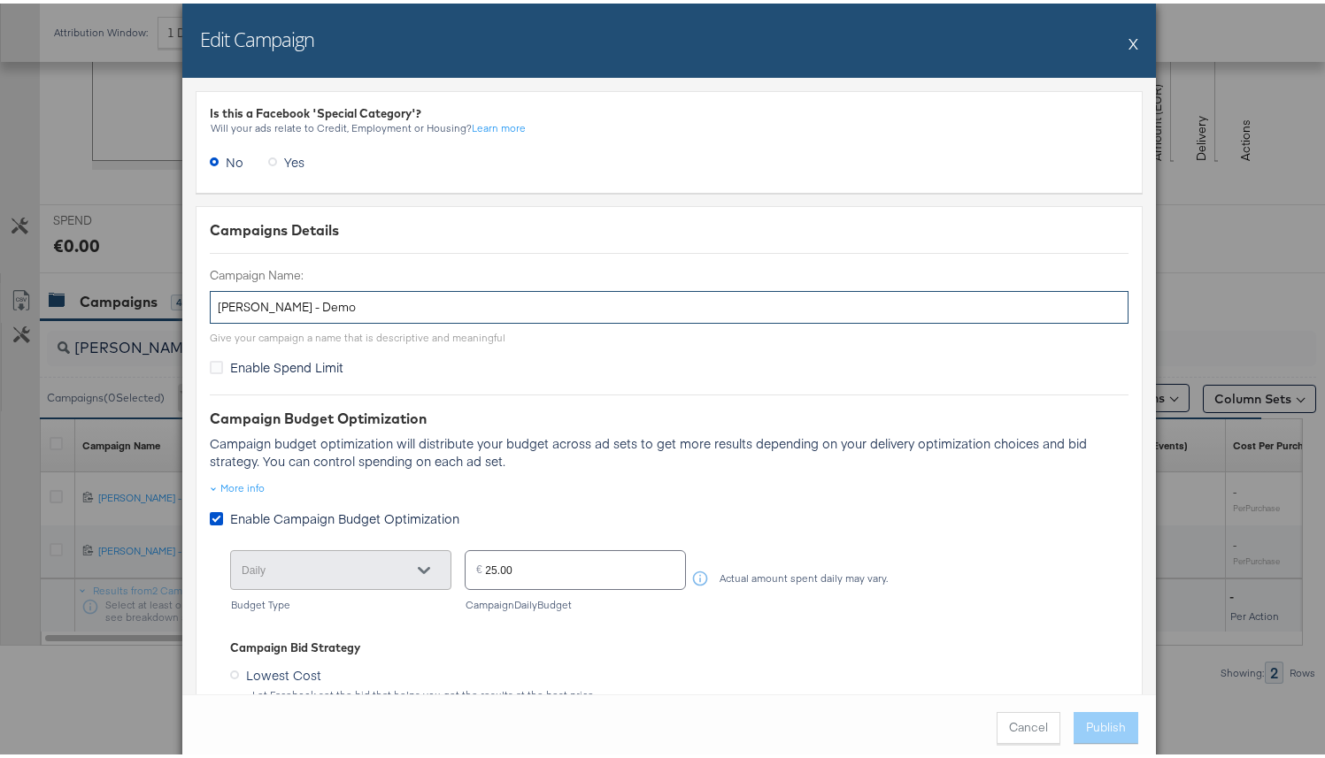
drag, startPoint x: 241, startPoint y: 304, endPoint x: 188, endPoint y: 305, distance: 53.1
click at [188, 305] on div "Is this a Facebook 'Special Category'? Will your ads relate to Credit, Employme…" at bounding box center [669, 382] width 974 height 617
type input "Namit - Veronica Beard - Demo"
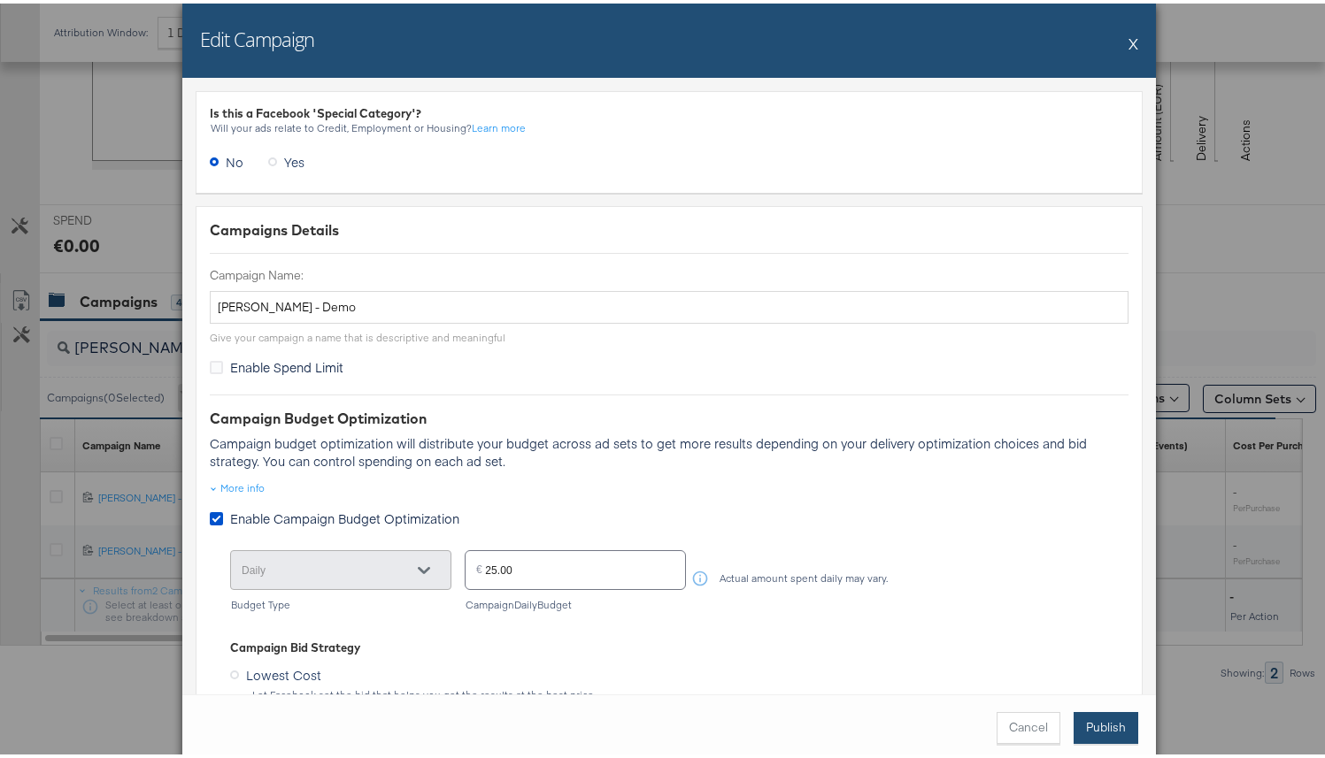
click at [1091, 720] on button "Publish" at bounding box center [1106, 725] width 65 height 32
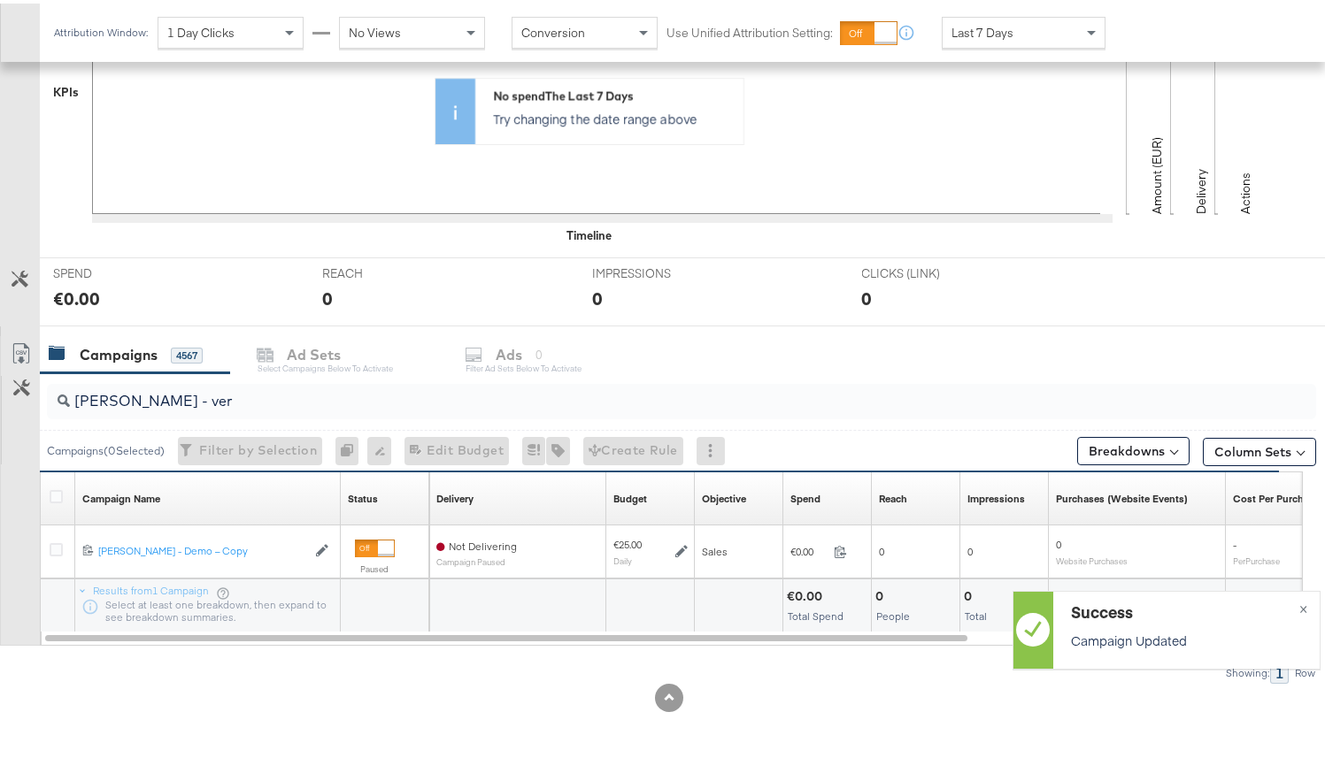
scroll to position [478, 0]
drag, startPoint x: 187, startPoint y: 407, endPoint x: -114, endPoint y: 381, distance: 302.0
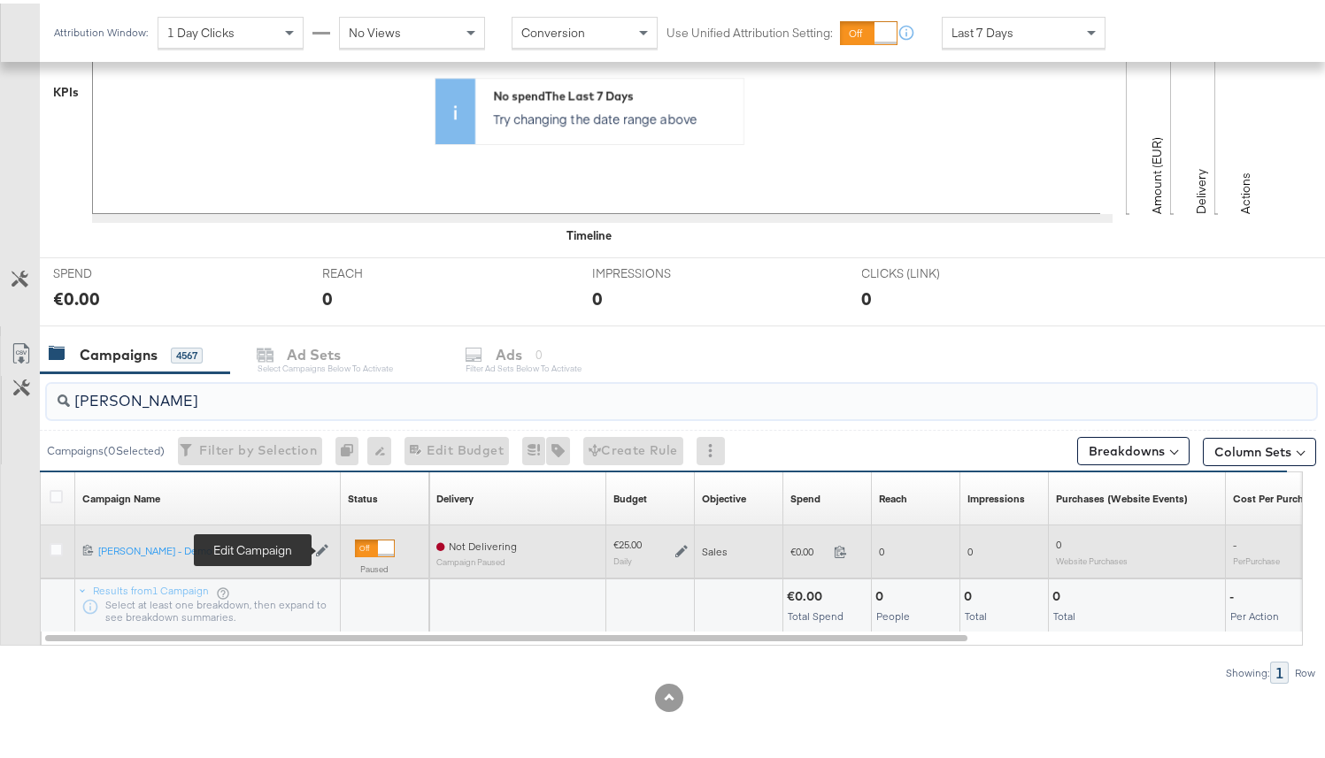
type input "namit"
click at [322, 547] on icon at bounding box center [322, 548] width 12 height 12
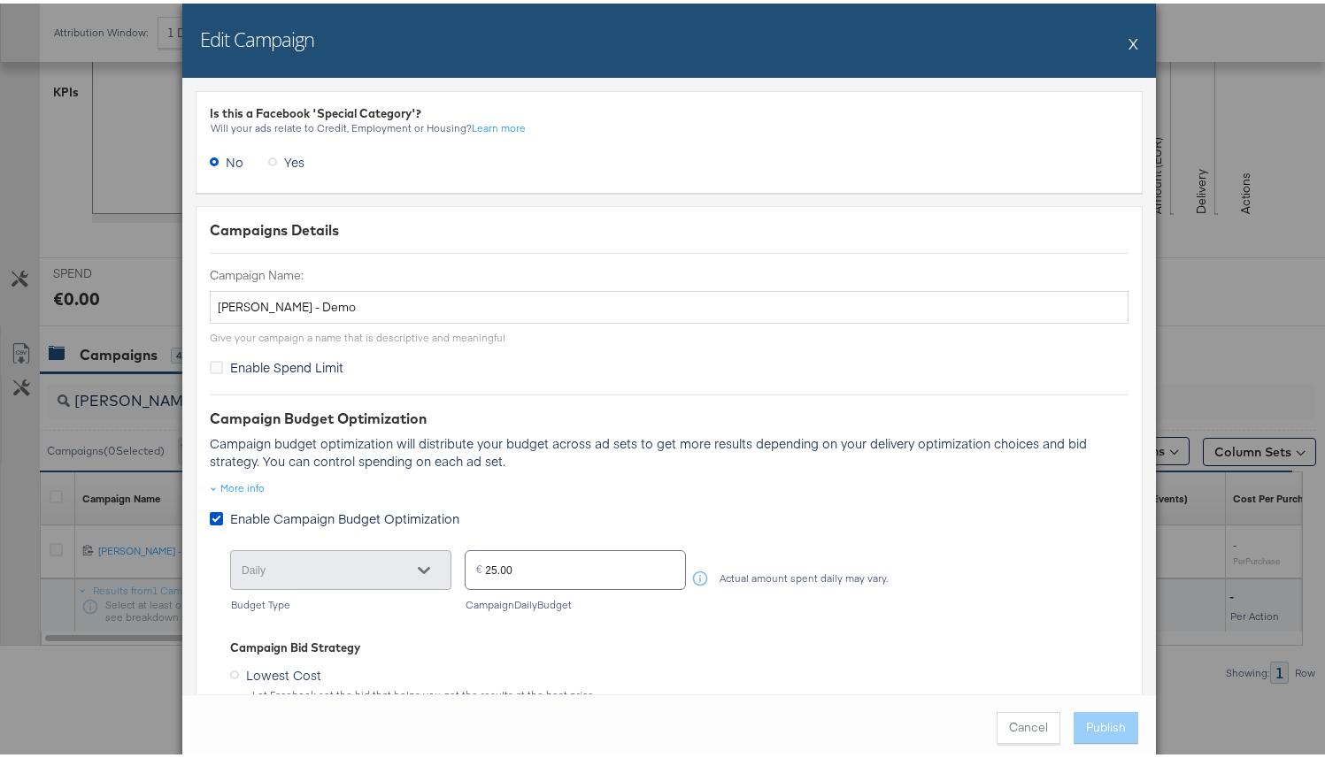
click at [1131, 41] on button "X" at bounding box center [1133, 39] width 10 height 35
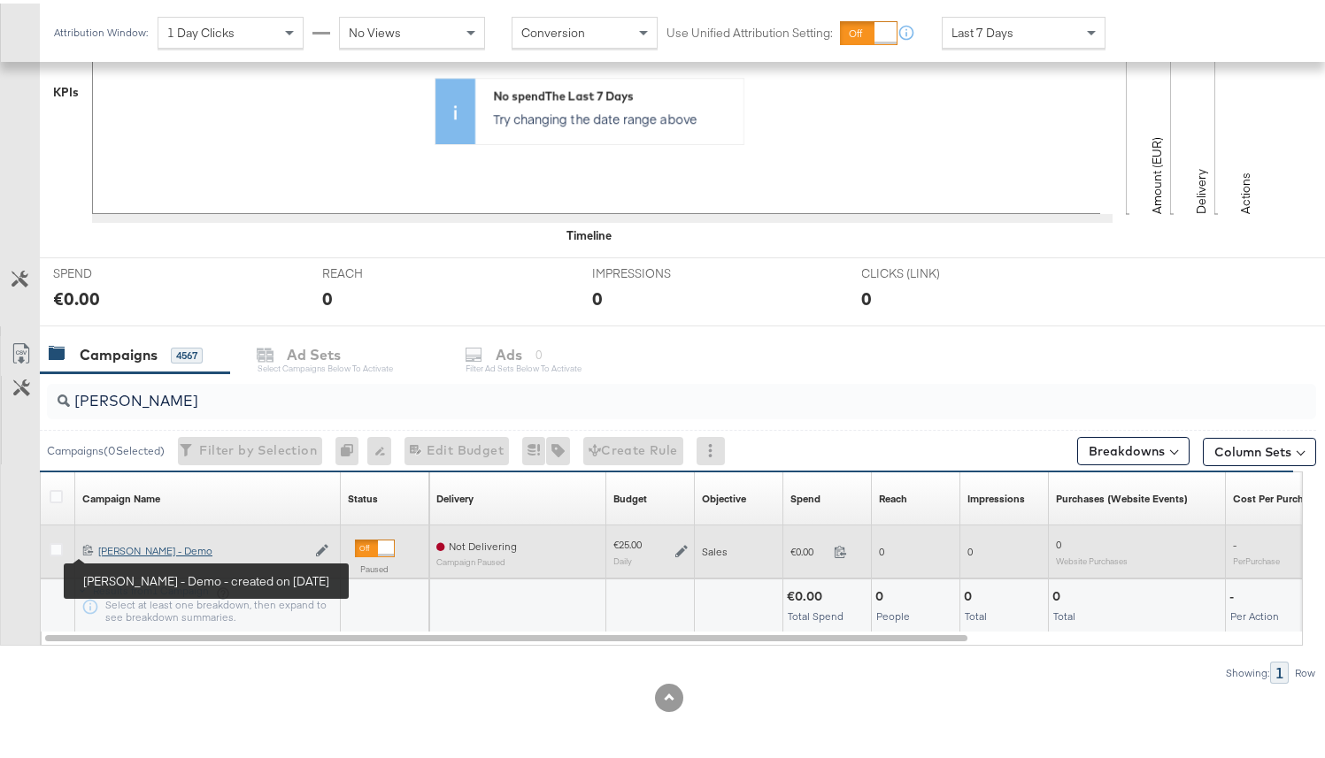
click at [131, 551] on div "Namit - Veronica Beard - Demo Namit - Veronica Beard - Demo" at bounding box center [202, 548] width 208 height 14
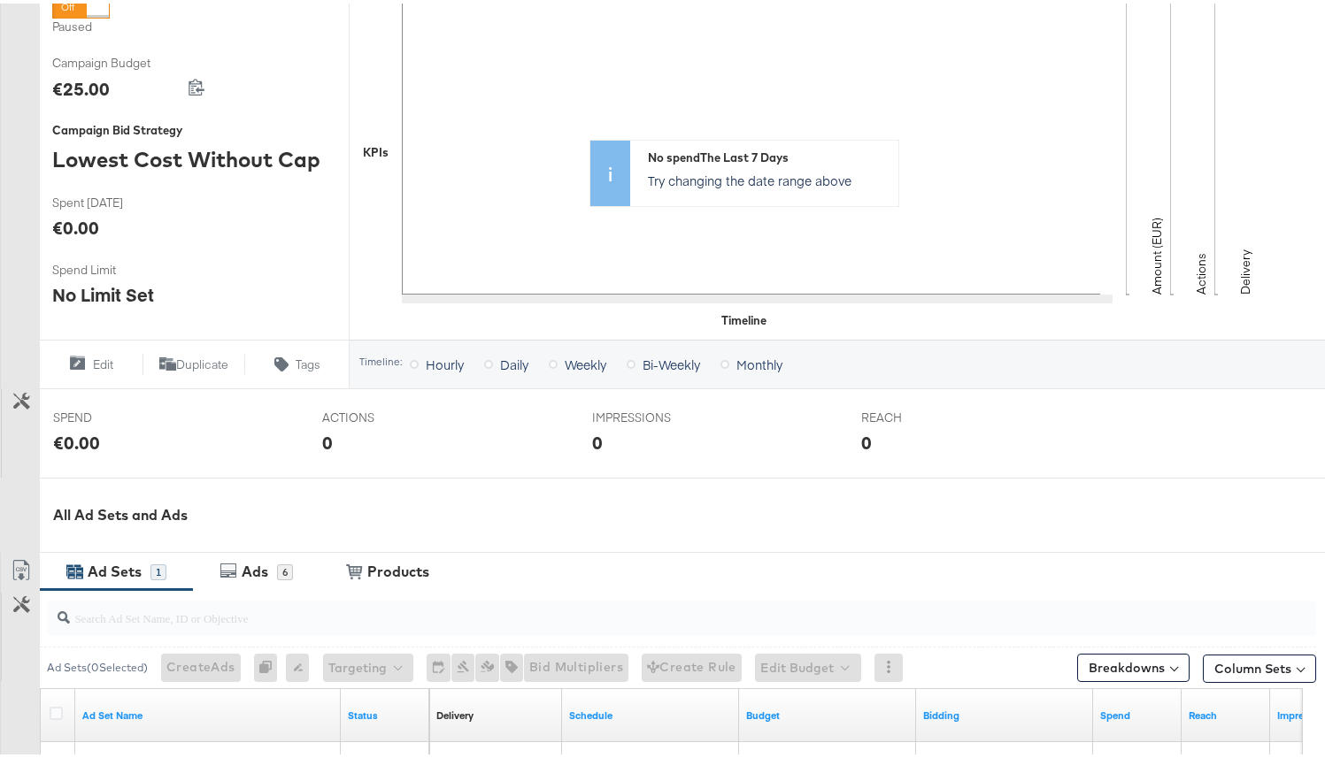
scroll to position [514, 0]
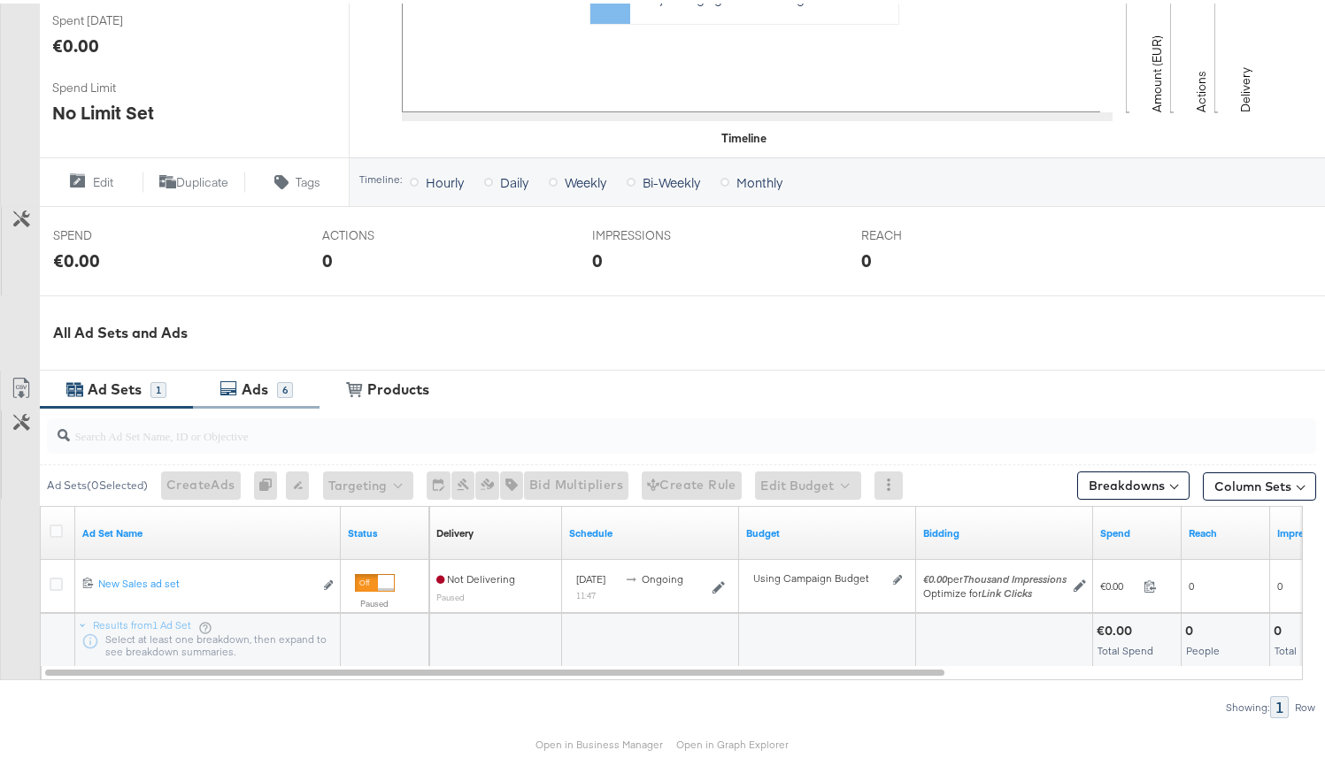
click at [283, 379] on div "6" at bounding box center [285, 387] width 16 height 16
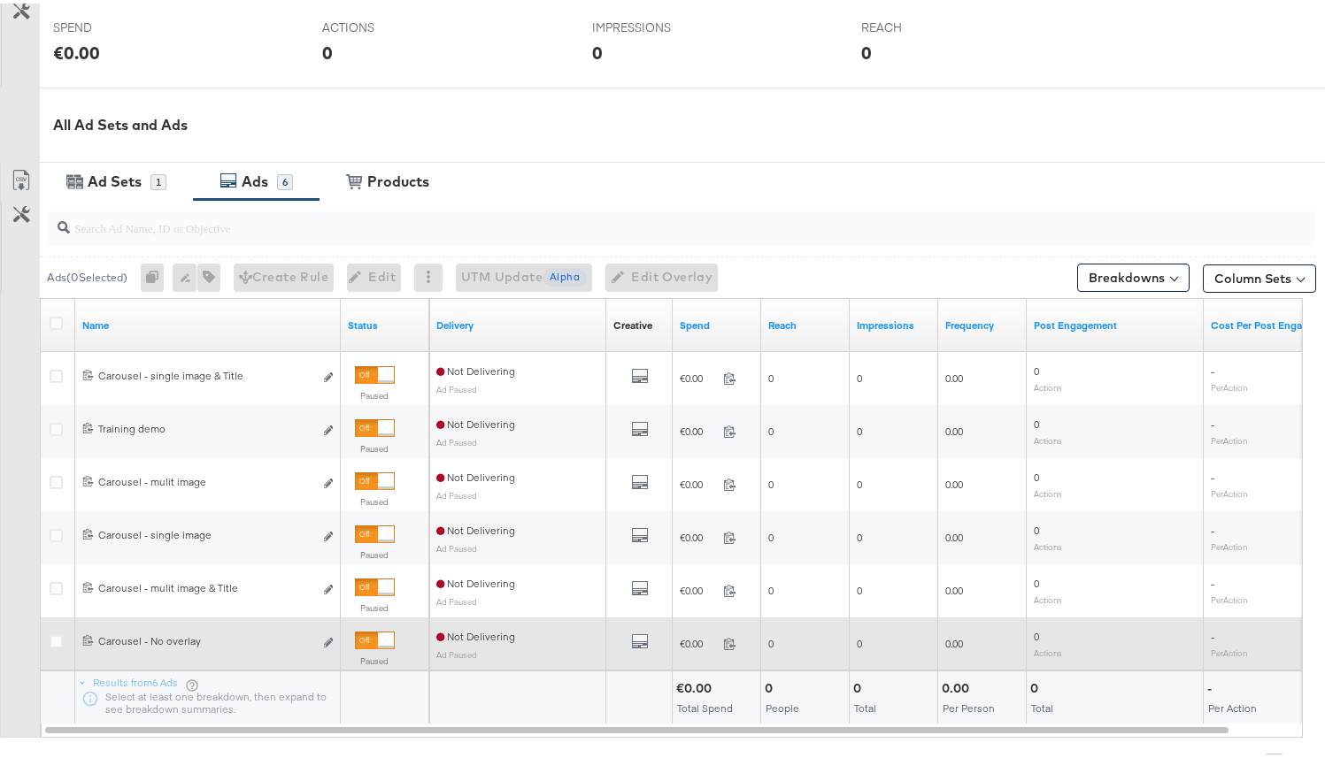
scroll to position [813, 0]
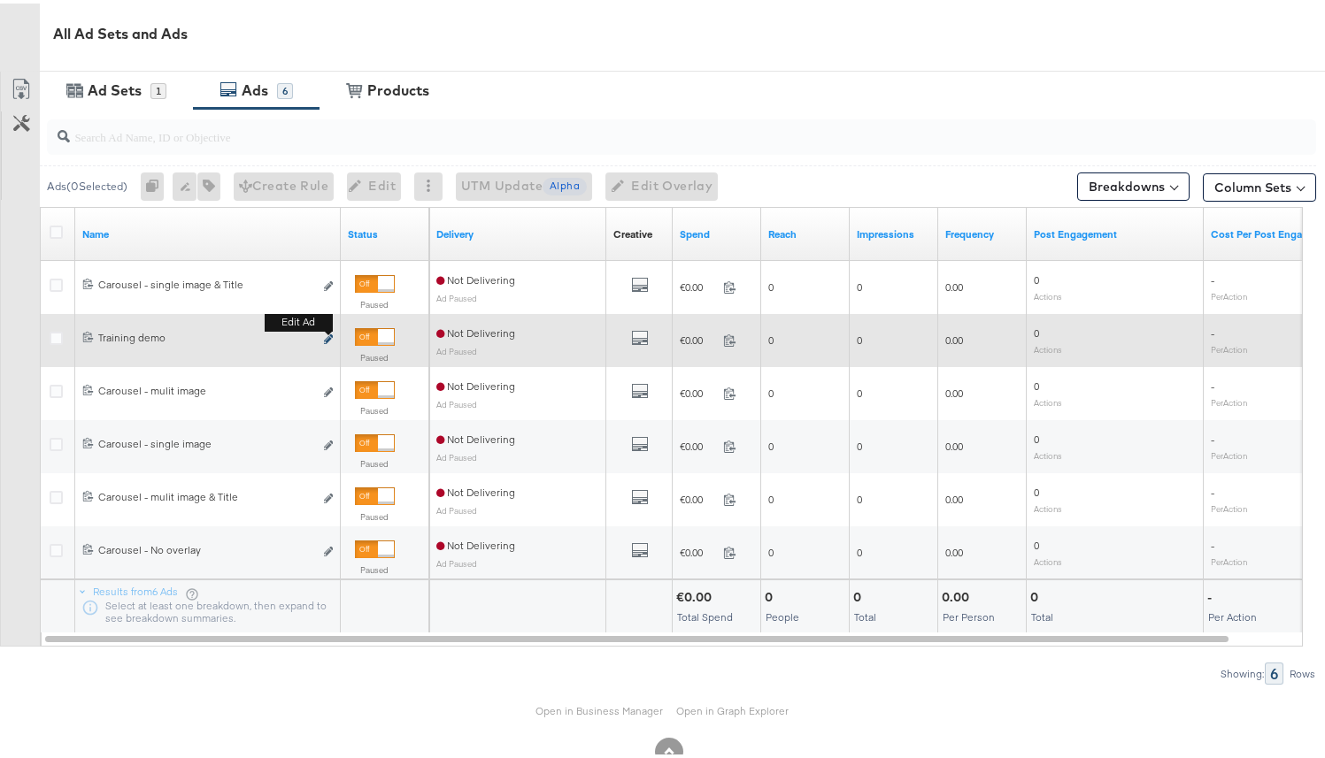
click at [326, 338] on icon "link" at bounding box center [328, 336] width 9 height 10
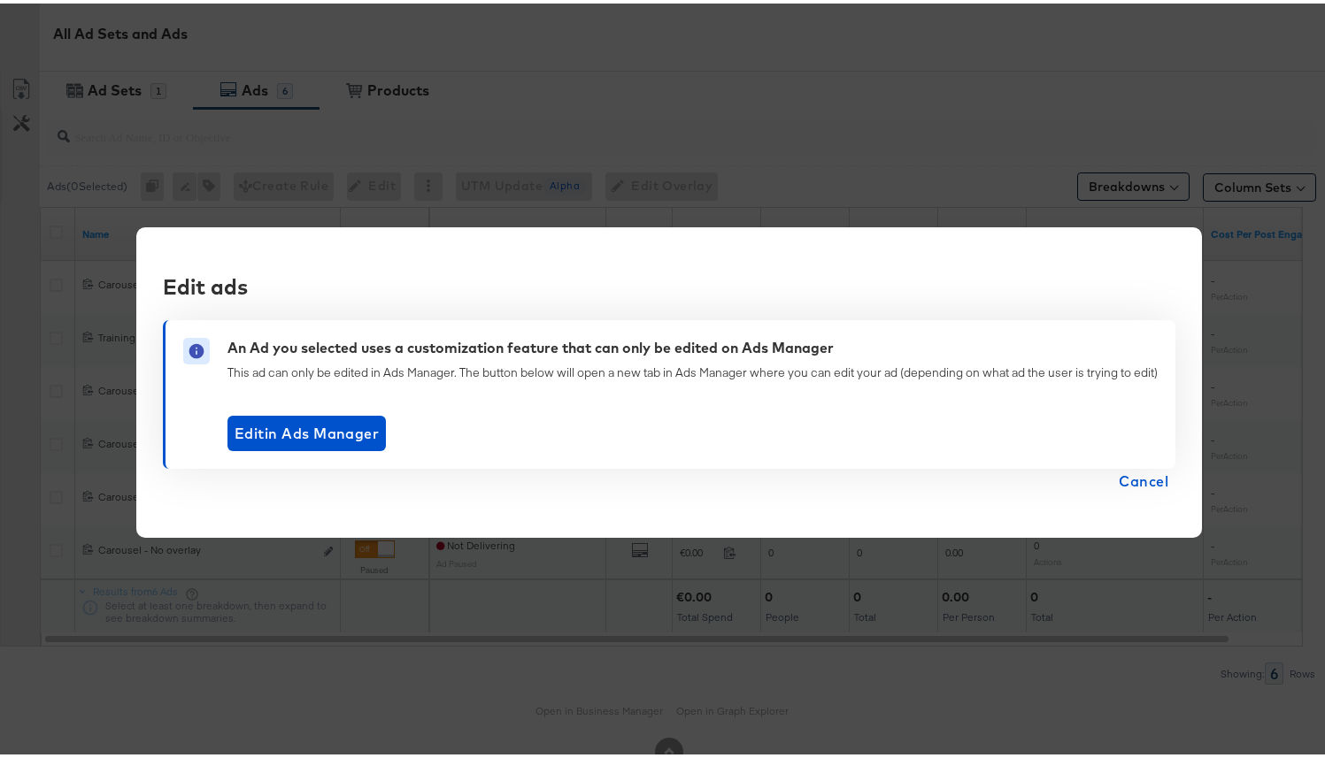
click at [1158, 487] on span "Cancel" at bounding box center [1144, 478] width 50 height 25
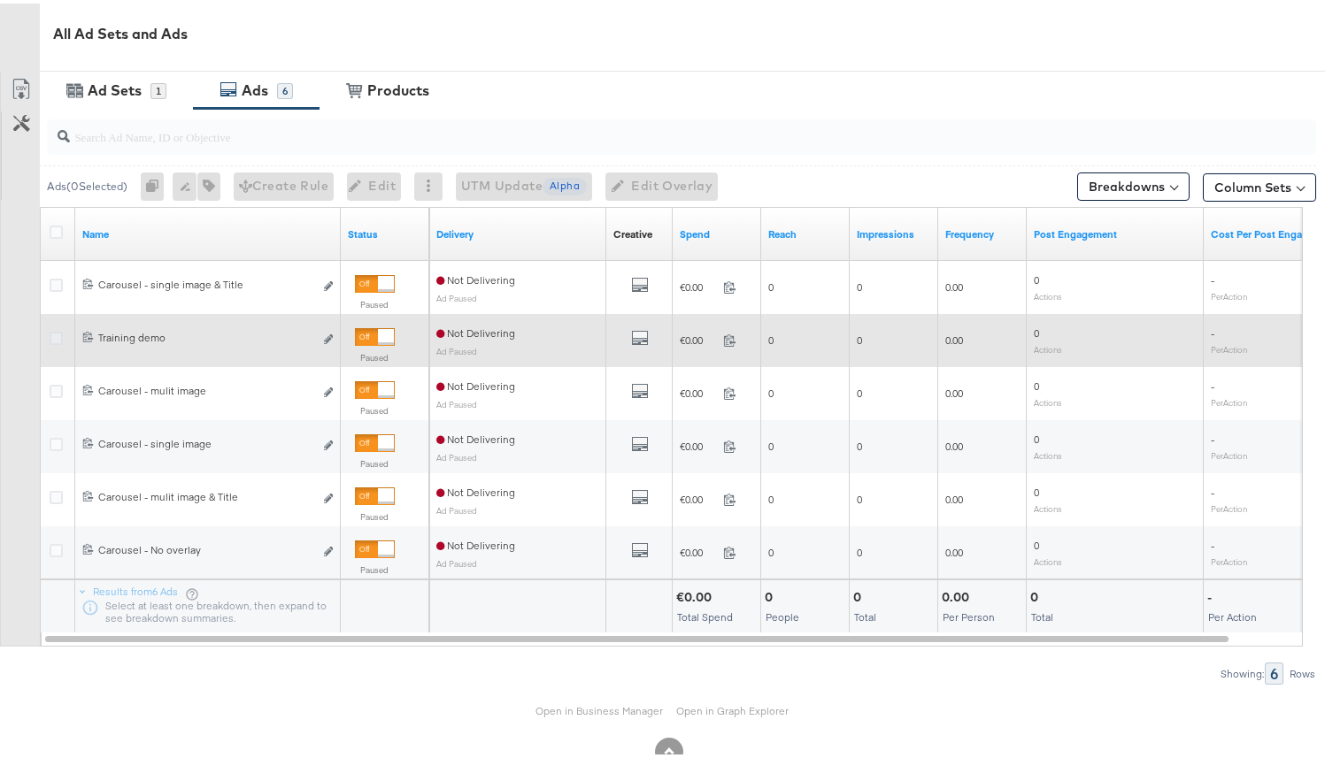
click at [61, 338] on icon at bounding box center [56, 334] width 13 height 13
click at [0, 0] on input "checkbox" at bounding box center [0, 0] width 0 height 0
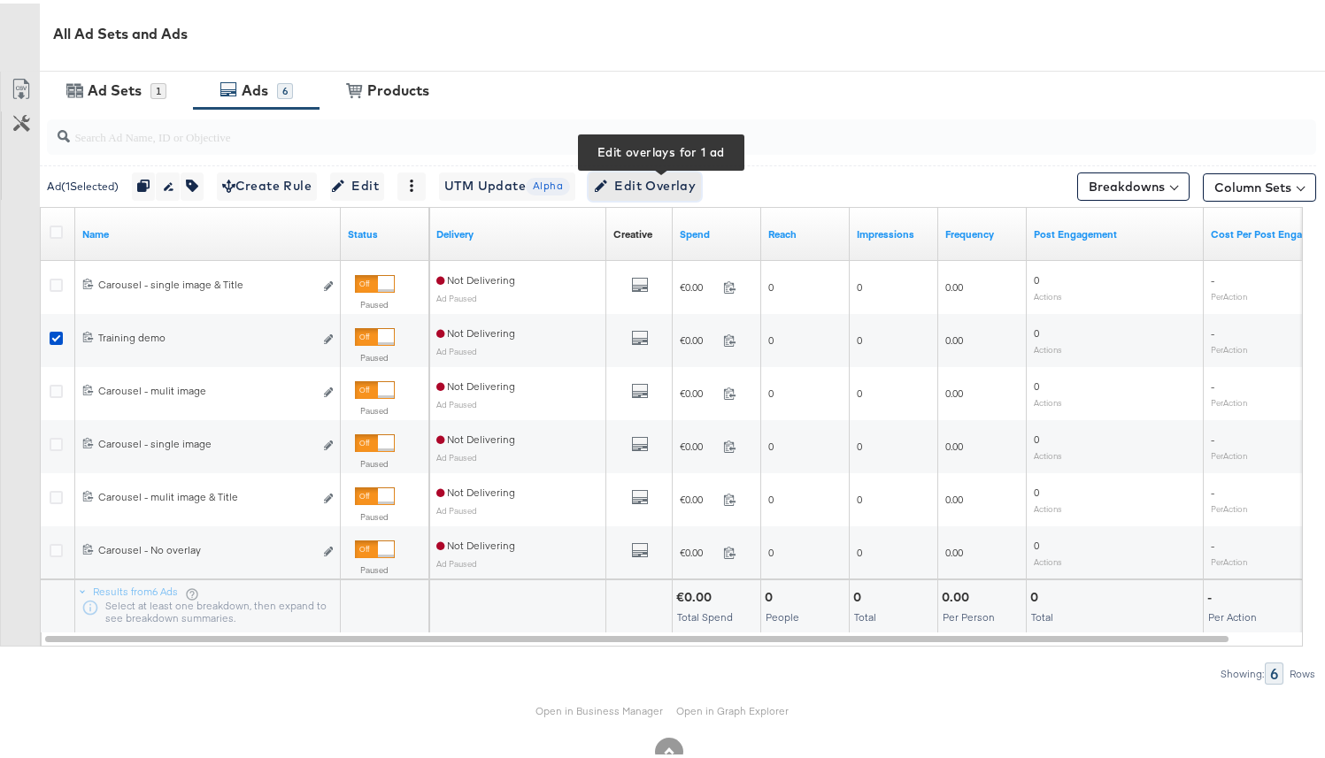
click at [696, 179] on span "Edit Overlay Edit overlays for 1 ad" at bounding box center [645, 183] width 102 height 22
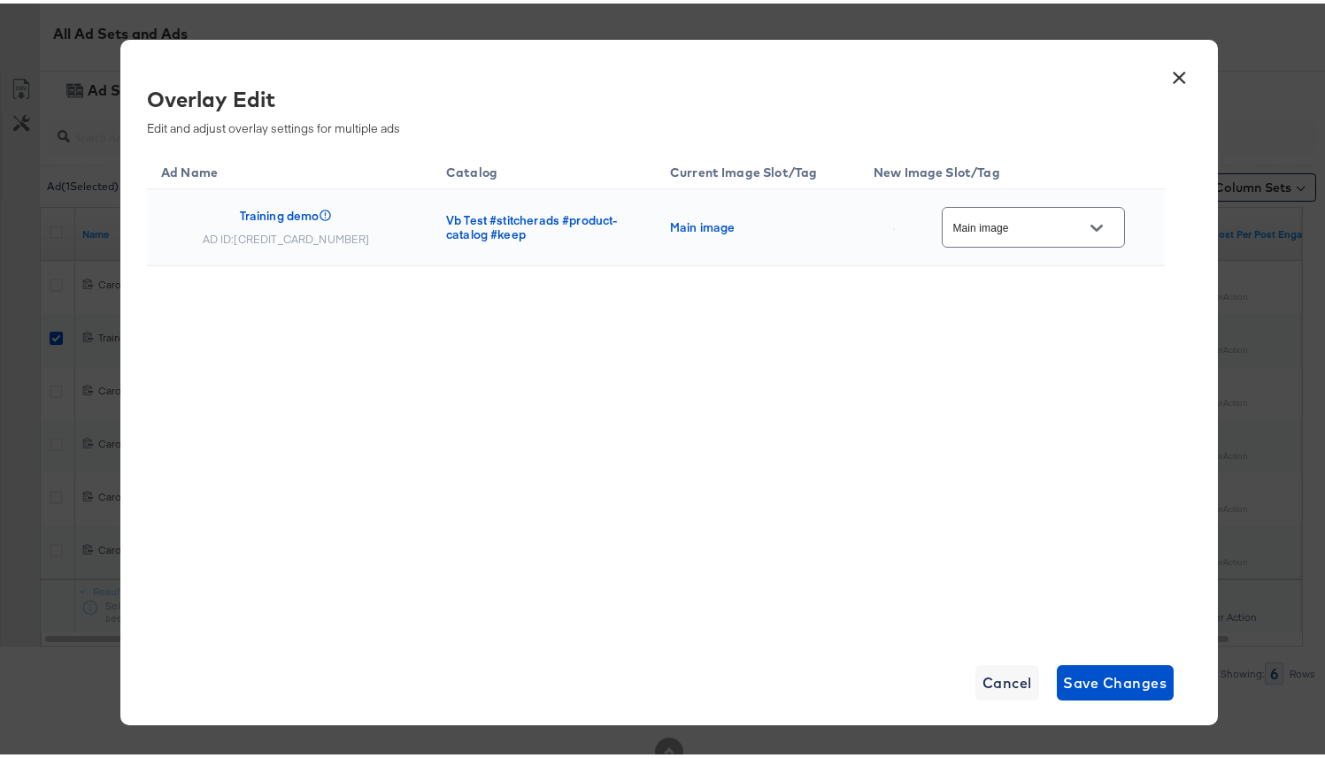
click at [1091, 221] on icon "Open" at bounding box center [1096, 225] width 12 height 12
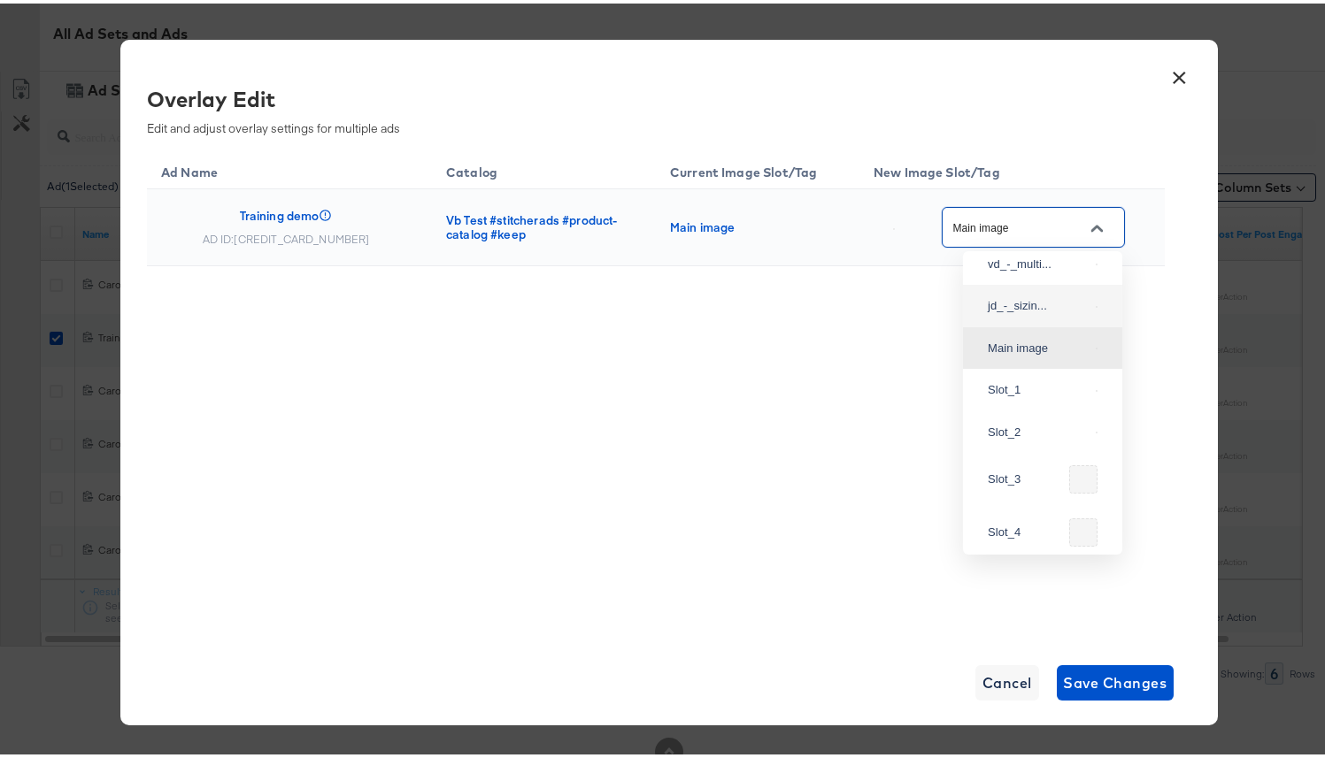
scroll to position [70, 0]
click at [1031, 433] on div "Slot_2" at bounding box center [1042, 417] width 131 height 32
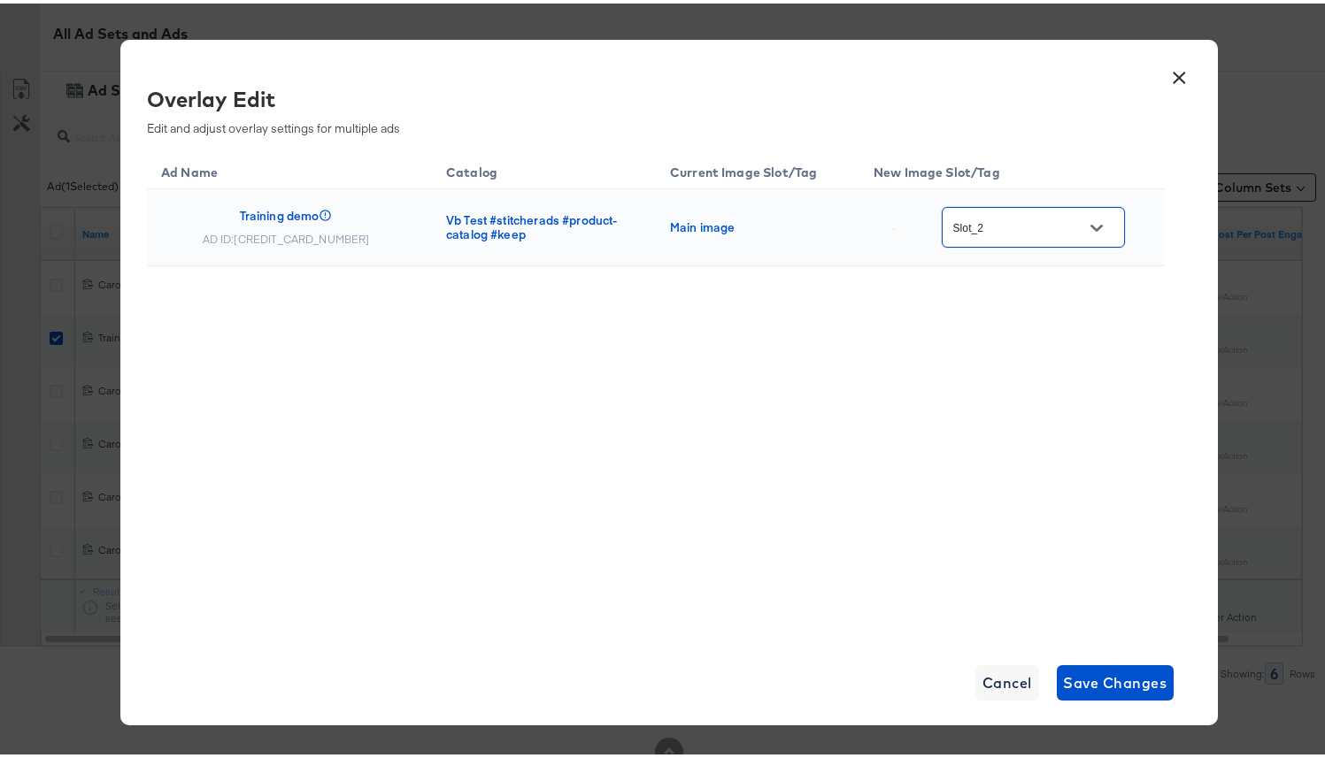
click at [769, 402] on div "Ad Name Catalog Current Image Slot/Tag New Image Slot/Tag Training demo AD ID: …" at bounding box center [656, 390] width 1018 height 487
click at [1101, 218] on button "Open" at bounding box center [1096, 225] width 27 height 27
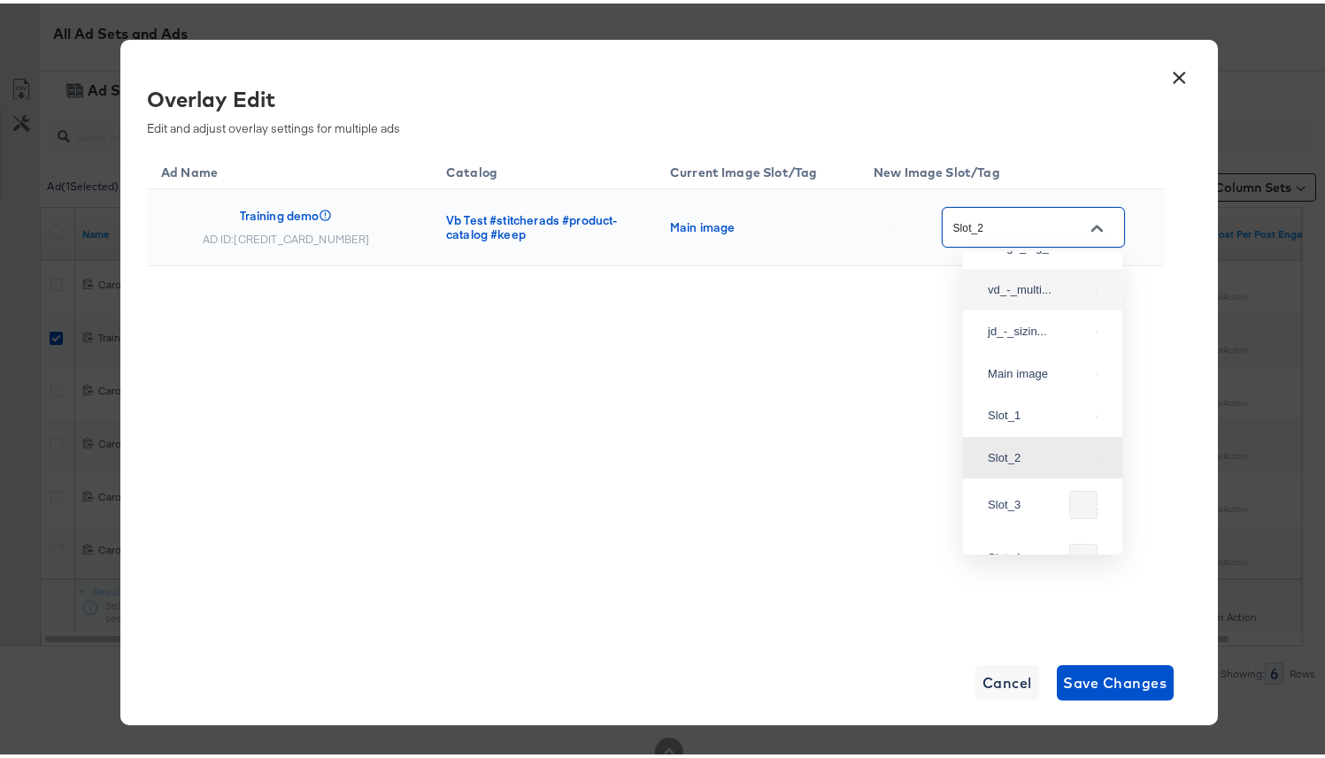
scroll to position [0, 0]
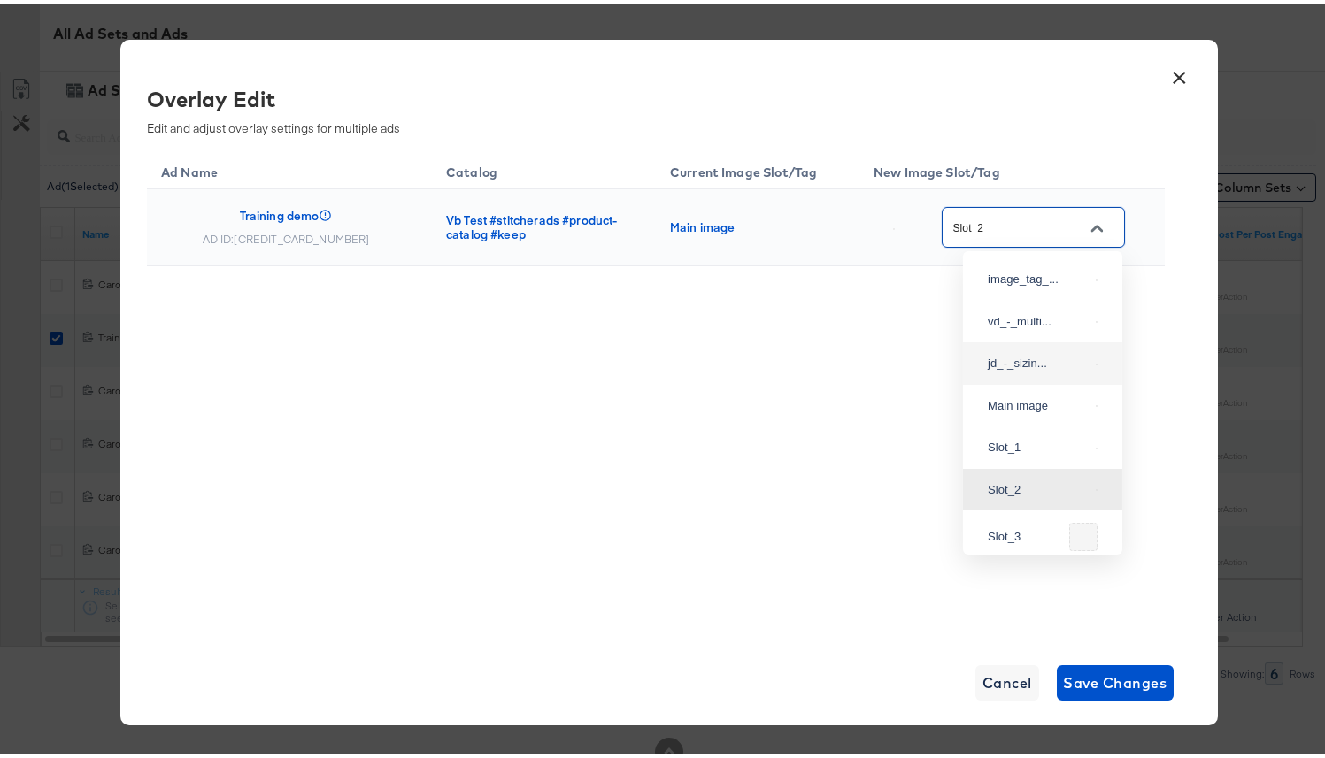
click at [1033, 376] on div "jd_-_sizin..." at bounding box center [1042, 360] width 131 height 32
type input "jd_-_sizing_-_t_overlay_2"
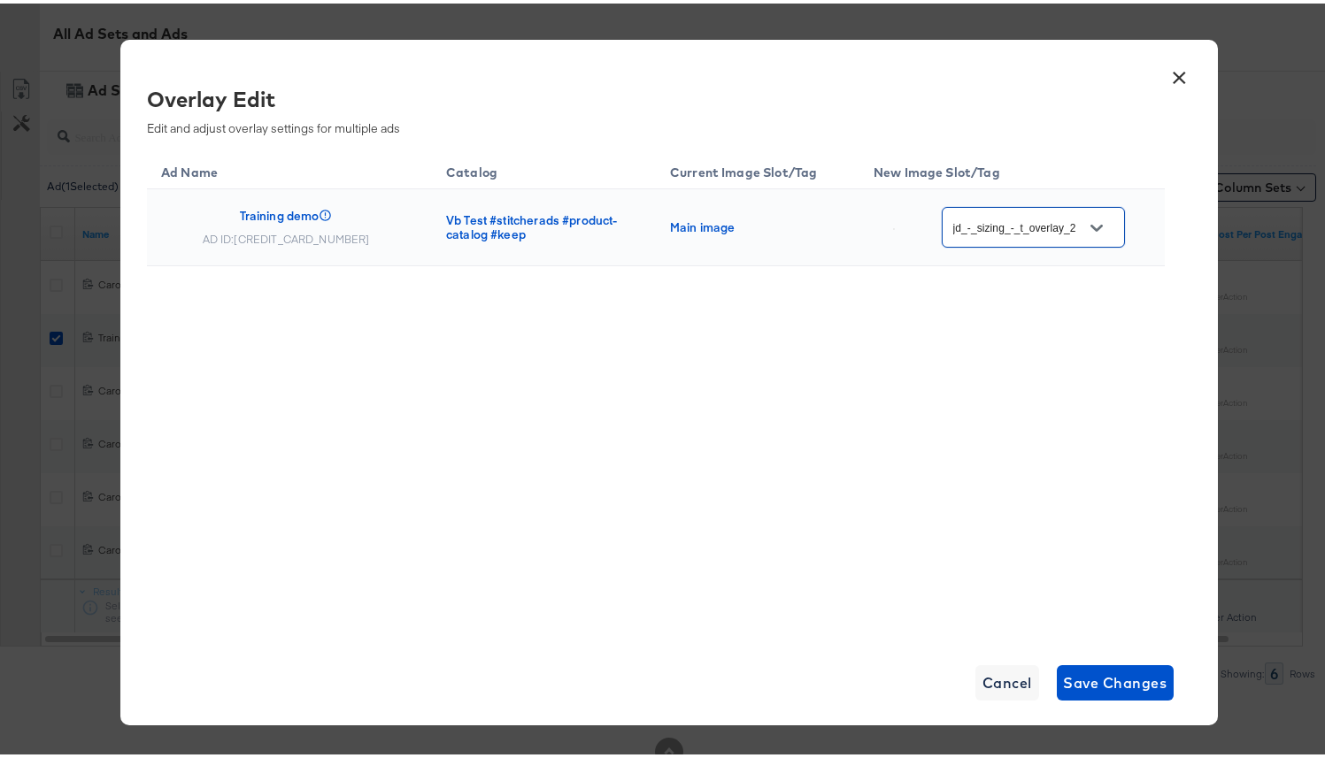
click at [967, 386] on div "Ad Name Catalog Current Image Slot/Tag New Image Slot/Tag Training demo AD ID: …" at bounding box center [656, 390] width 1018 height 487
click at [1110, 690] on span "Save Changes" at bounding box center [1116, 679] width 104 height 25
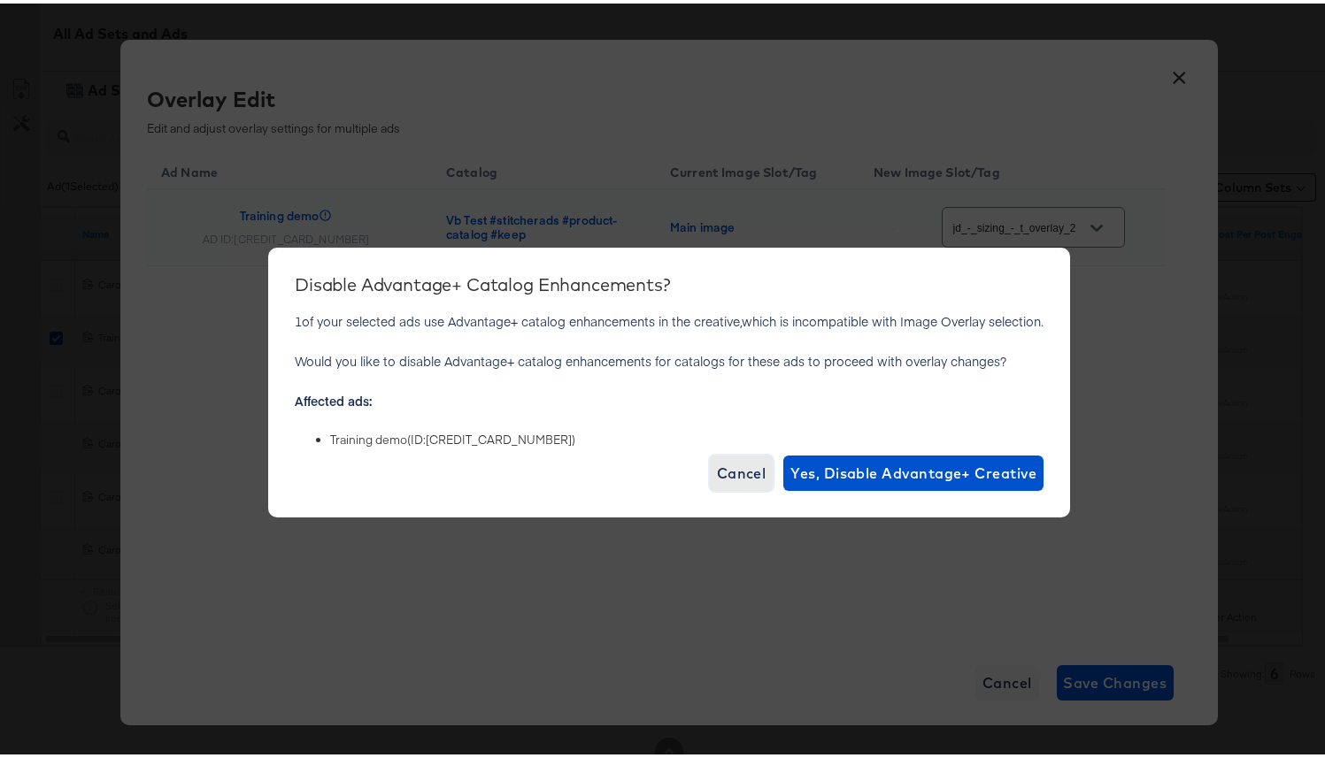
click at [750, 480] on span "Cancel" at bounding box center [742, 470] width 50 height 25
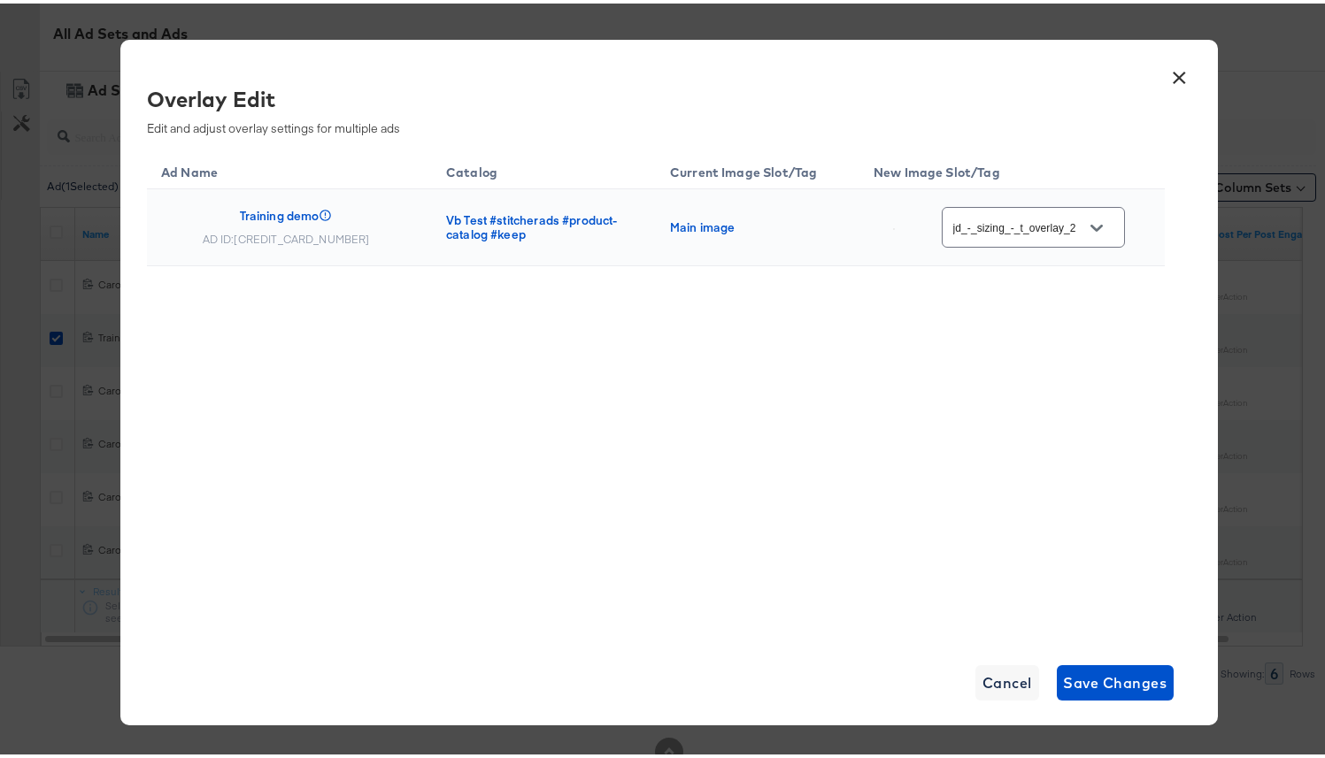
click at [1173, 86] on button "×" at bounding box center [1180, 70] width 32 height 32
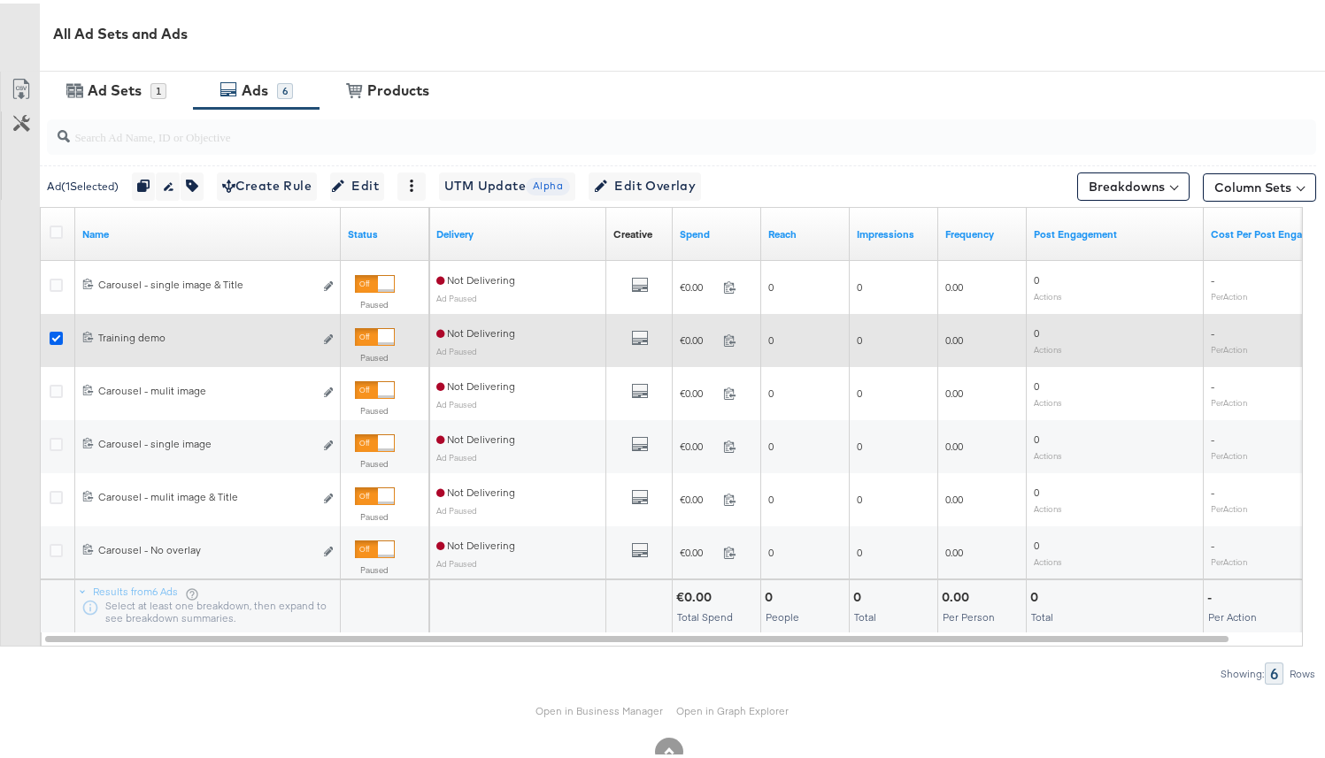
click at [60, 334] on icon at bounding box center [56, 334] width 13 height 13
click at [0, 0] on input "checkbox" at bounding box center [0, 0] width 0 height 0
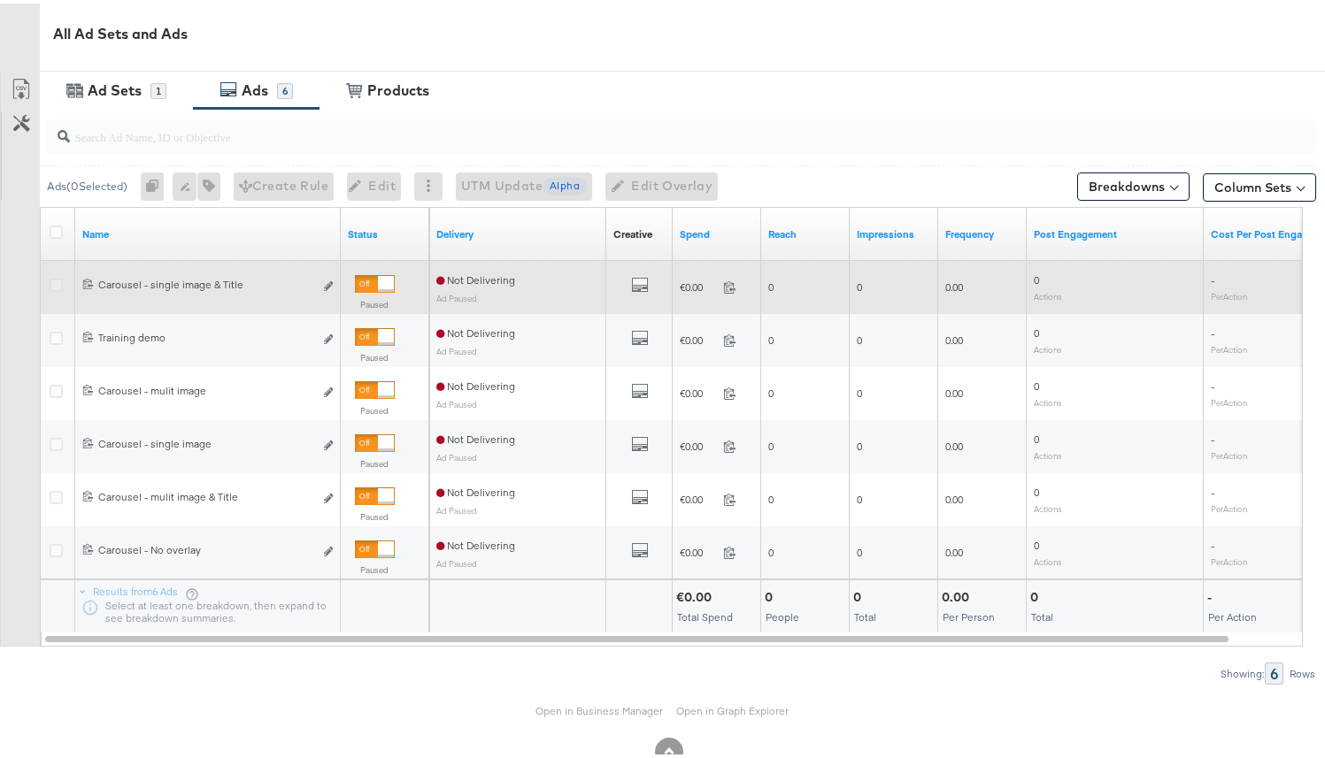
click at [61, 281] on icon at bounding box center [56, 281] width 13 height 13
click at [0, 0] on input "checkbox" at bounding box center [0, 0] width 0 height 0
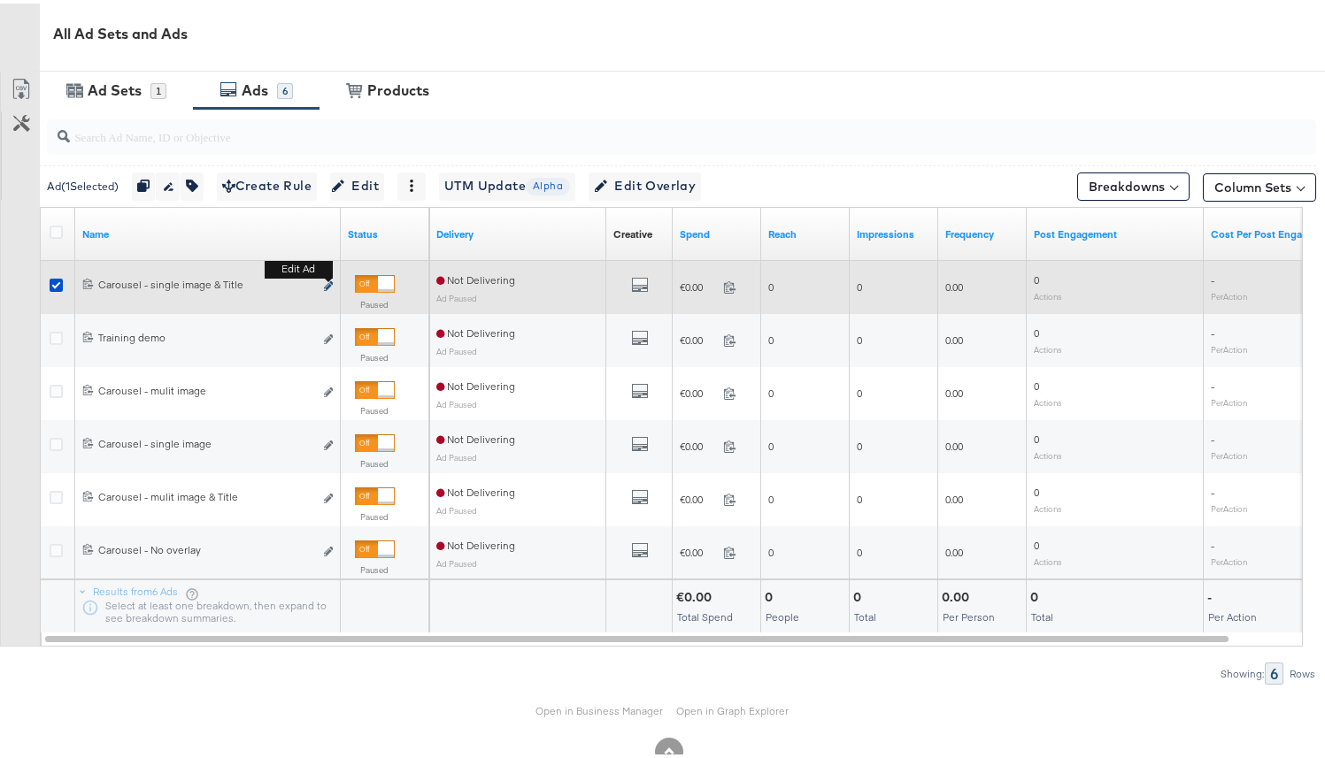
click at [324, 281] on icon "link" at bounding box center [328, 283] width 9 height 10
click at [326, 284] on div "Managing: Stitcher Live Dashboard Campaign Overview: Namit - Veronica Beard - D…" at bounding box center [669, 39] width 1338 height 1528
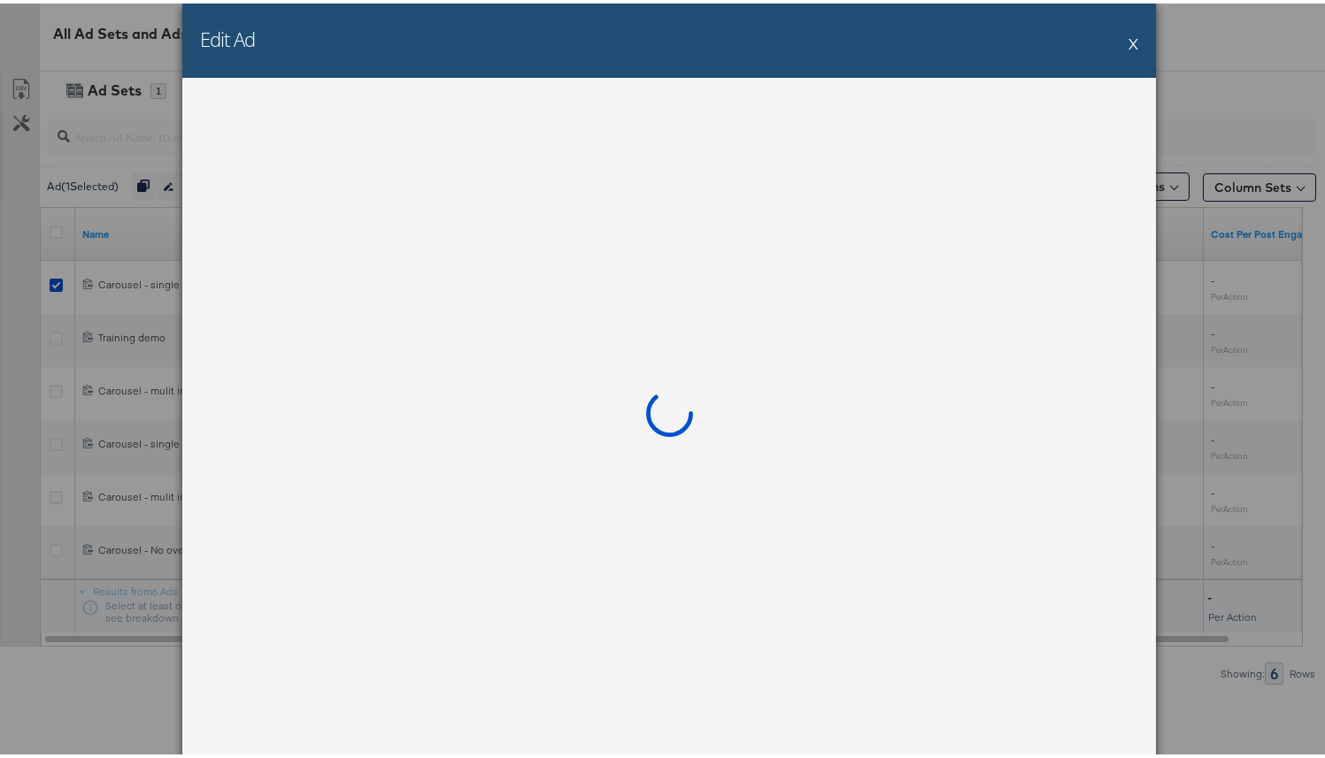
click at [1132, 46] on div "Edit Ad X" at bounding box center [669, 37] width 974 height 74
click at [1128, 45] on button "X" at bounding box center [1133, 39] width 10 height 35
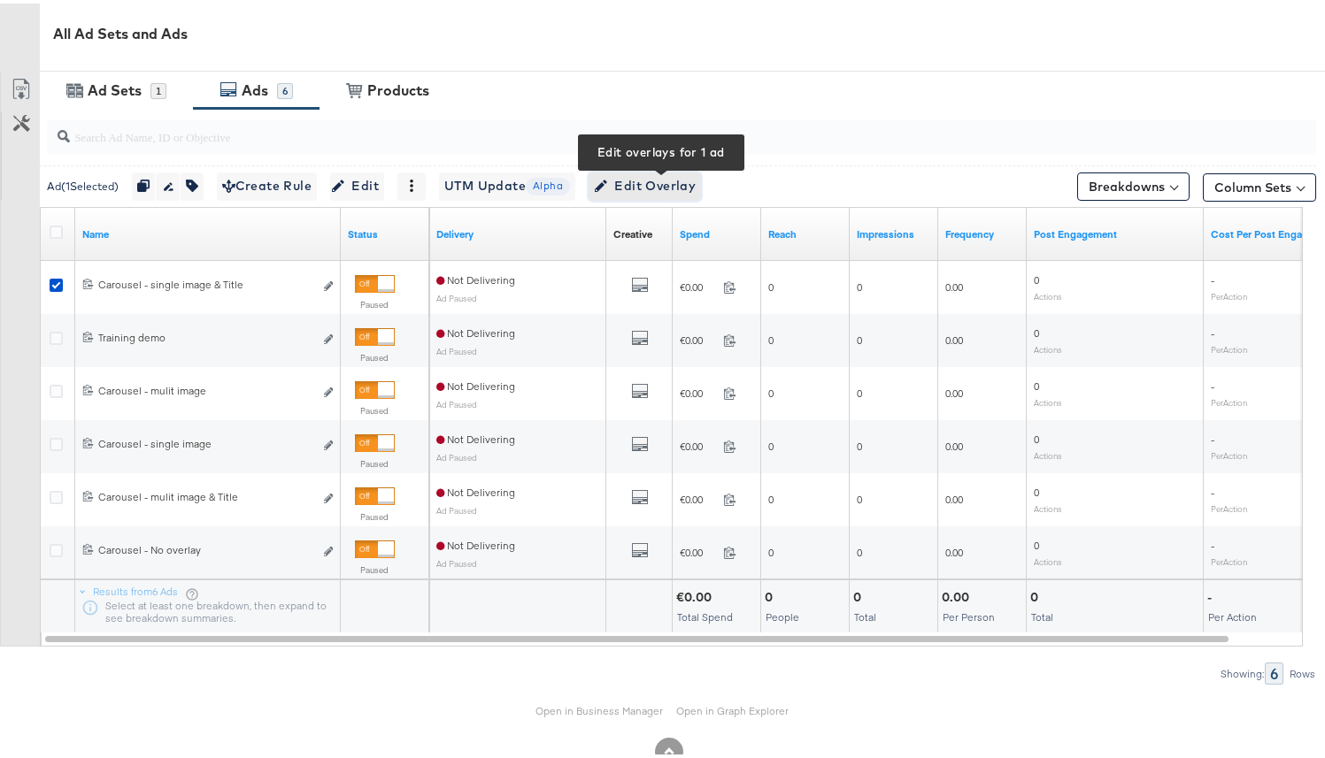
click at [668, 174] on span "Edit Overlay Edit overlays for 1 ad" at bounding box center [645, 183] width 102 height 22
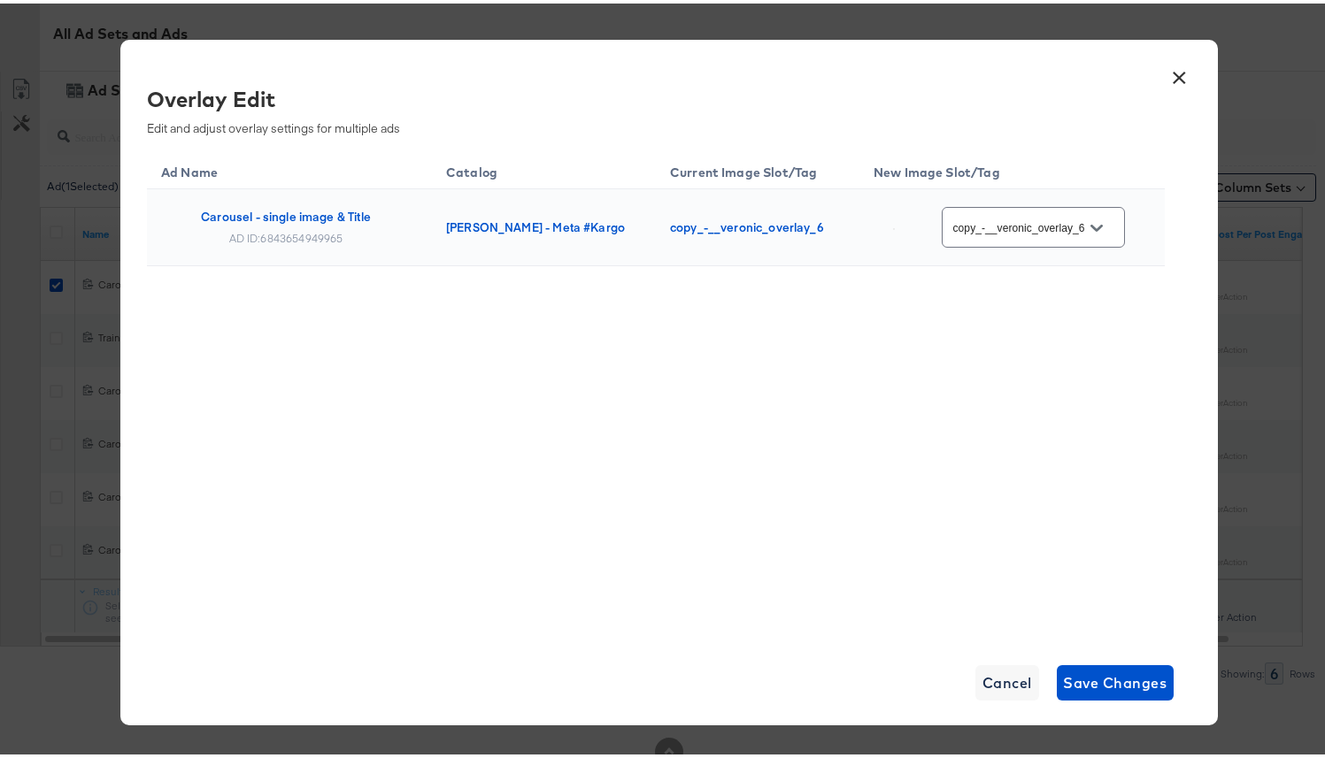
click at [1094, 228] on icon "Open" at bounding box center [1096, 225] width 12 height 12
click at [1030, 140] on div "Slot_6" at bounding box center [1042, 124] width 131 height 32
type input "Slot_6"
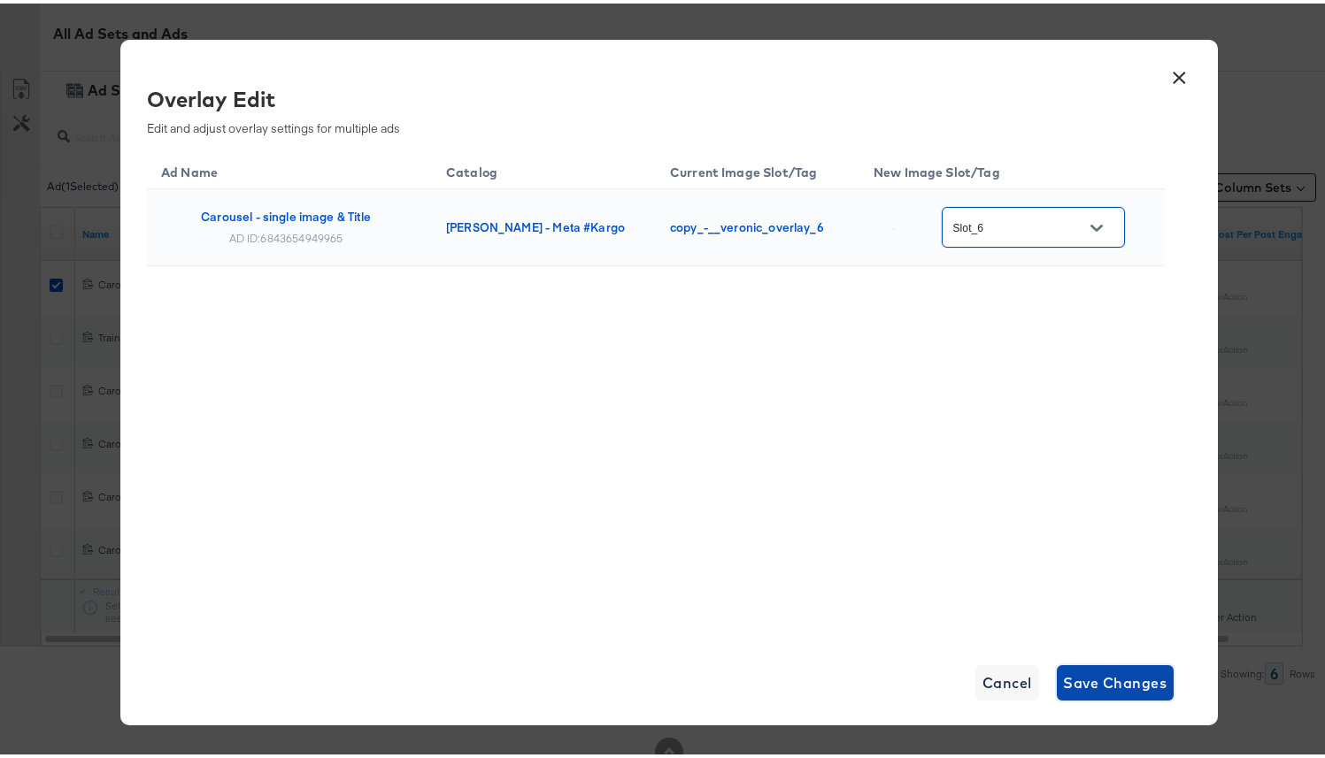
click at [1128, 672] on span "Save Changes" at bounding box center [1116, 679] width 104 height 25
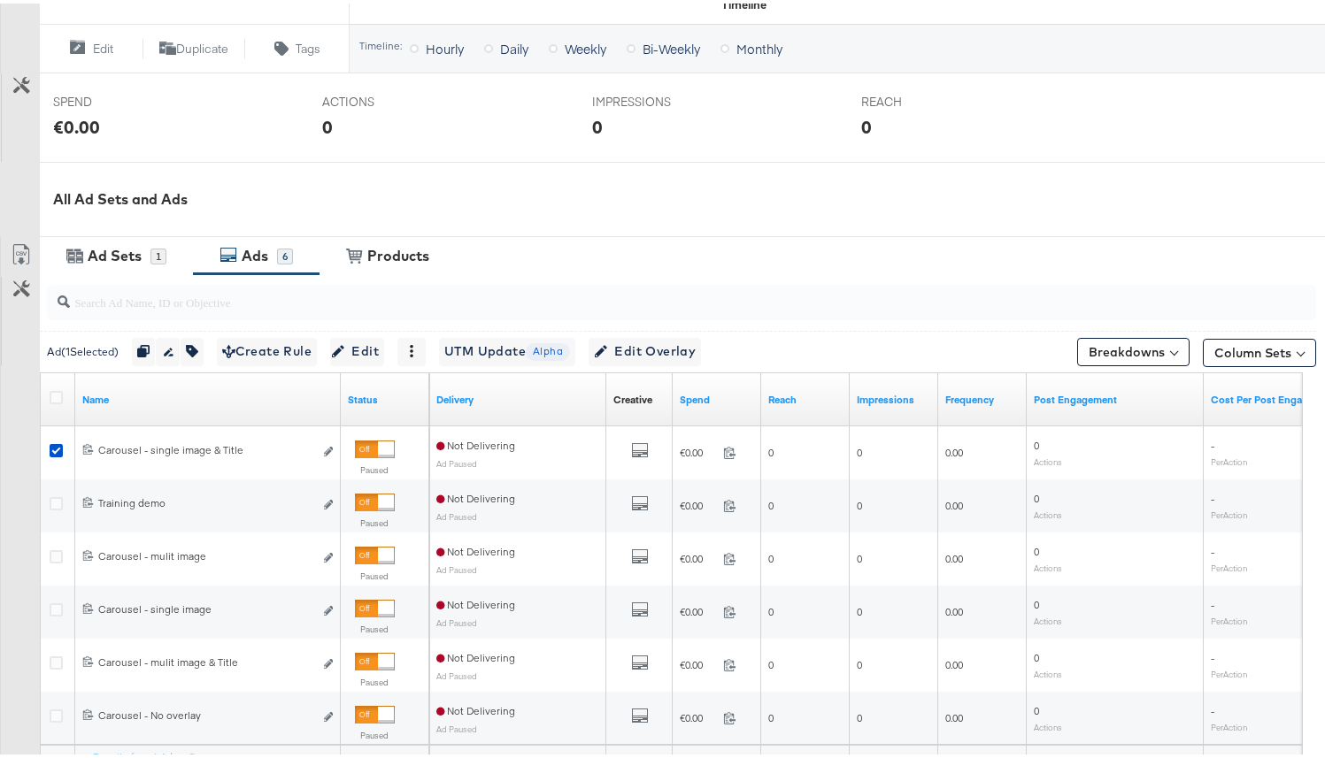
scroll to position [858, 0]
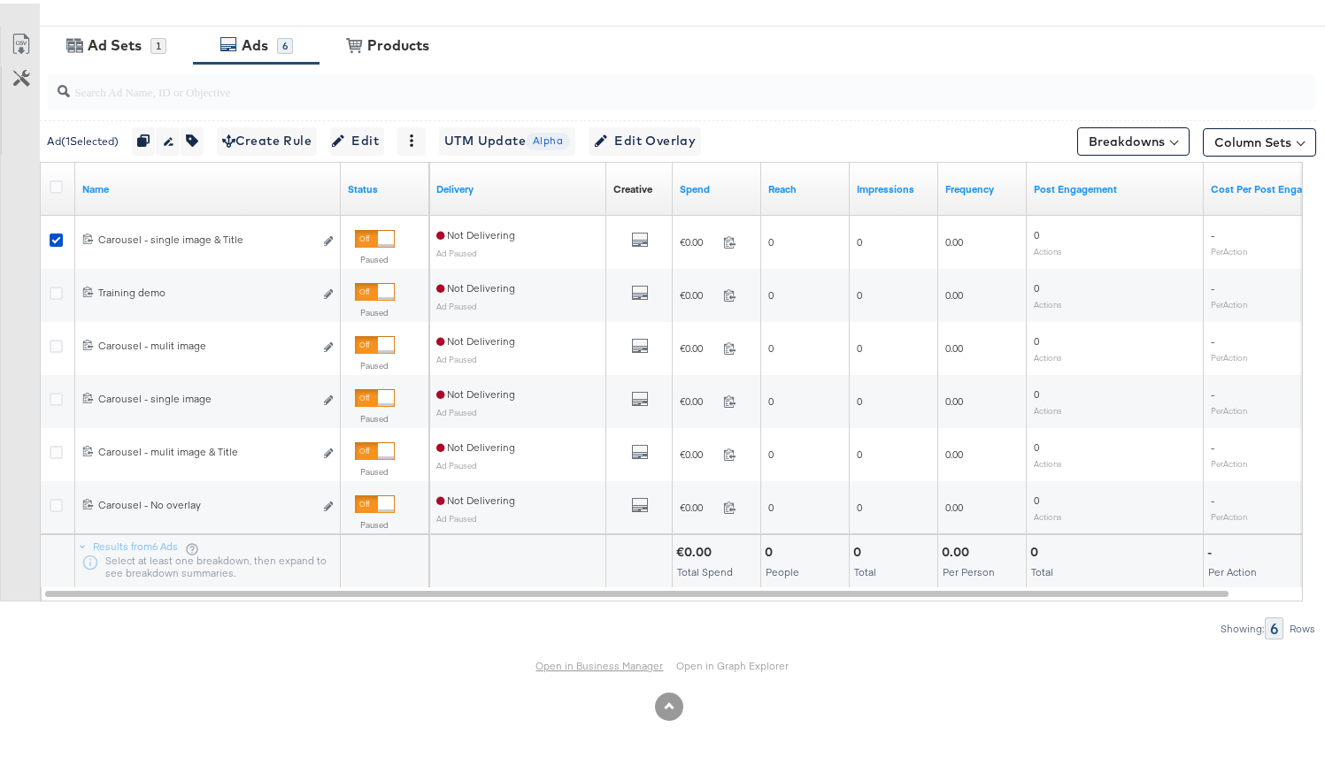
click at [558, 662] on link "Open in Business Manager" at bounding box center [599, 662] width 127 height 13
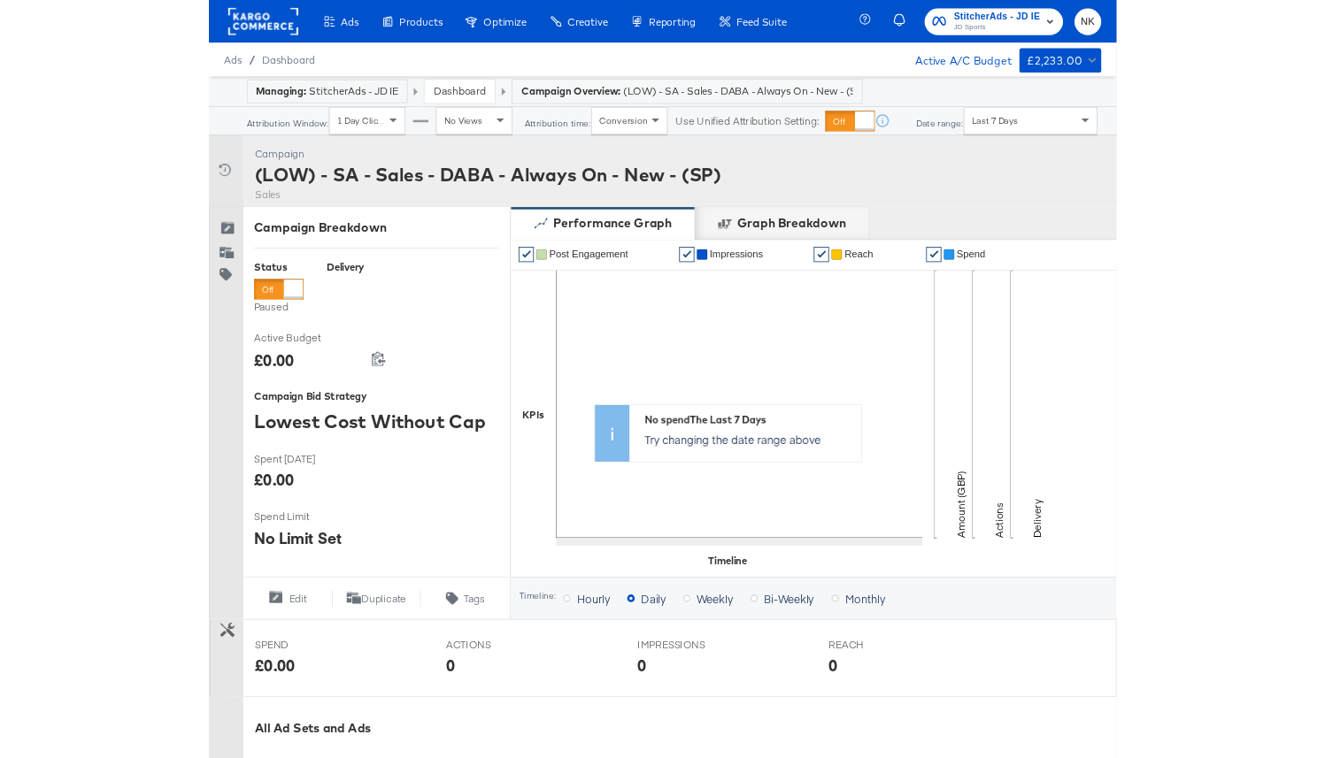
scroll to position [527, 0]
